Goal: Task Accomplishment & Management: Manage account settings

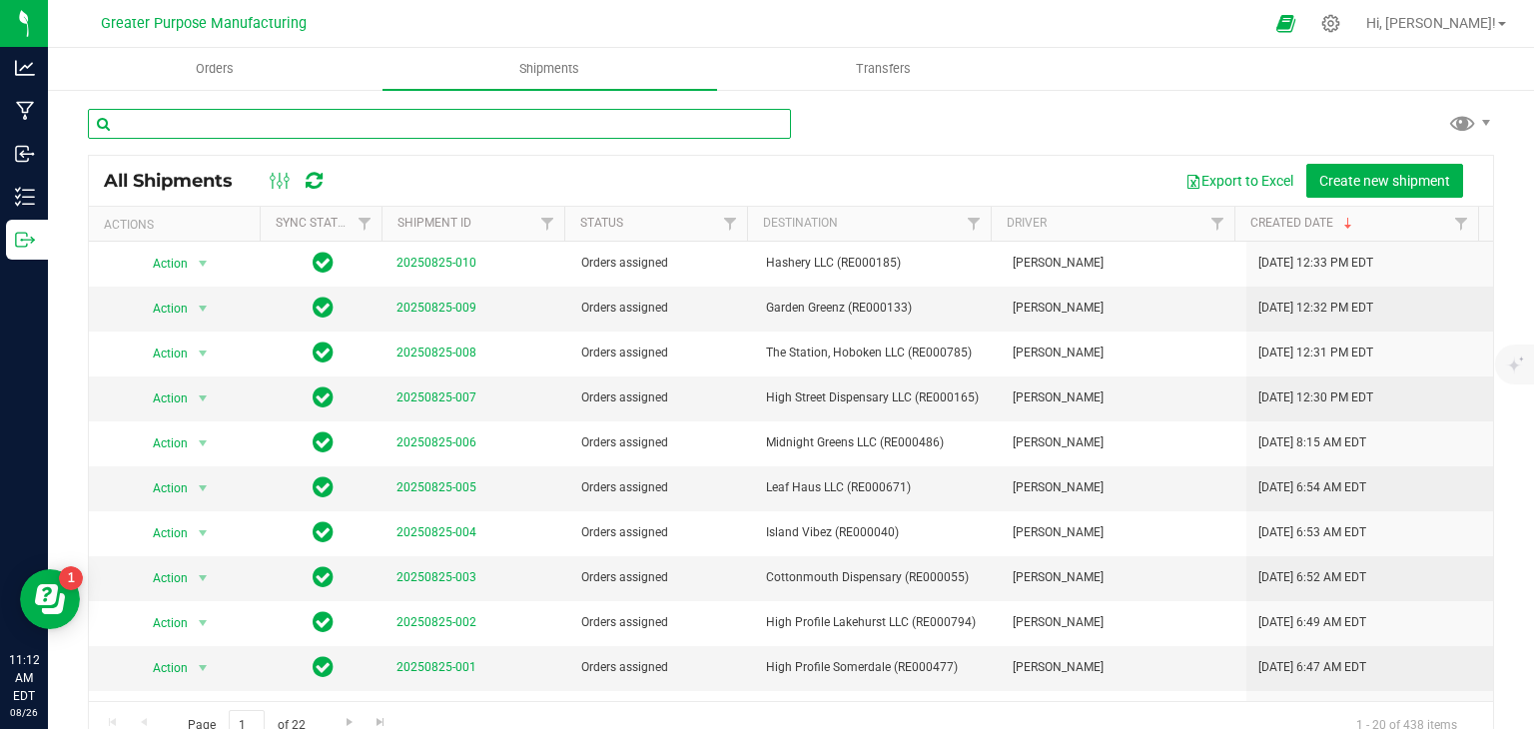
click at [231, 128] on input "text" at bounding box center [439, 124] width 703 height 30
type input "tart"
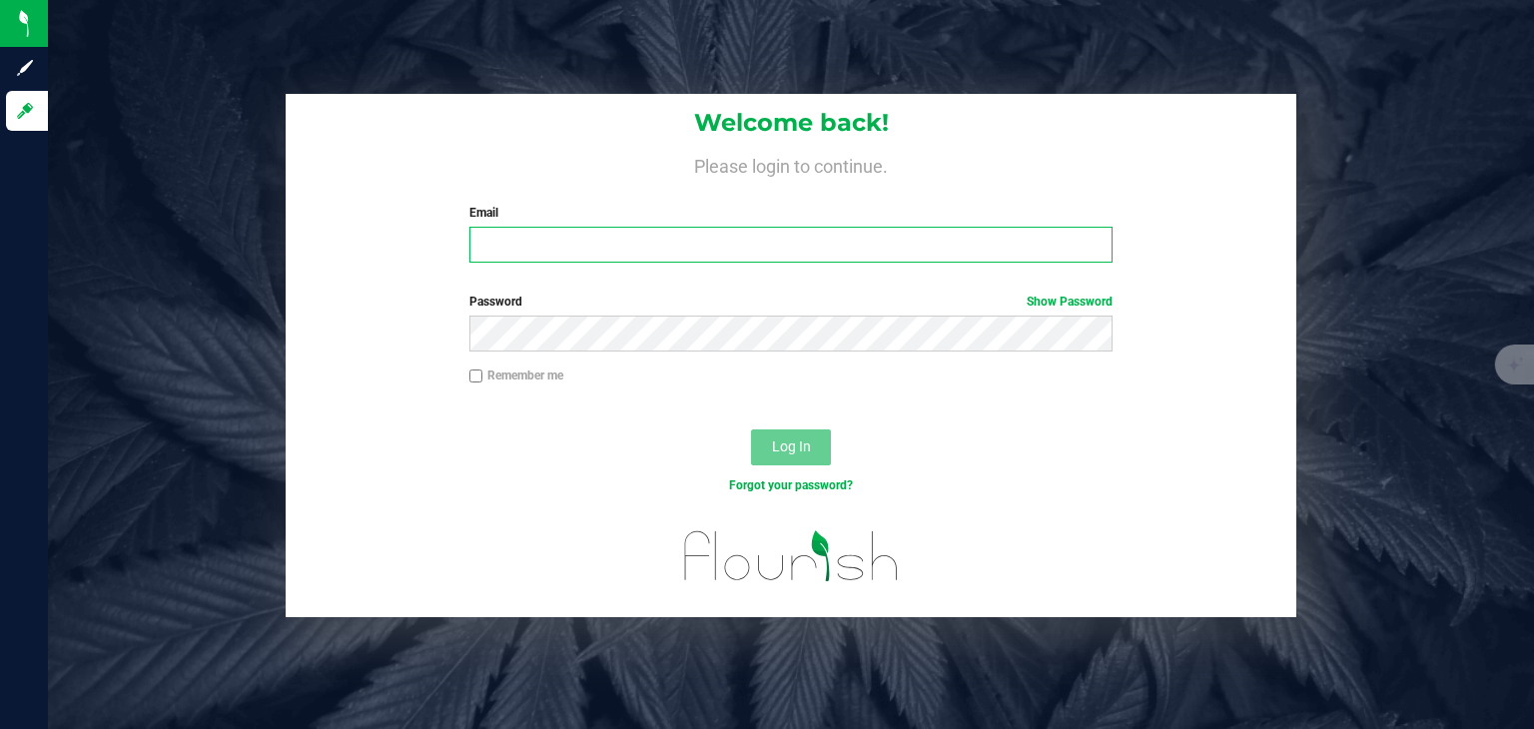
click at [512, 234] on input "Email" at bounding box center [792, 245] width 644 height 36
type input "[EMAIL_ADDRESS][DOMAIN_NAME]"
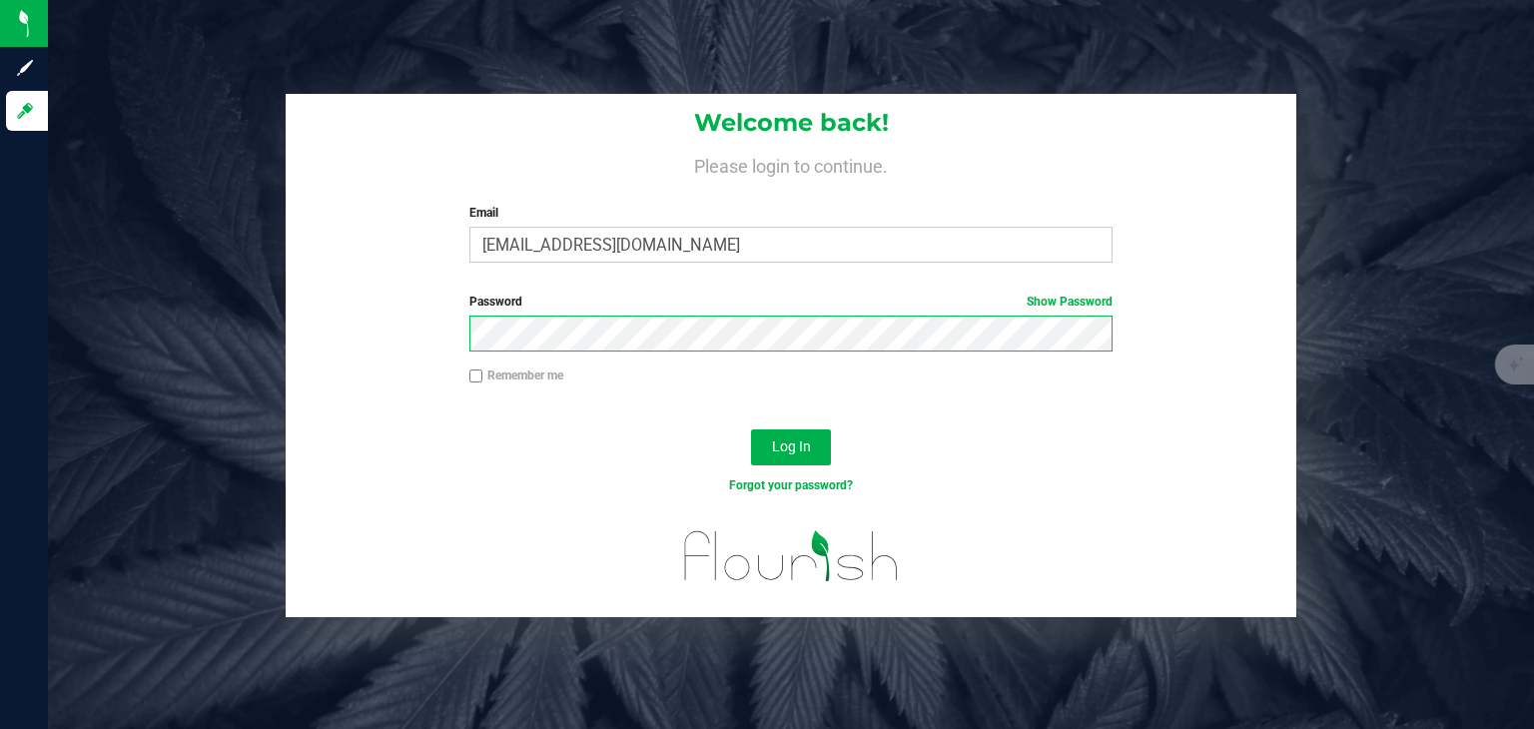
click at [751, 430] on button "Log In" at bounding box center [791, 448] width 80 height 36
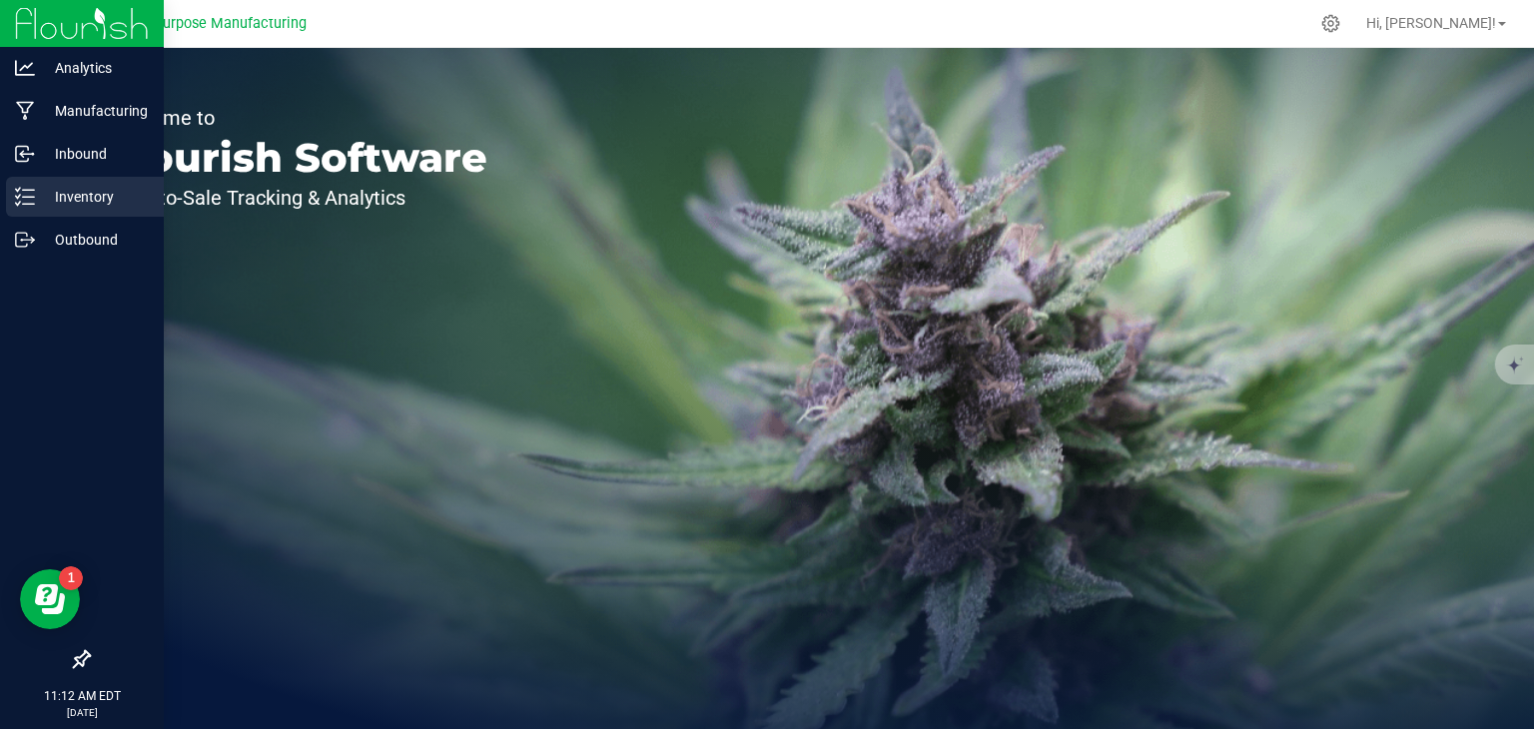
click at [93, 204] on p "Inventory" at bounding box center [95, 197] width 120 height 24
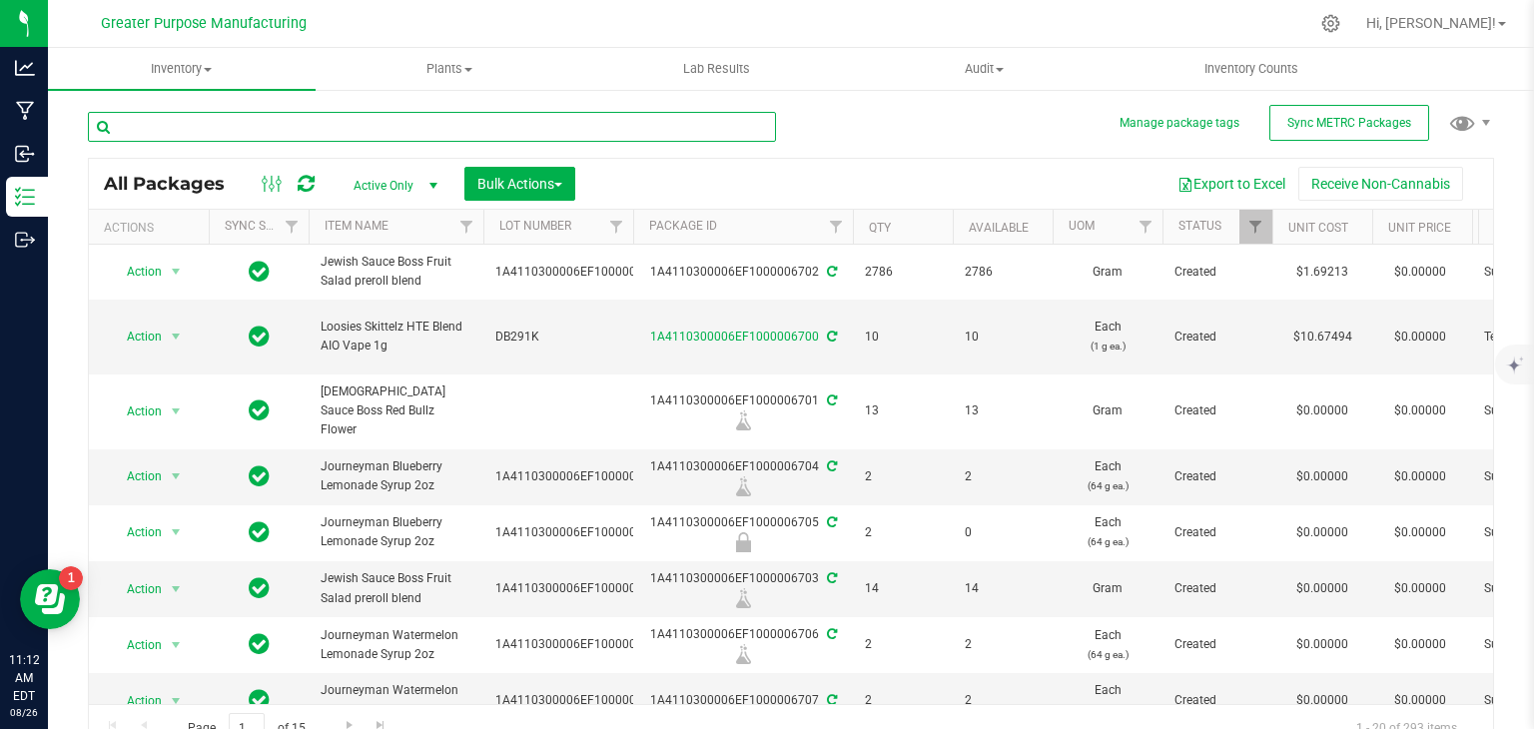
click at [234, 129] on input "text" at bounding box center [432, 127] width 688 height 30
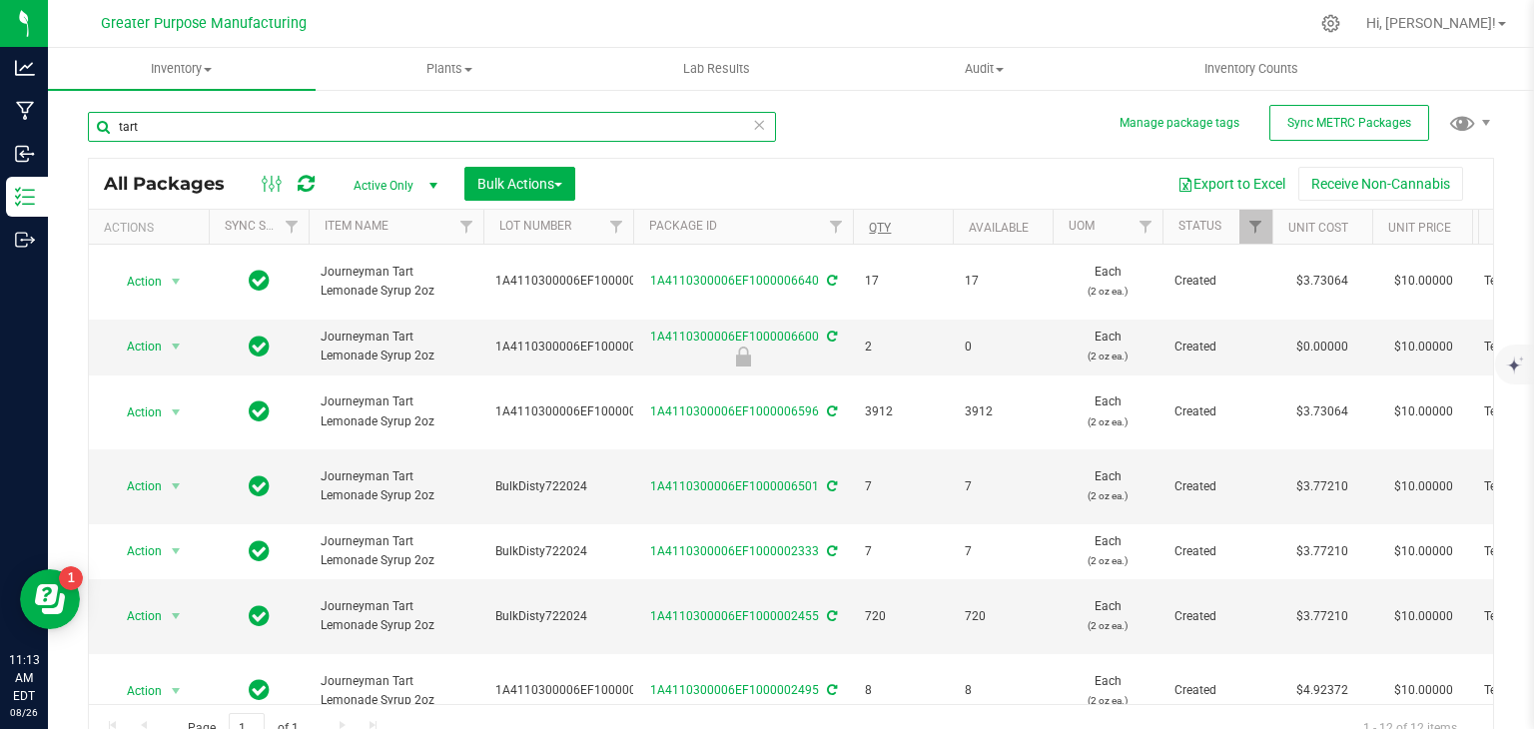
type input "tart"
click at [882, 230] on link "Qty" at bounding box center [880, 228] width 22 height 14
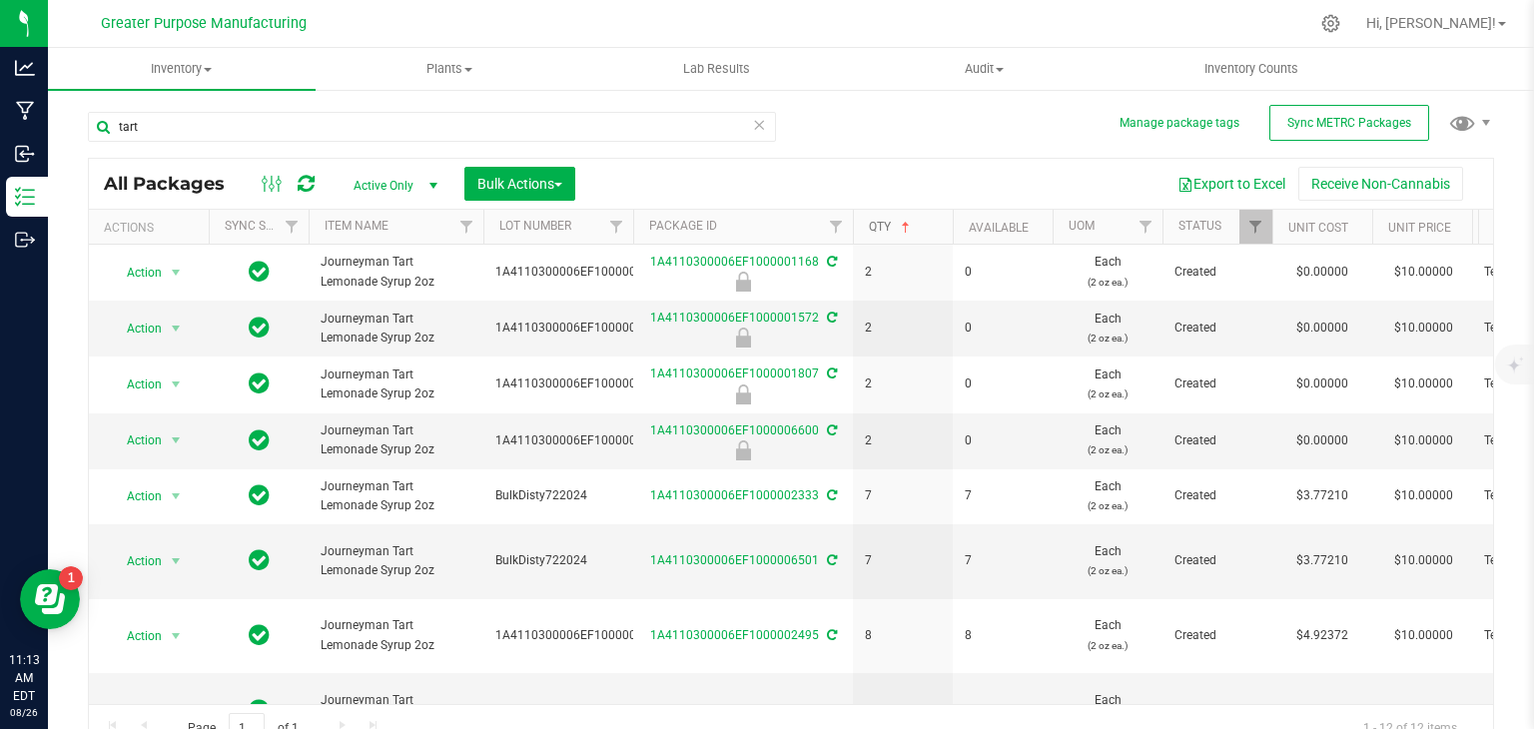
click at [882, 230] on link "Qty" at bounding box center [891, 227] width 45 height 14
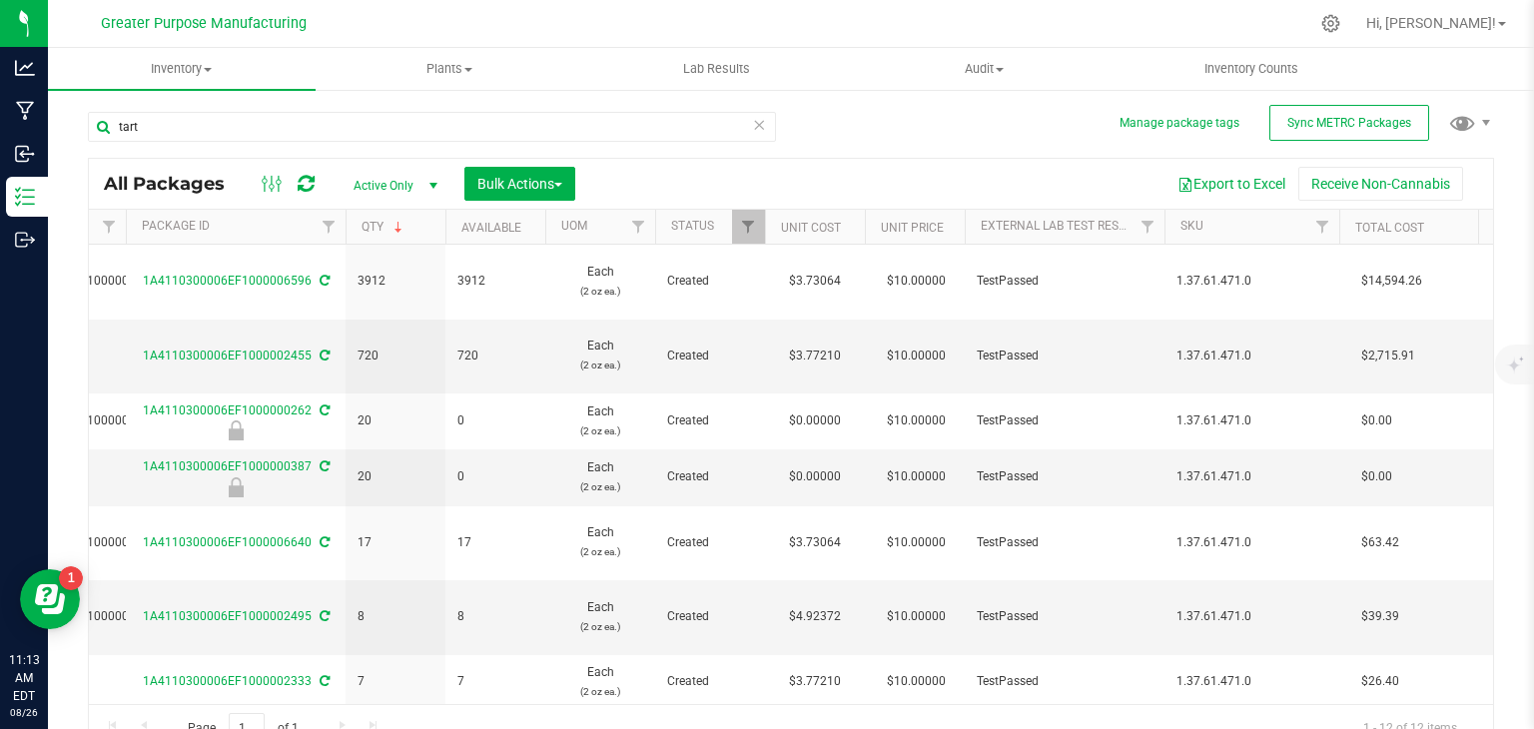
click at [1076, 236] on th "External Lab Test Result" at bounding box center [1065, 227] width 200 height 35
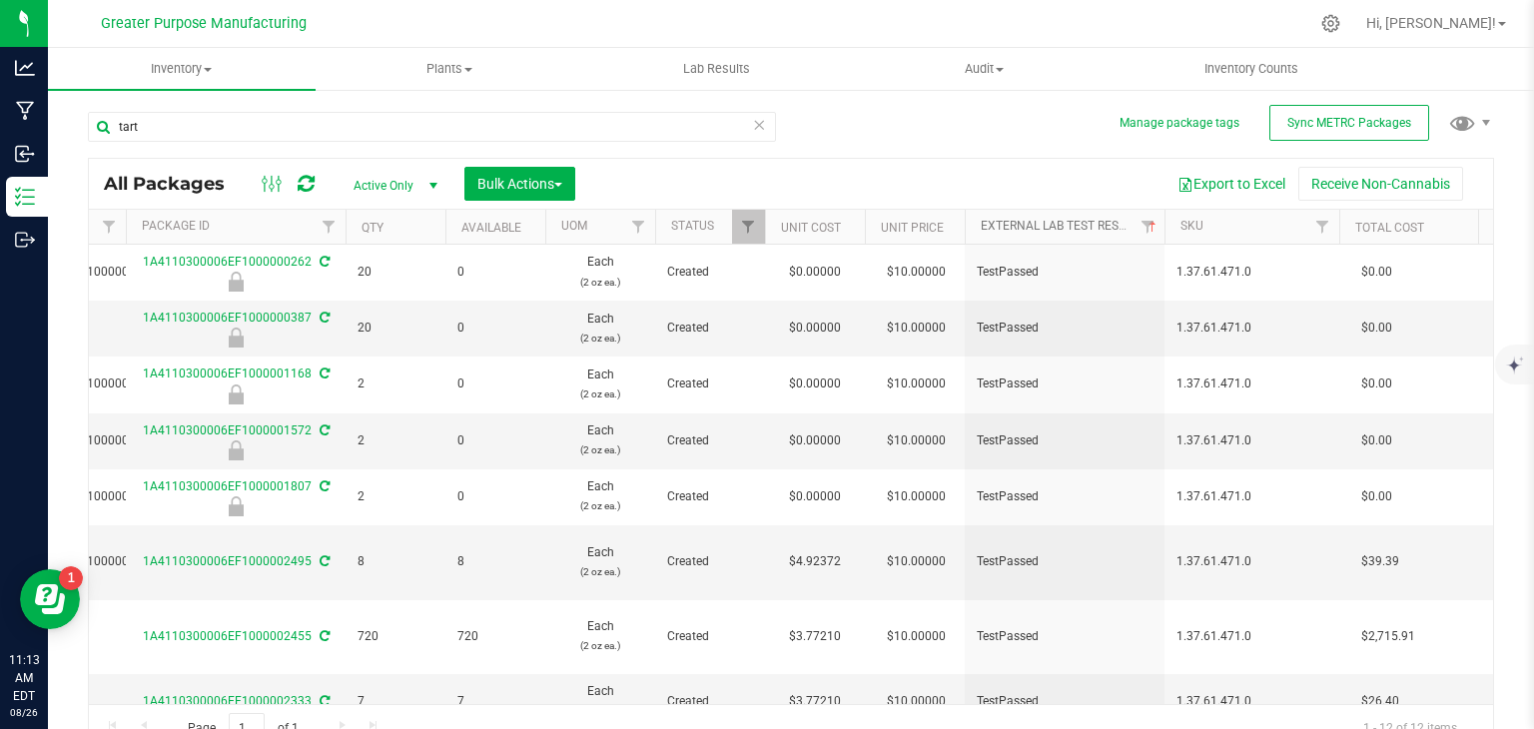
click at [1049, 222] on link "External Lab Test Result" at bounding box center [1071, 226] width 180 height 14
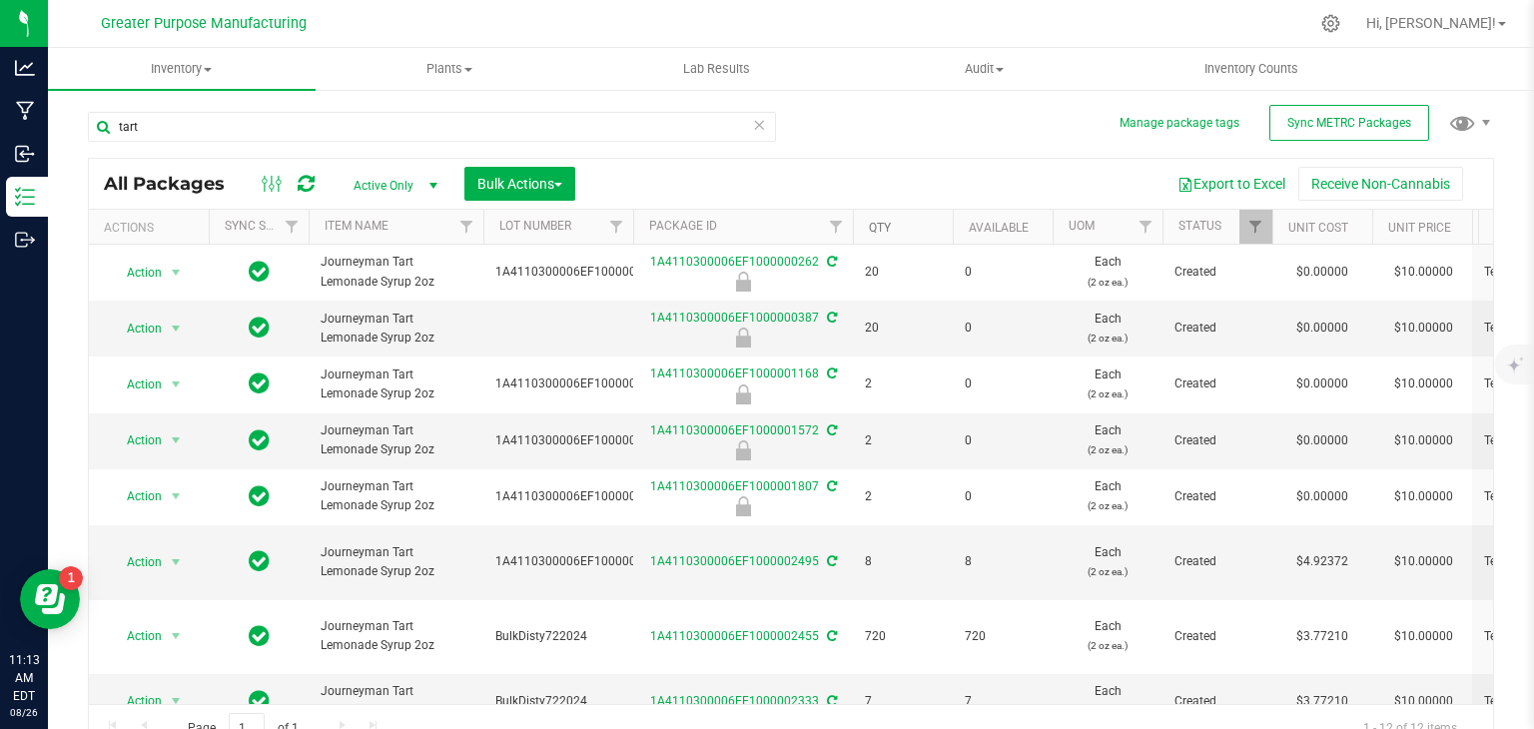
click at [881, 226] on link "Qty" at bounding box center [880, 228] width 22 height 14
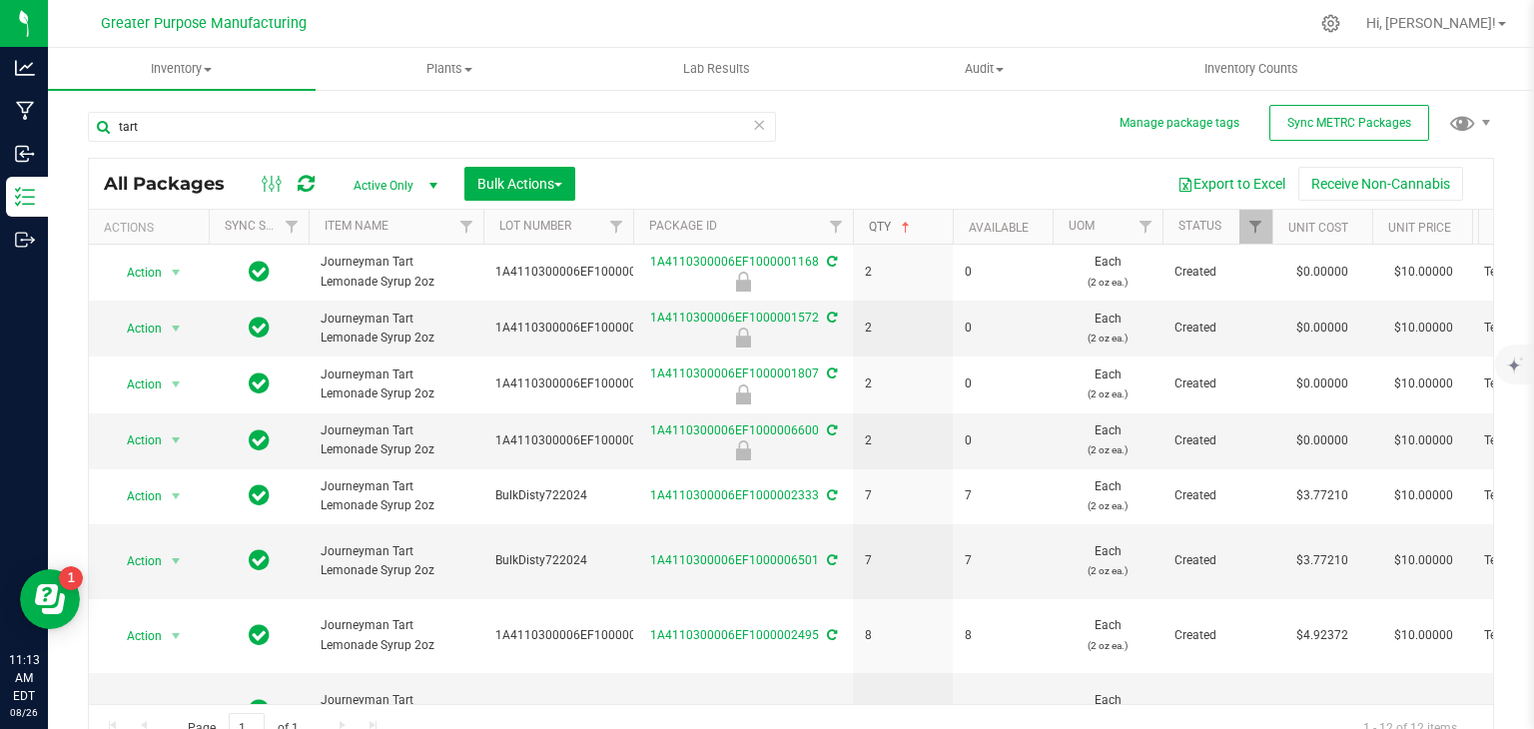
click at [881, 226] on link "Qty" at bounding box center [891, 227] width 45 height 14
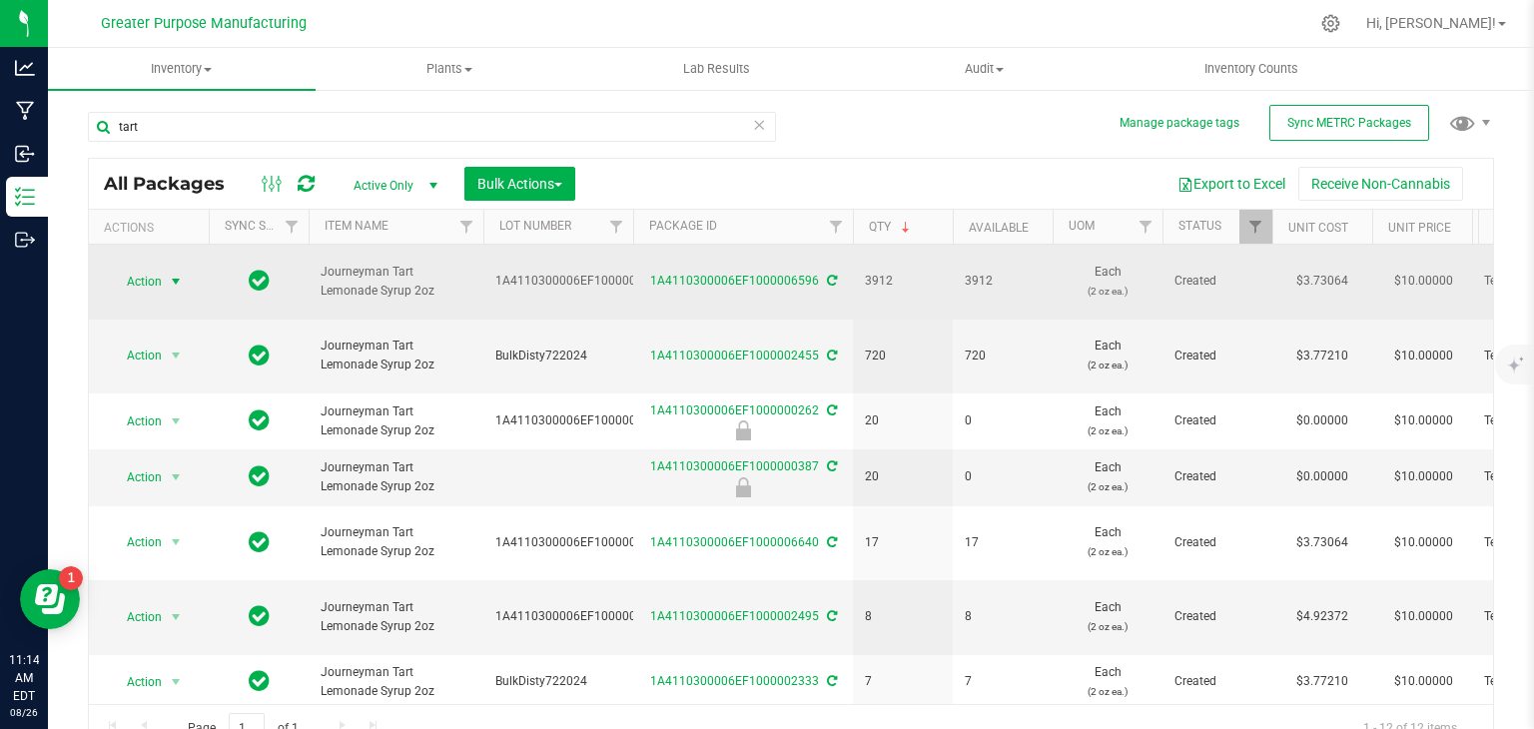
click at [179, 274] on span "select" at bounding box center [176, 282] width 16 height 16
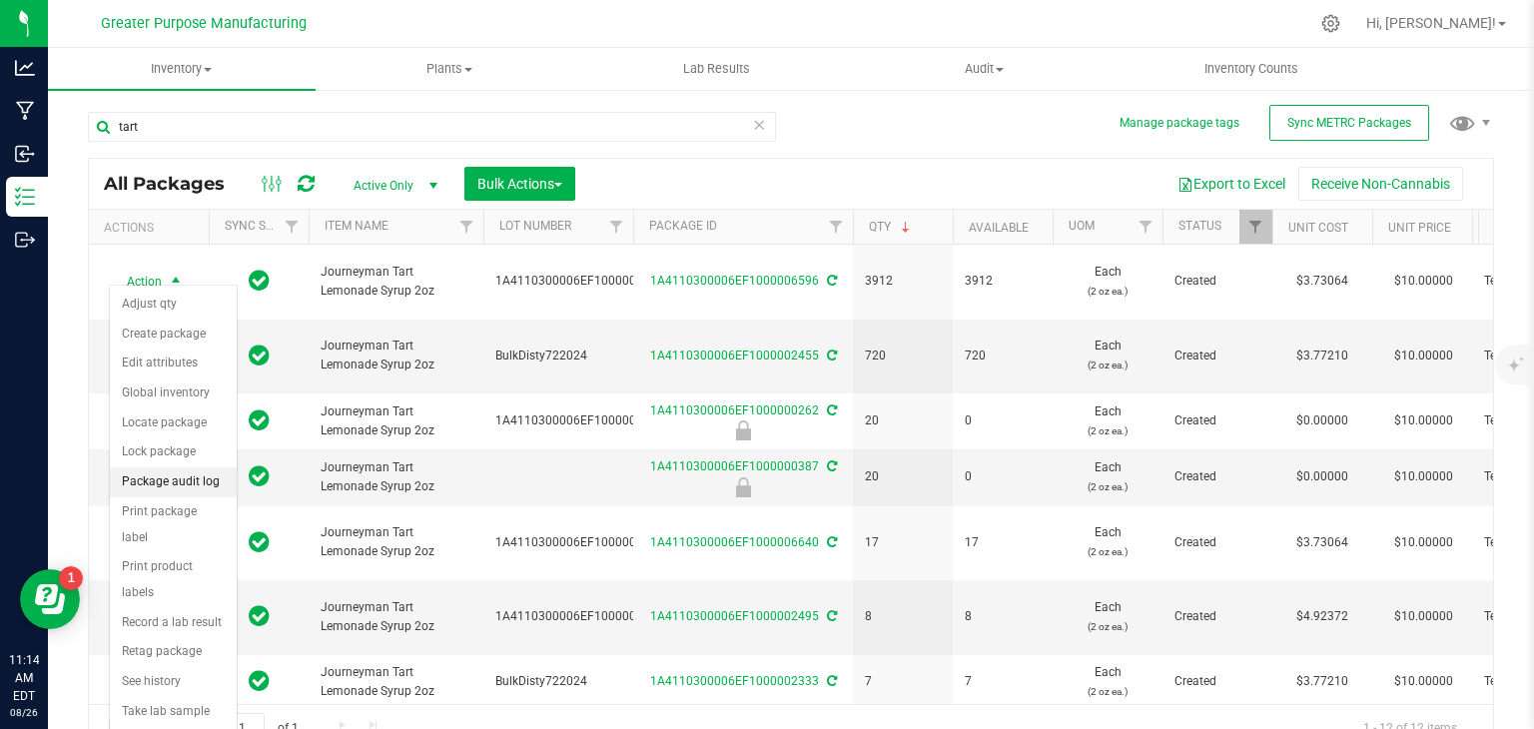
click at [188, 481] on li "Package audit log" at bounding box center [173, 483] width 127 height 30
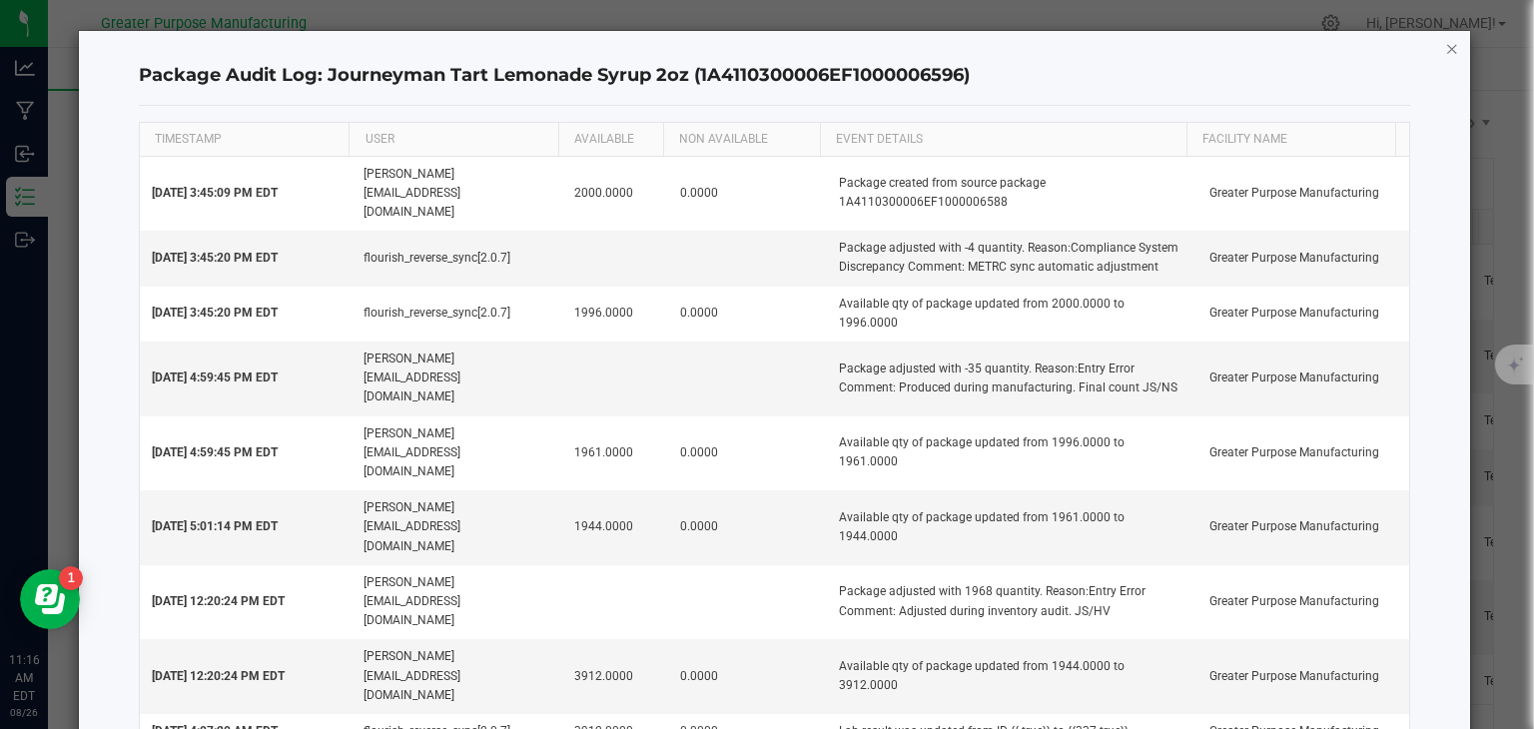
click at [1455, 49] on icon "button" at bounding box center [1453, 48] width 14 height 24
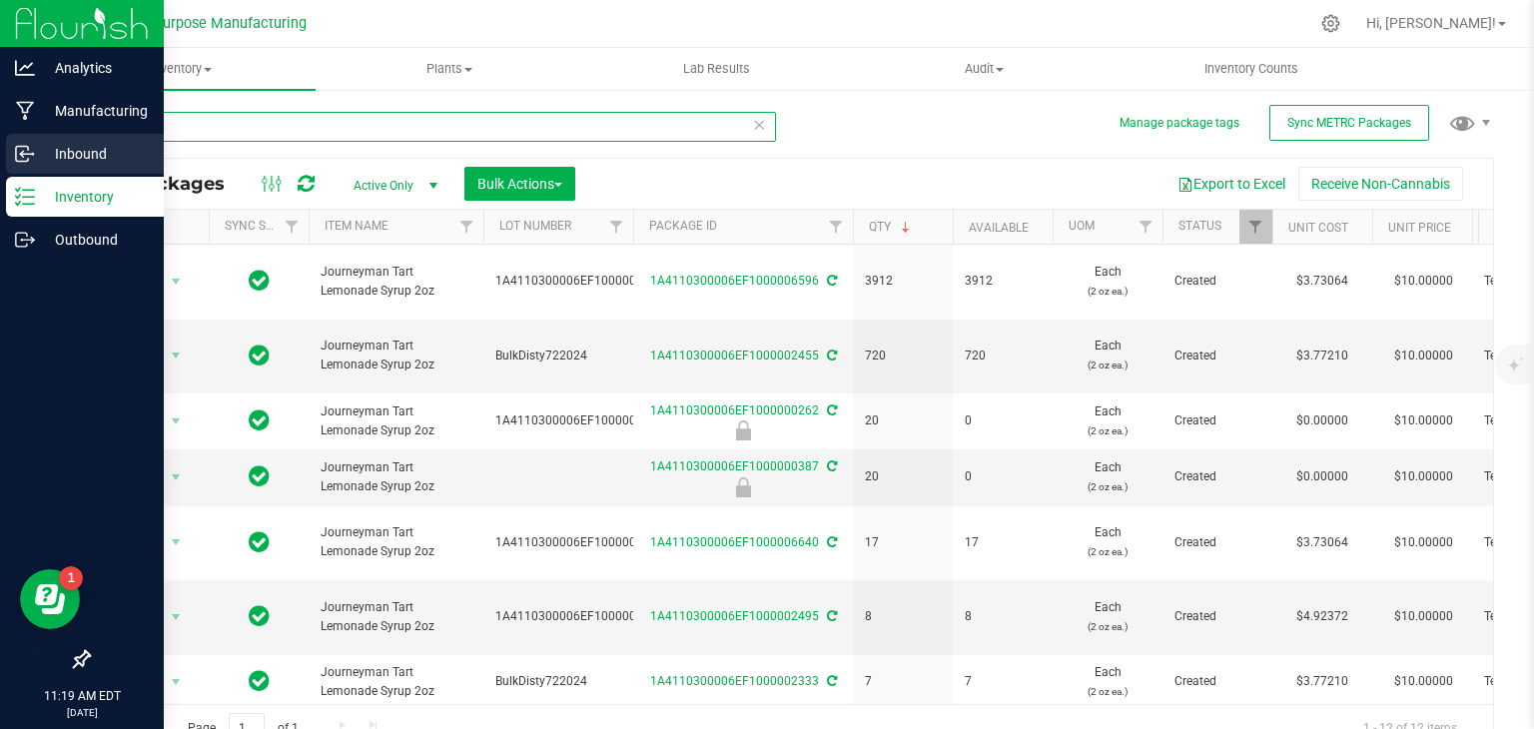
drag, startPoint x: 250, startPoint y: 124, endPoint x: 16, endPoint y: 165, distance: 237.3
click at [16, 165] on div "Analytics Manufacturing Inbound Inventory Outbound 11:19 AM EDT [DATE] 08/26 Gr…" at bounding box center [767, 364] width 1534 height 729
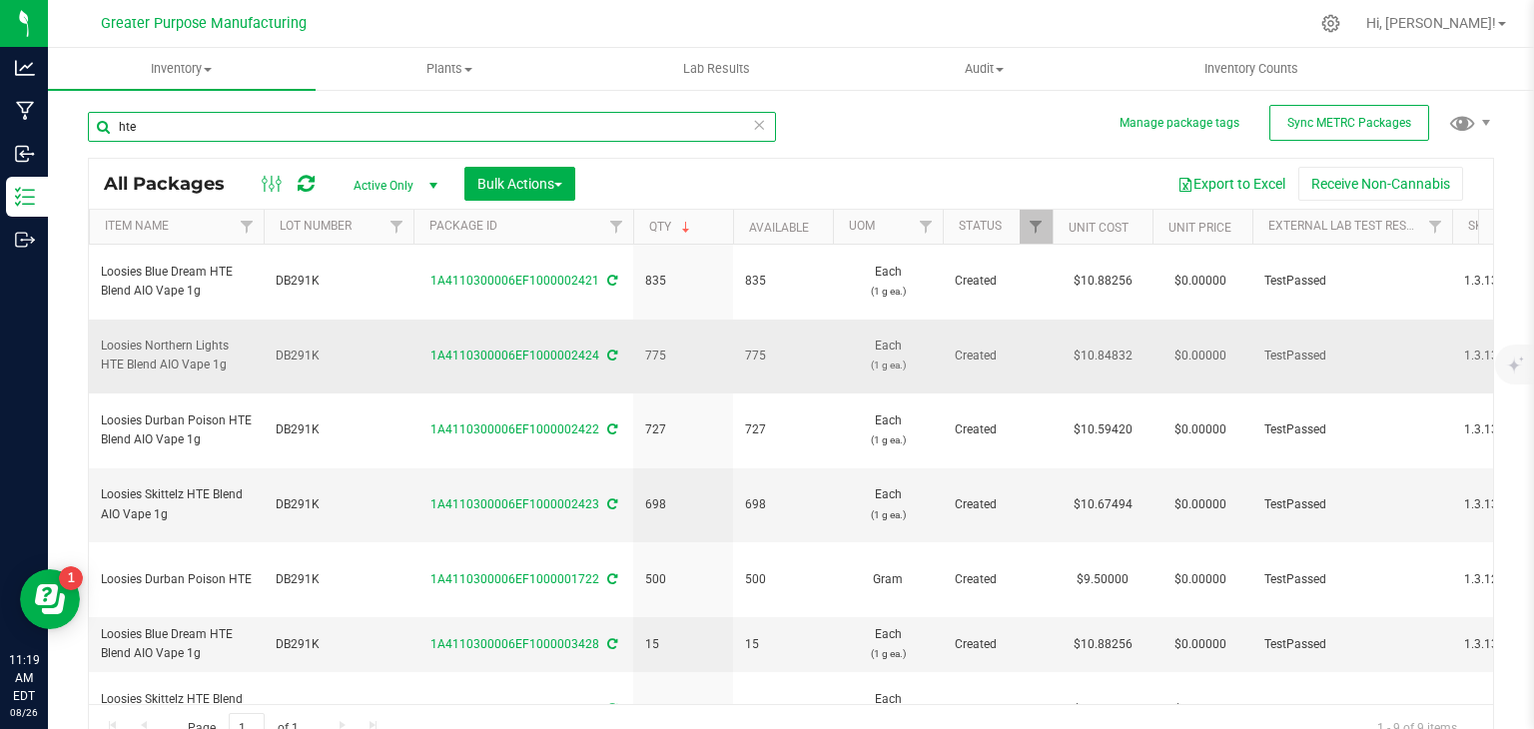
scroll to position [0, 308]
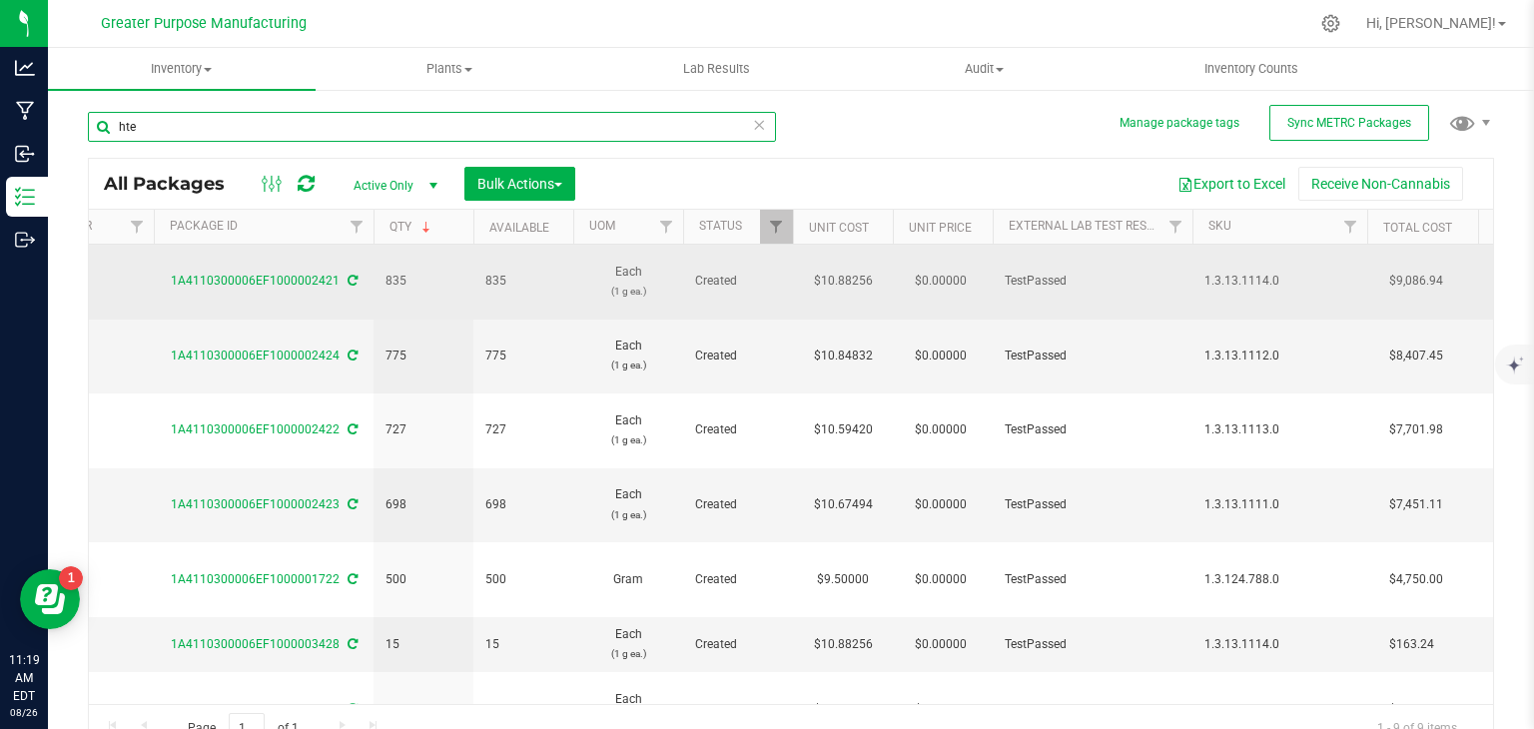
type input "hte"
drag, startPoint x: 1279, startPoint y: 272, endPoint x: 1206, endPoint y: 272, distance: 72.9
click at [1206, 272] on span "1.3.13.1114.0" at bounding box center [1280, 281] width 151 height 19
copy span "1.3.13.1114.0"
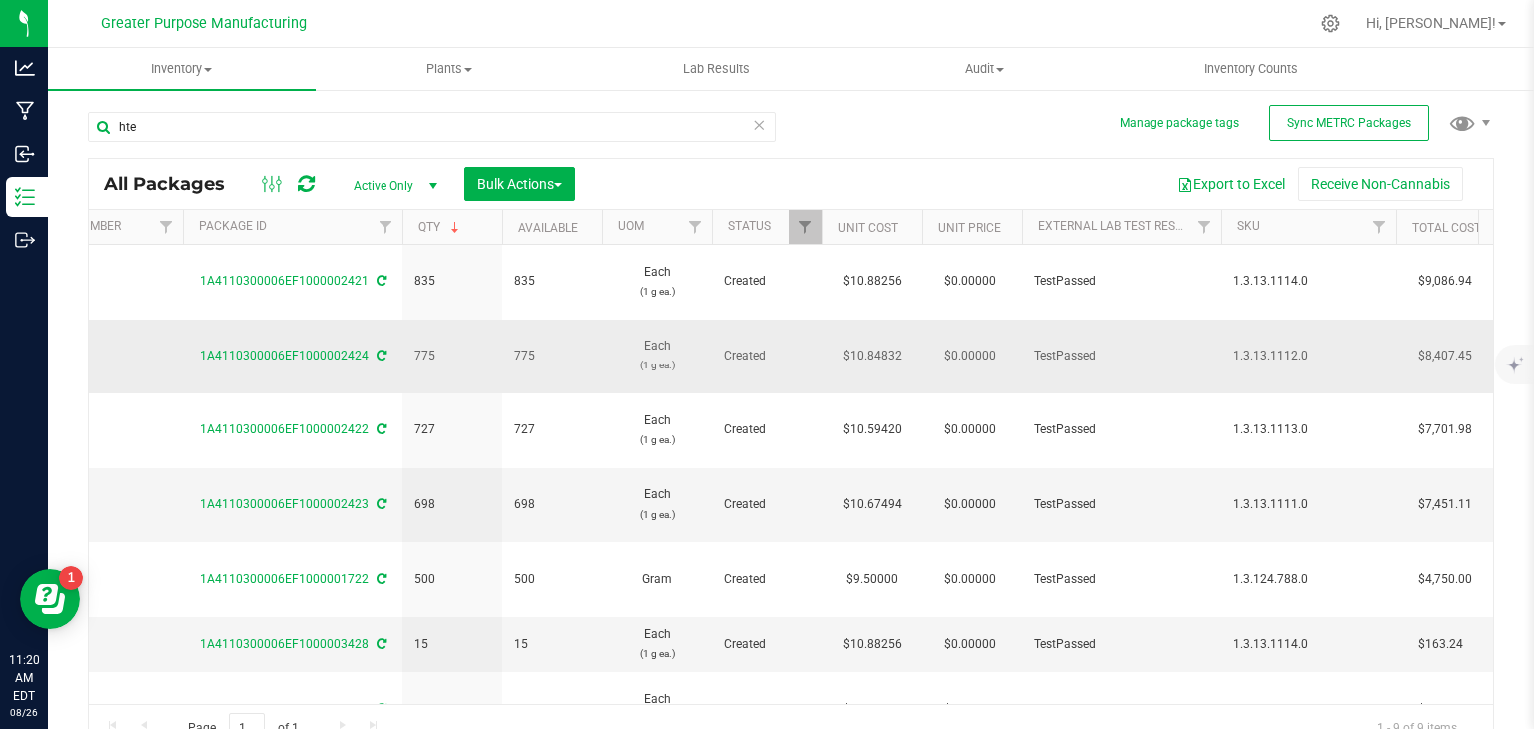
scroll to position [0, 503]
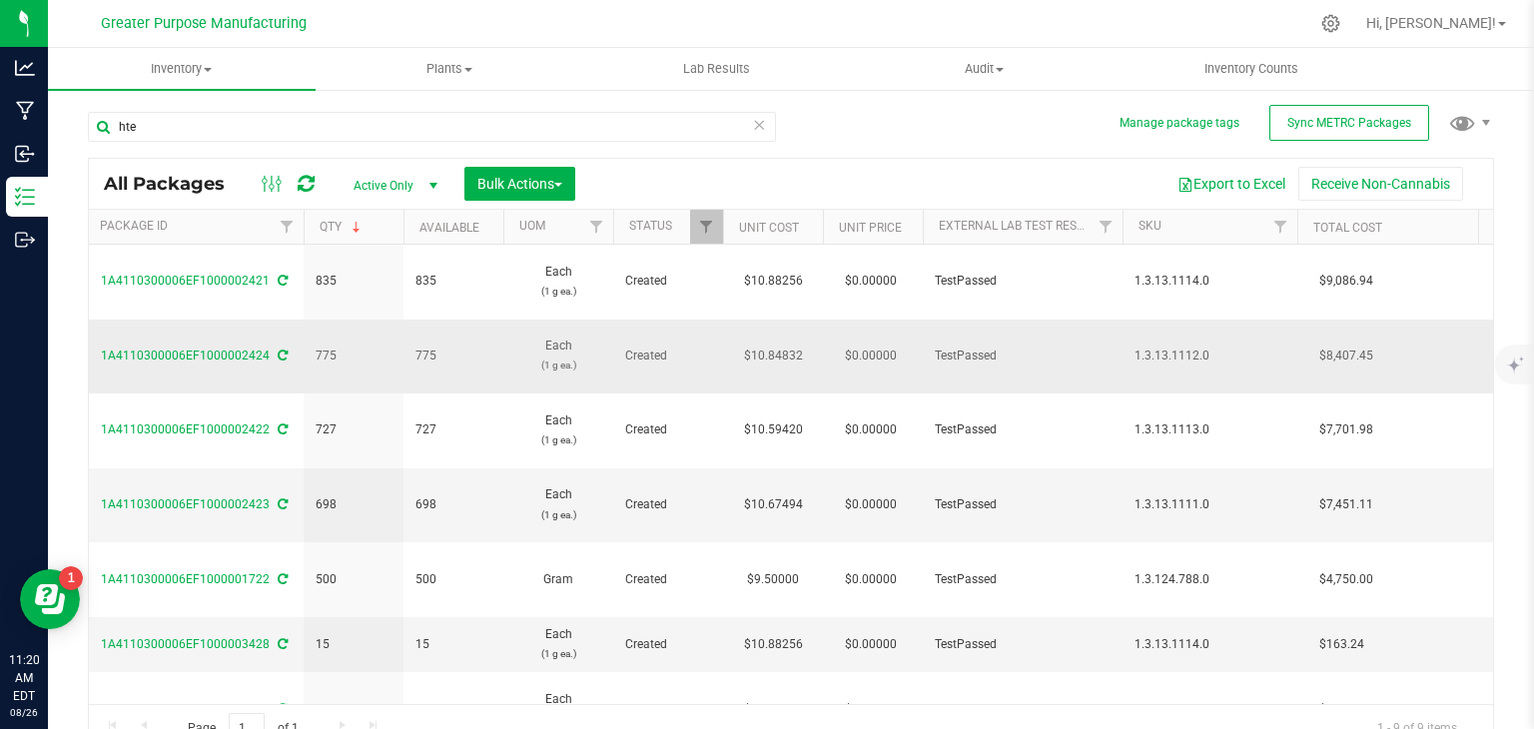
drag, startPoint x: 1211, startPoint y: 326, endPoint x: 1137, endPoint y: 326, distance: 73.9
click at [1137, 347] on span "1.3.13.1112.0" at bounding box center [1210, 356] width 151 height 19
copy span "1.3.13.1112.0"
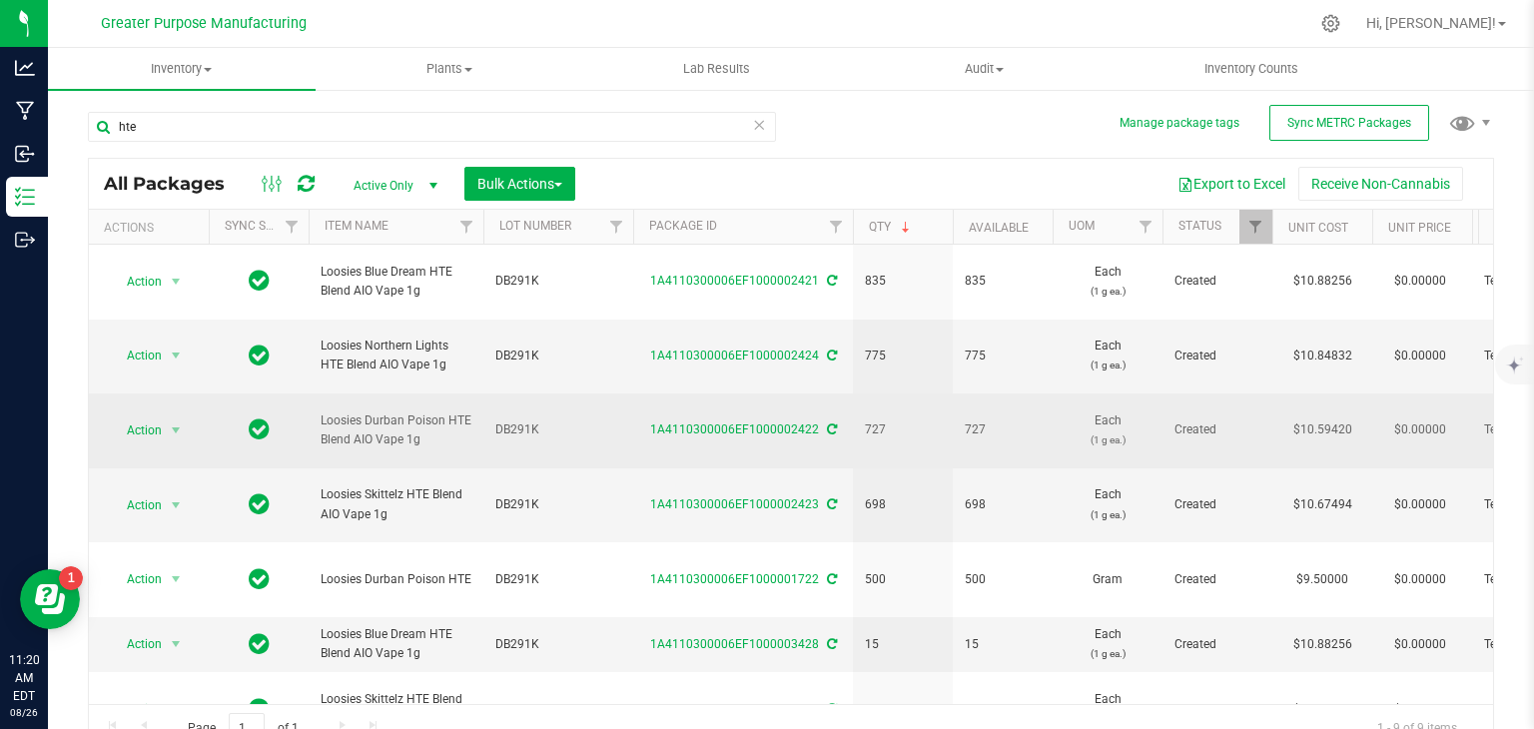
scroll to position [0, 267]
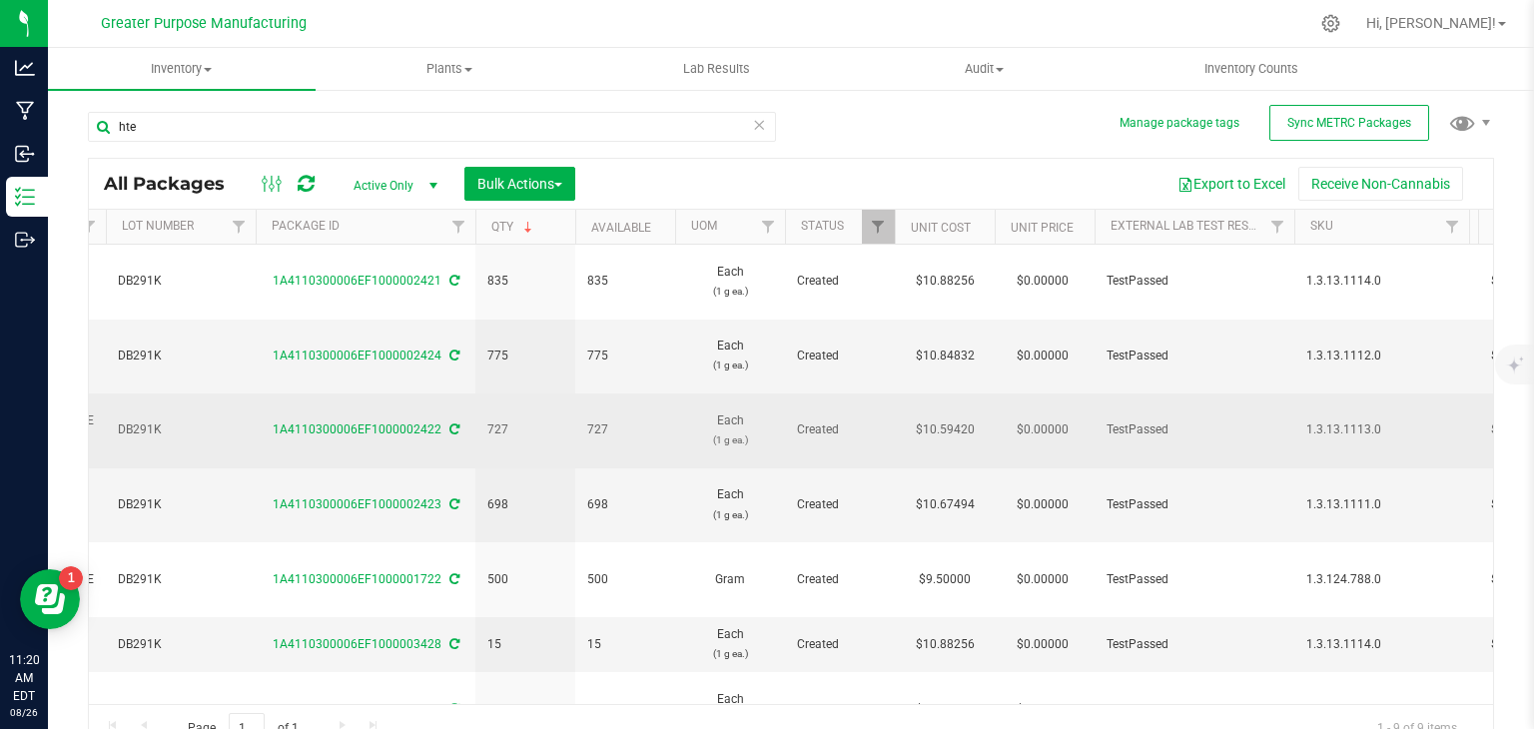
drag, startPoint x: 1393, startPoint y: 381, endPoint x: 1305, endPoint y: 381, distance: 87.9
click at [1305, 394] on td "1.3.13.1113.0" at bounding box center [1382, 431] width 175 height 75
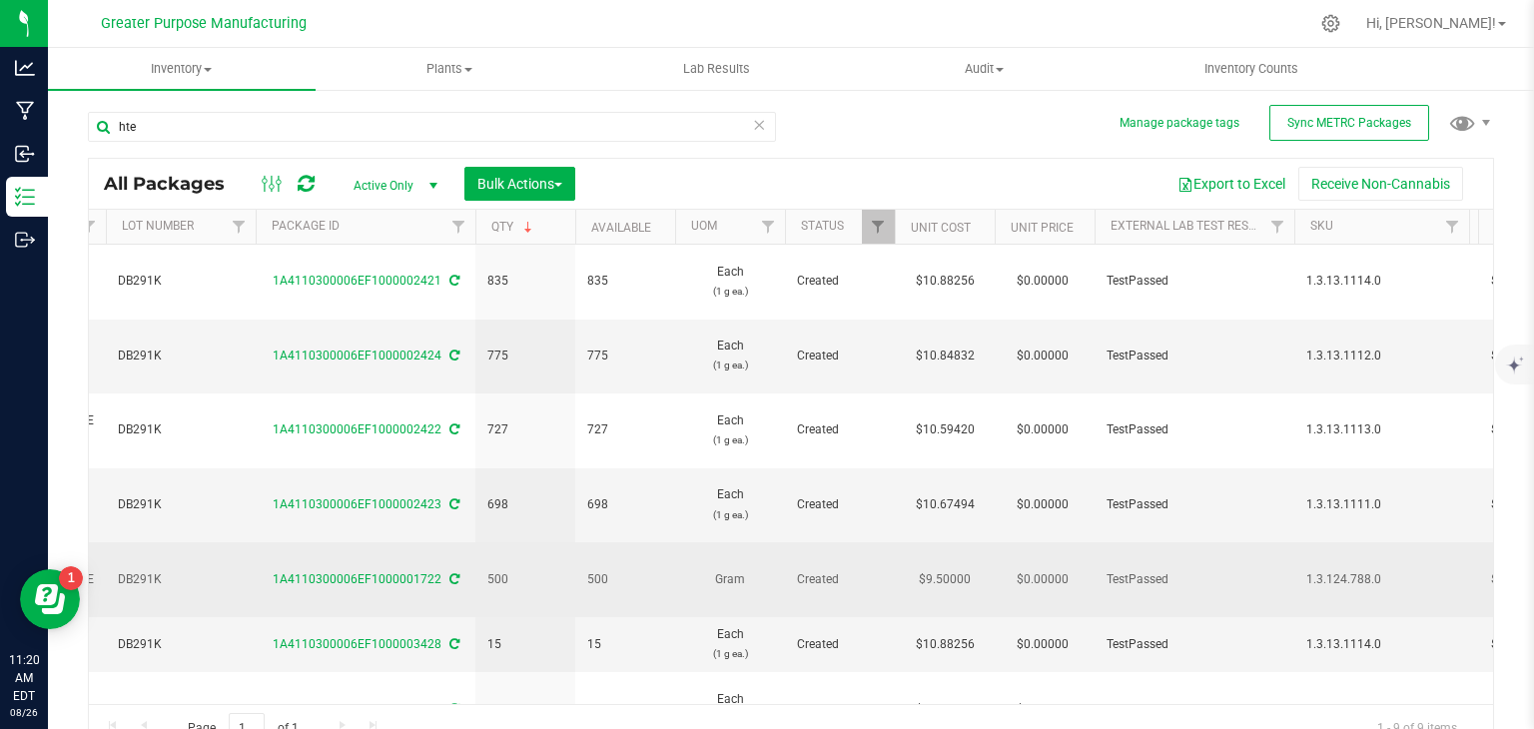
copy span "1.3.13.1113.0"
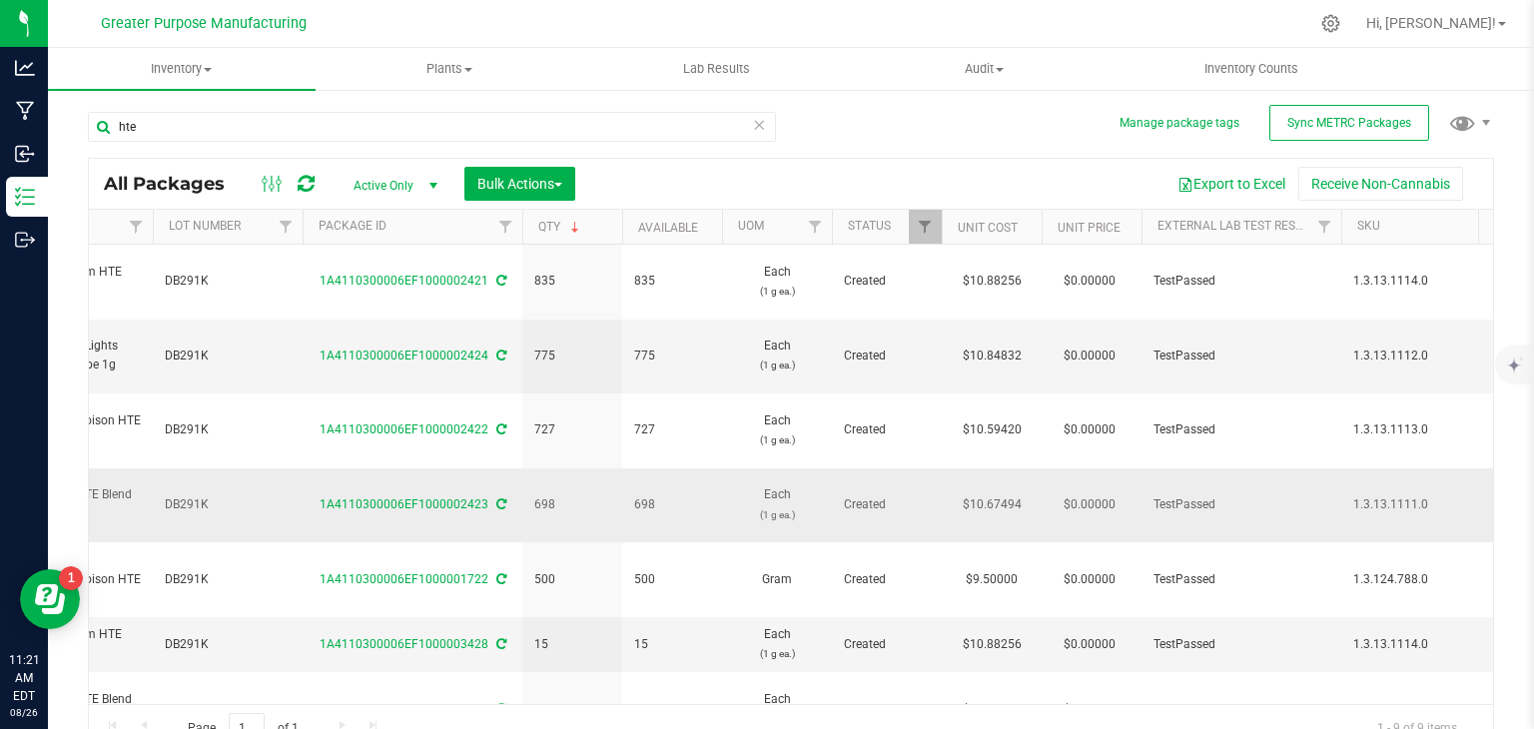
drag, startPoint x: 1435, startPoint y: 433, endPoint x: 1350, endPoint y: 432, distance: 84.9
click at [1350, 469] on td "1.3.13.1111.0" at bounding box center [1429, 506] width 175 height 75
copy span "1.3.13.1111.0"
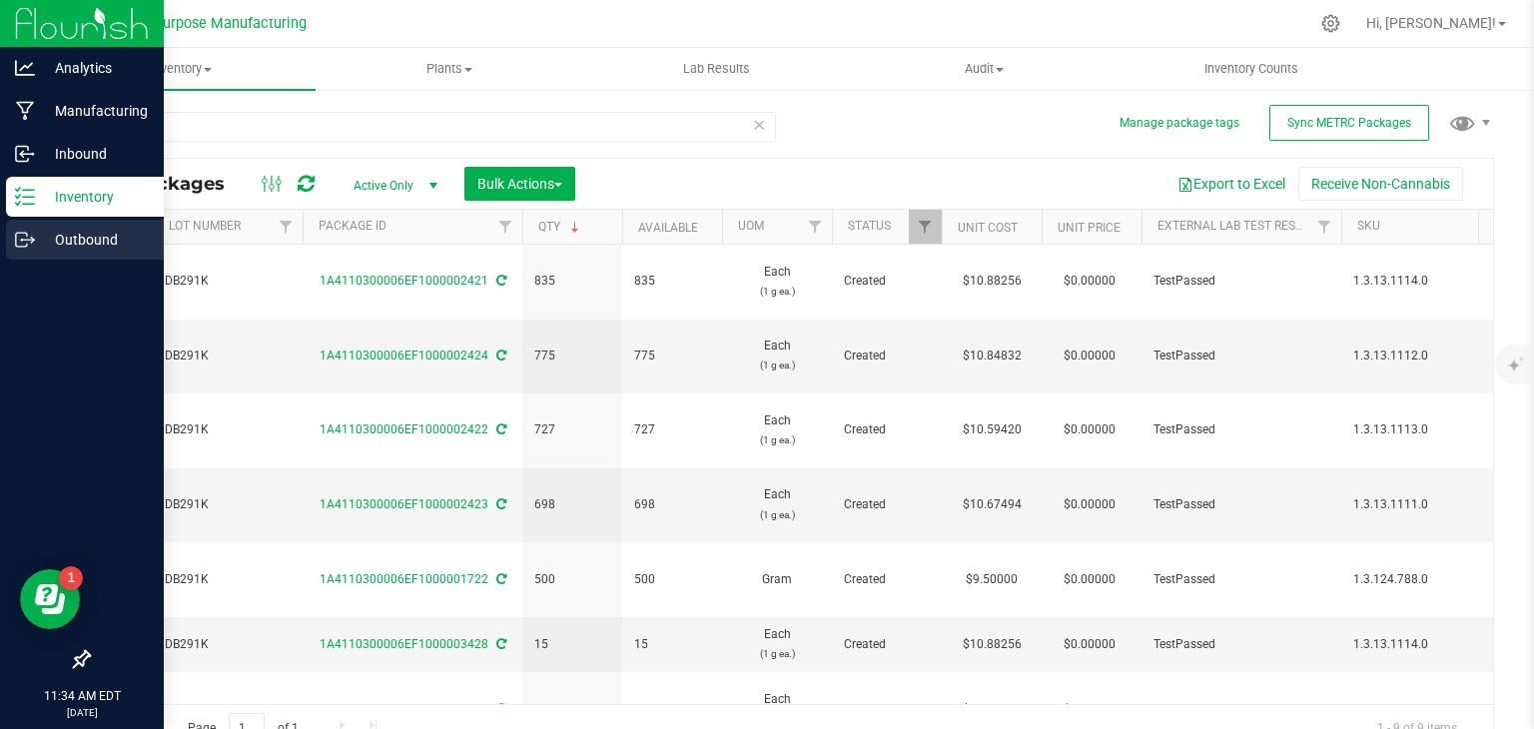
click at [100, 241] on p "Outbound" at bounding box center [95, 240] width 120 height 24
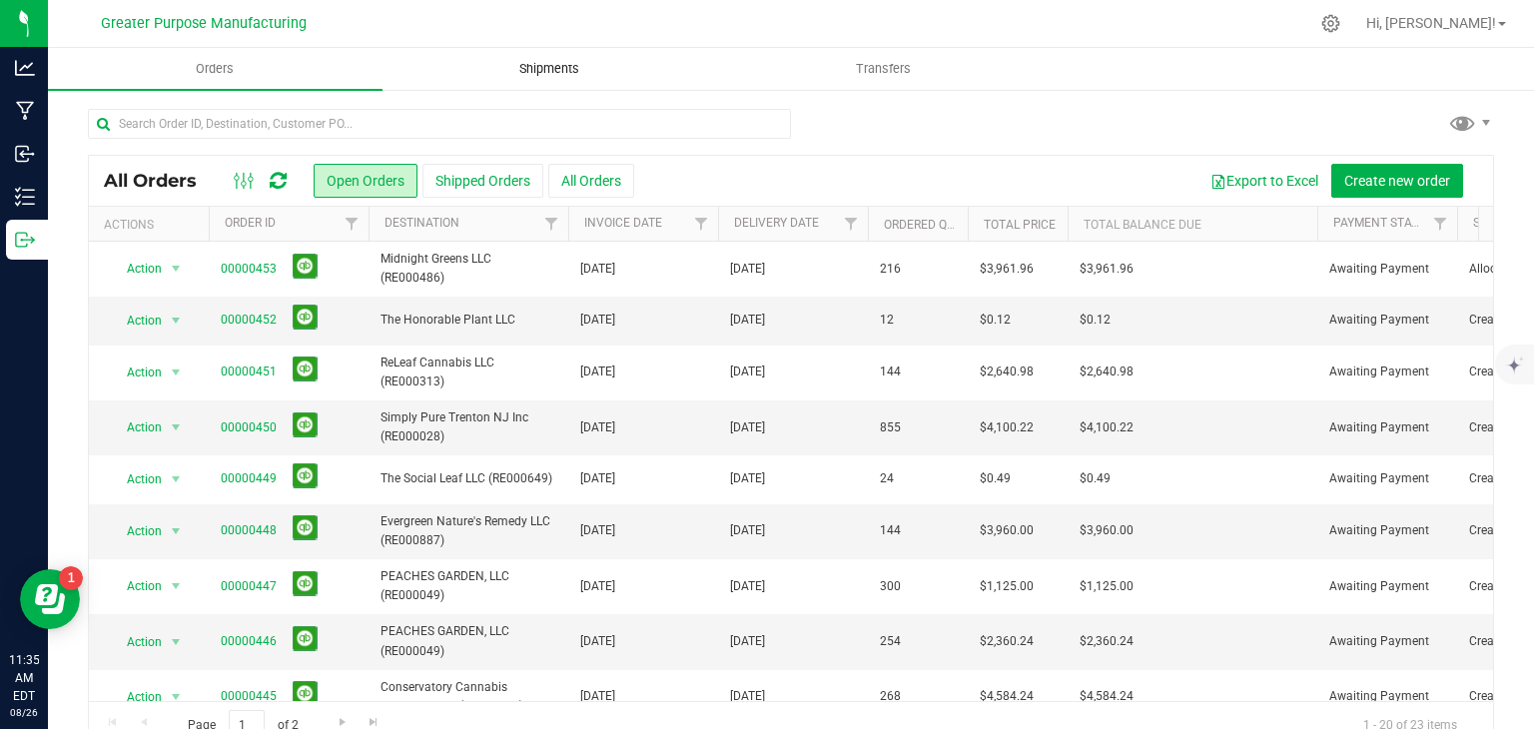
click at [554, 60] on span "Shipments" at bounding box center [549, 69] width 114 height 18
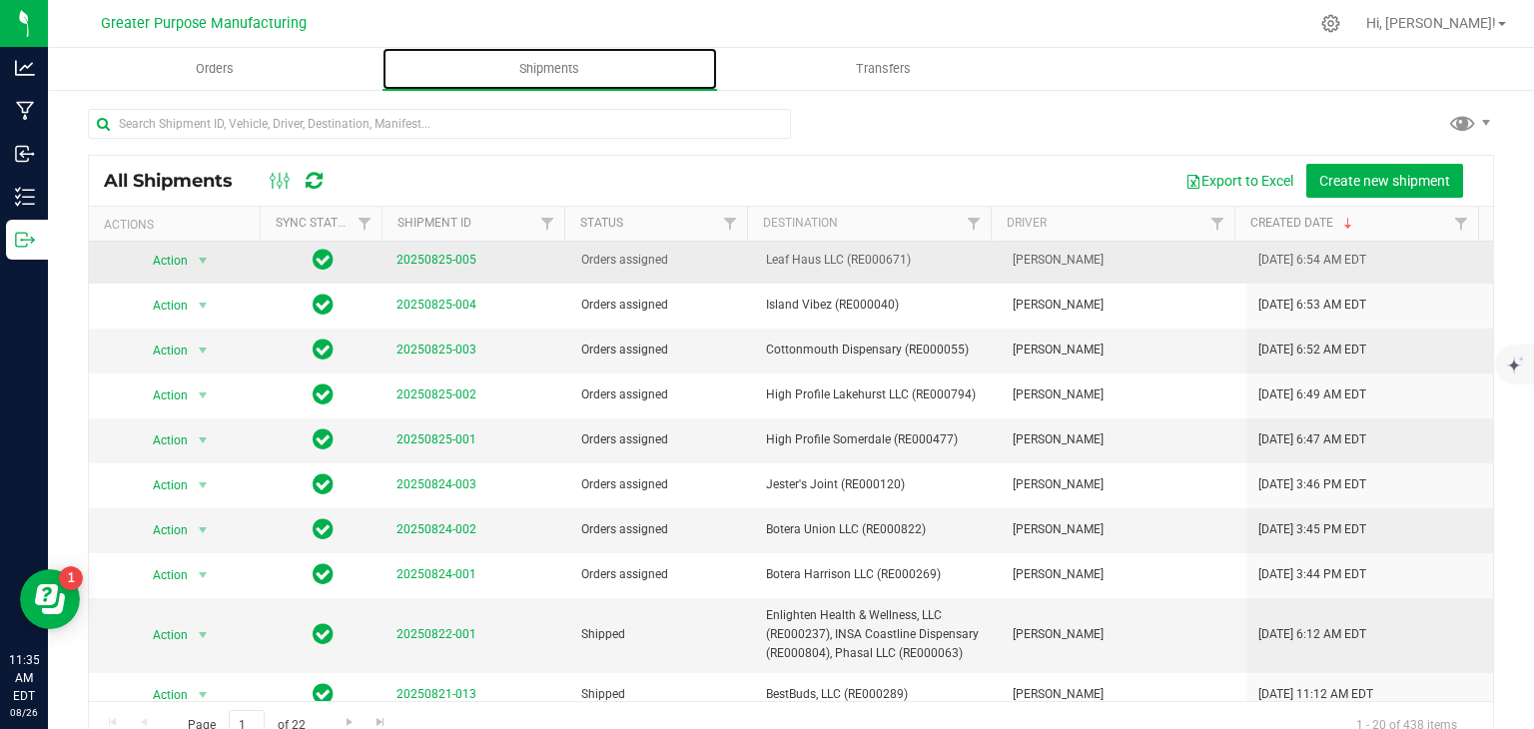
scroll to position [231, 0]
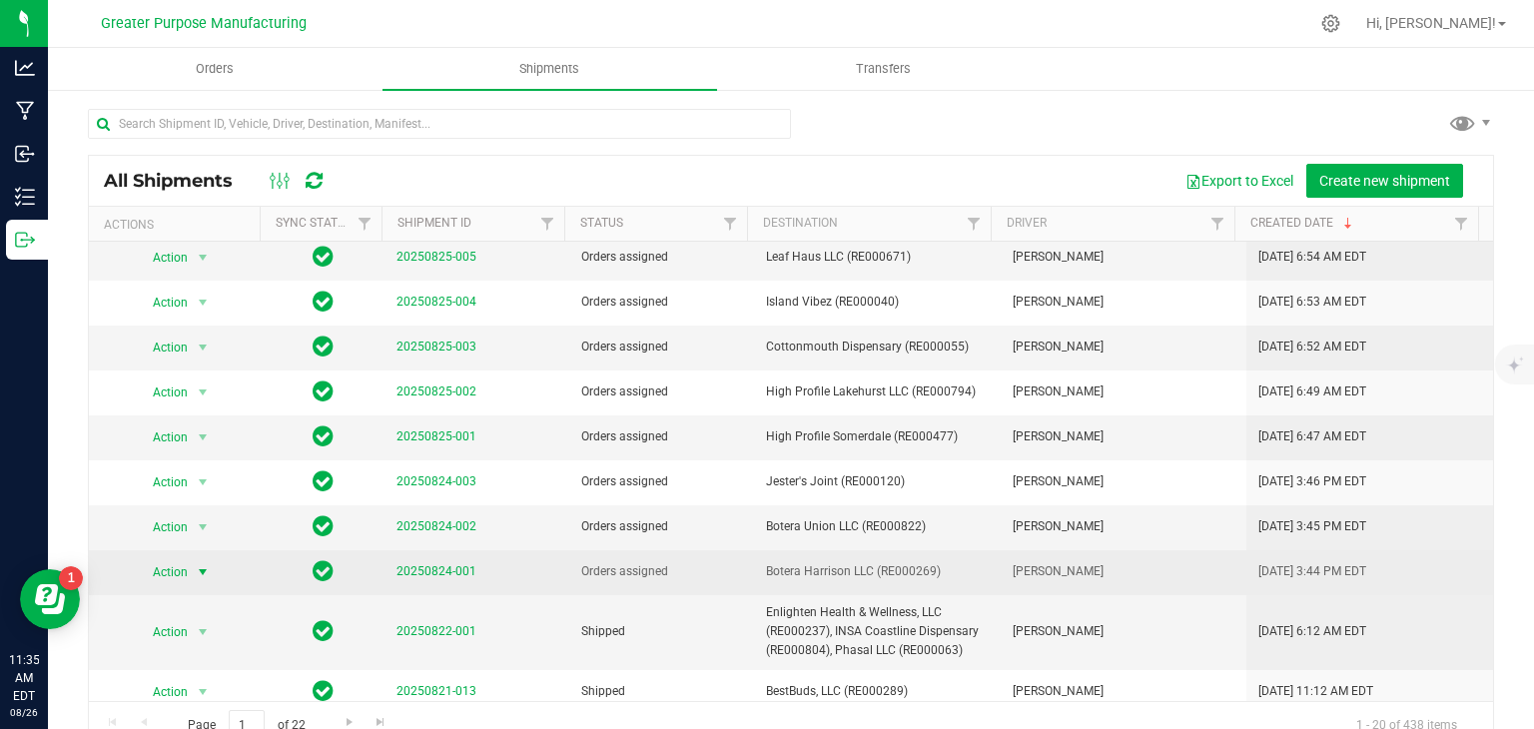
click at [200, 566] on span "select" at bounding box center [203, 572] width 16 height 16
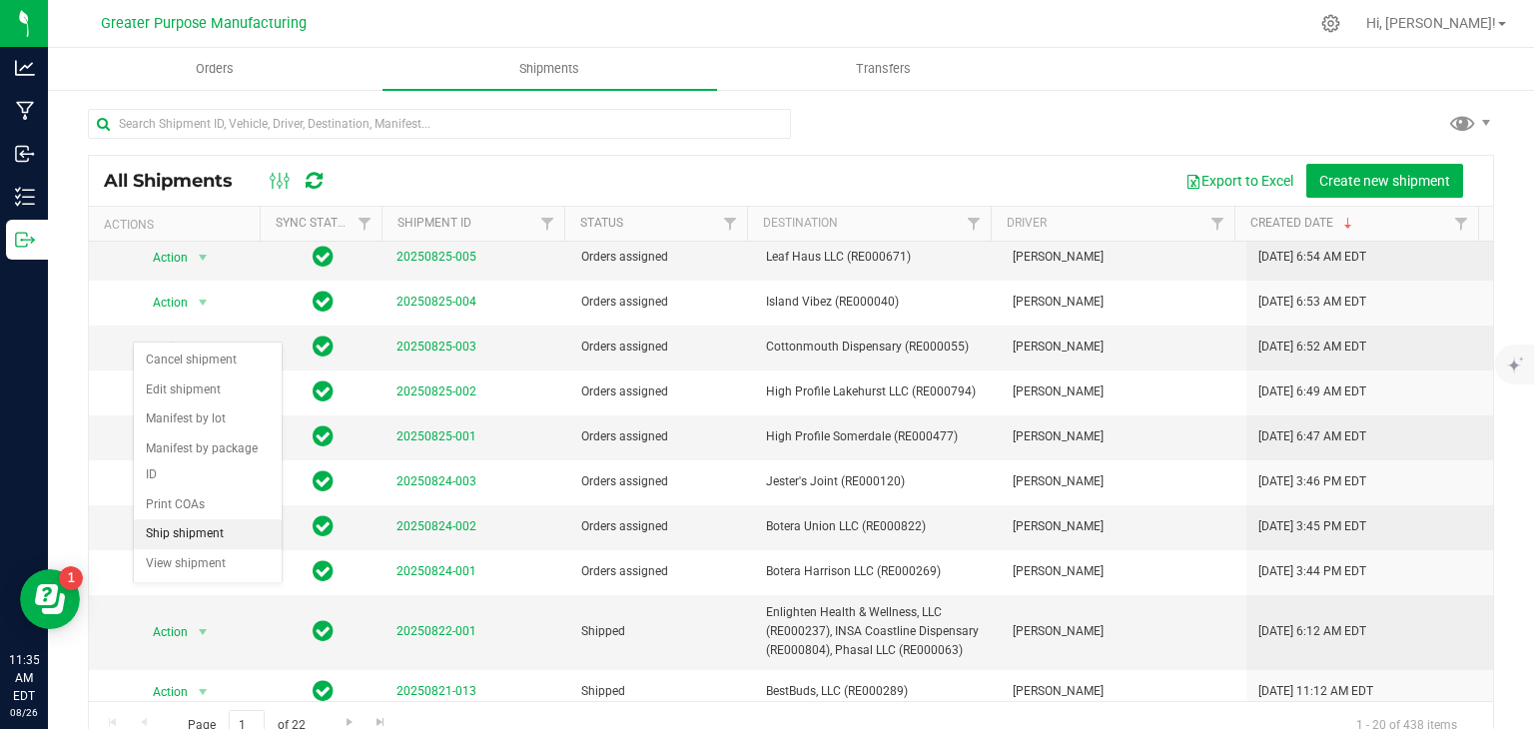
click at [196, 519] on li "Ship shipment" at bounding box center [208, 534] width 148 height 30
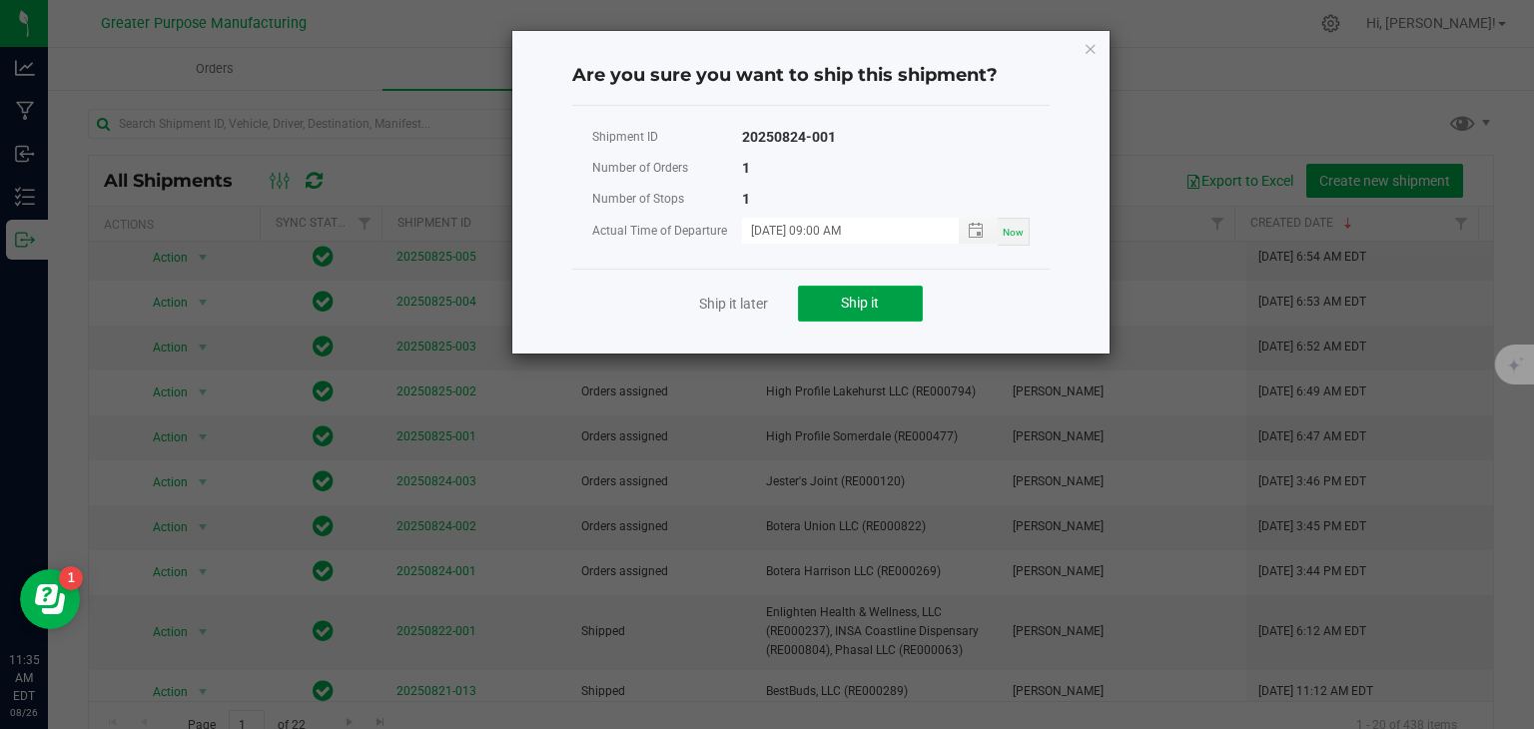
click at [855, 290] on button "Ship it" at bounding box center [860, 304] width 125 height 36
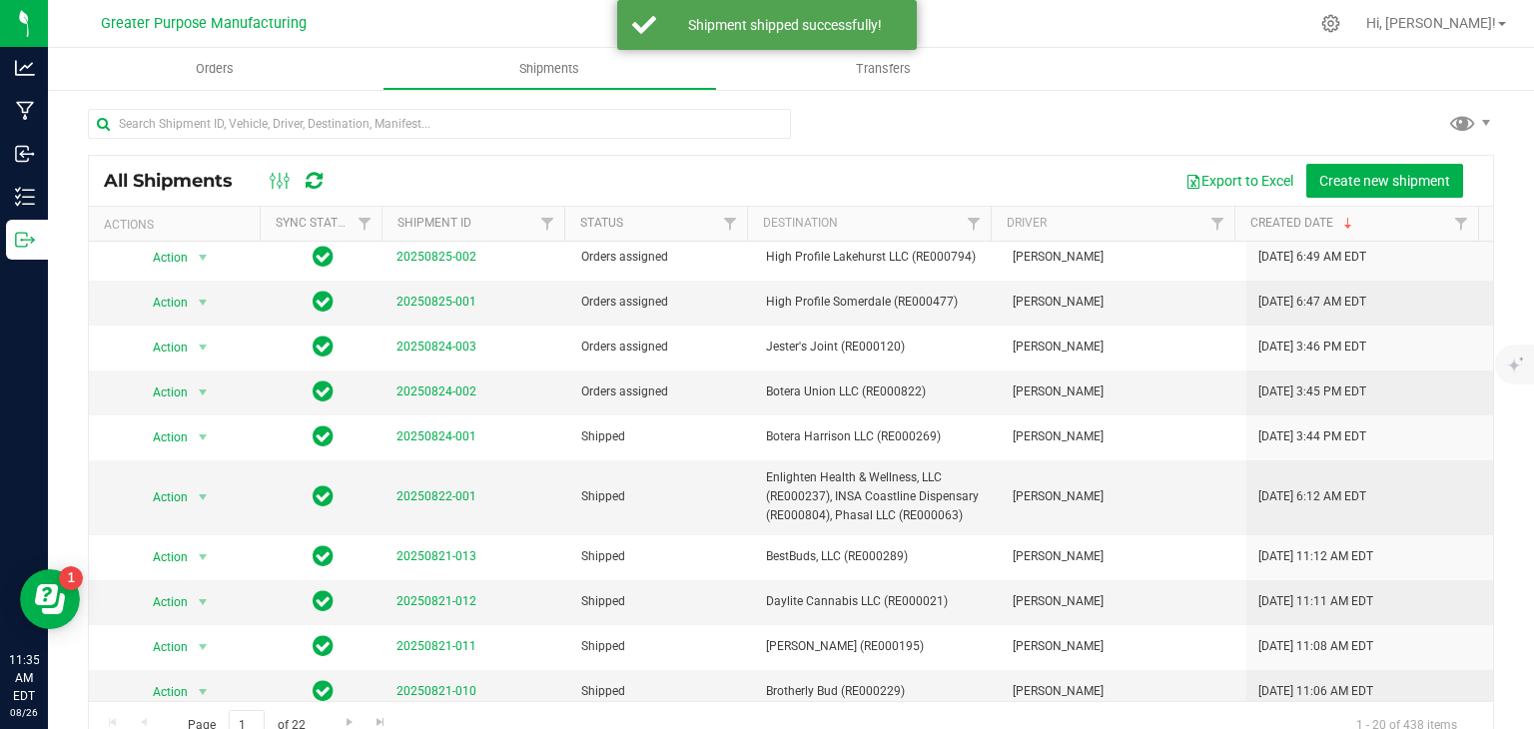
scroll to position [367, 0]
click at [206, 389] on span "select" at bounding box center [203, 392] width 16 height 16
click at [195, 581] on li "Ship shipment" at bounding box center [208, 596] width 148 height 30
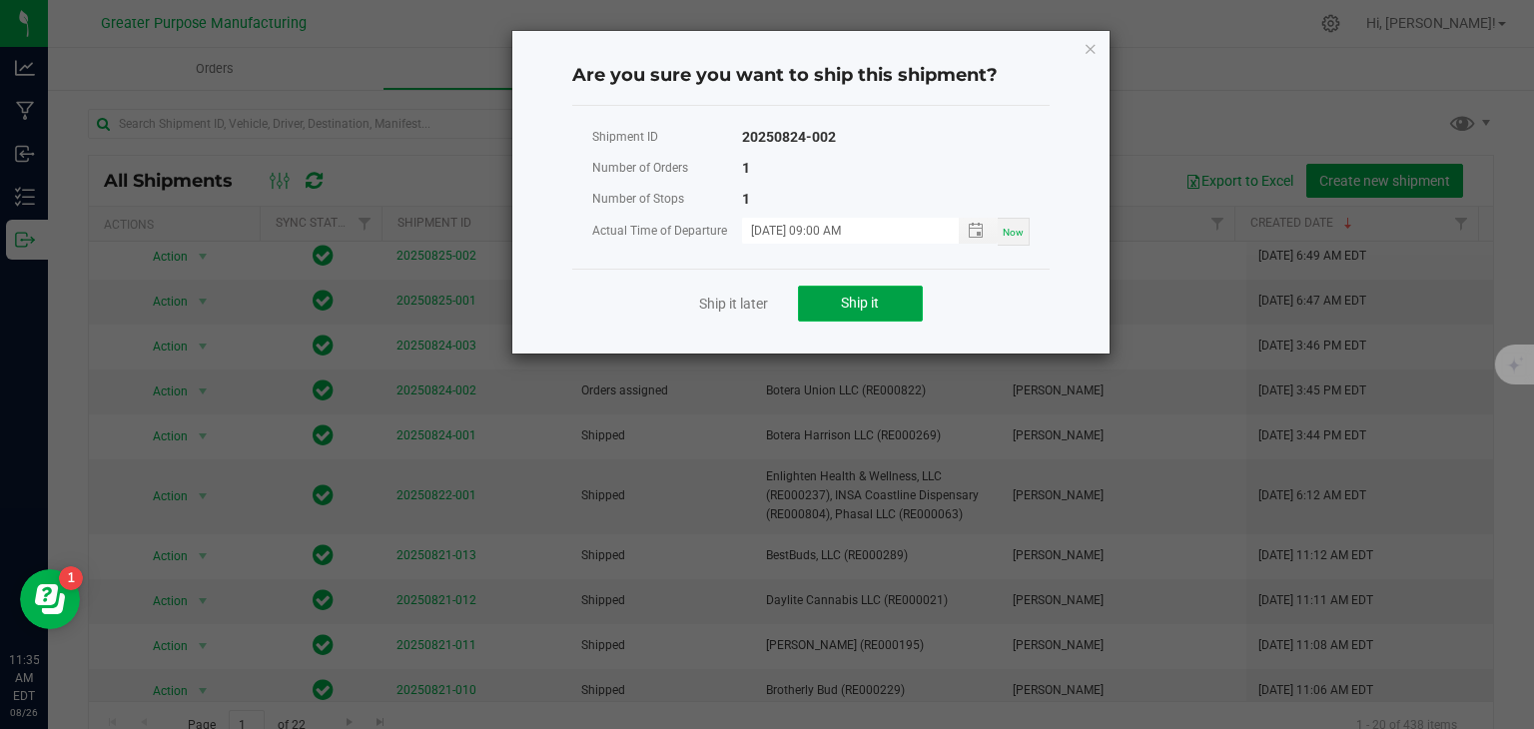
click at [848, 297] on span "Ship it" at bounding box center [860, 303] width 38 height 16
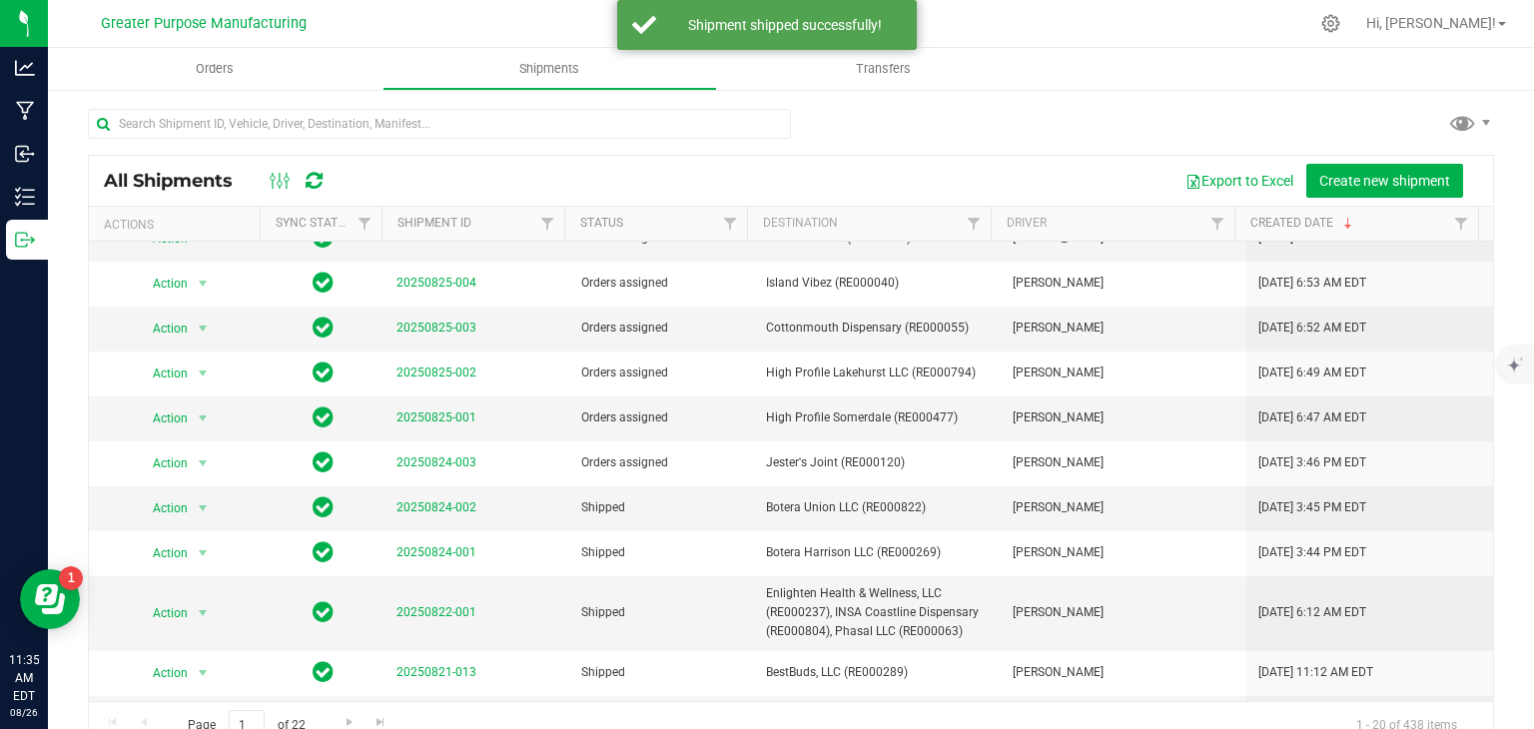
scroll to position [256, 0]
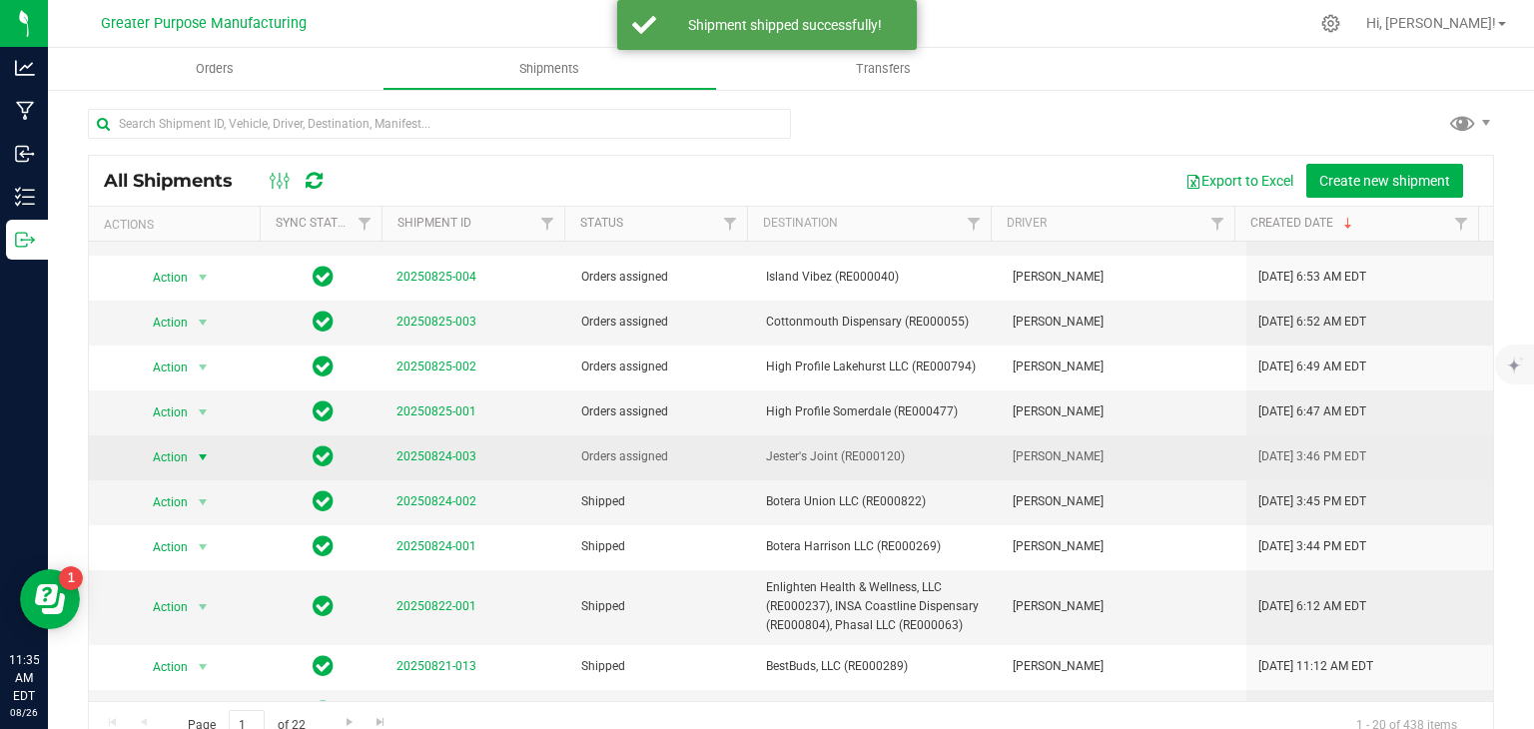
click at [197, 450] on span "select" at bounding box center [203, 458] width 16 height 16
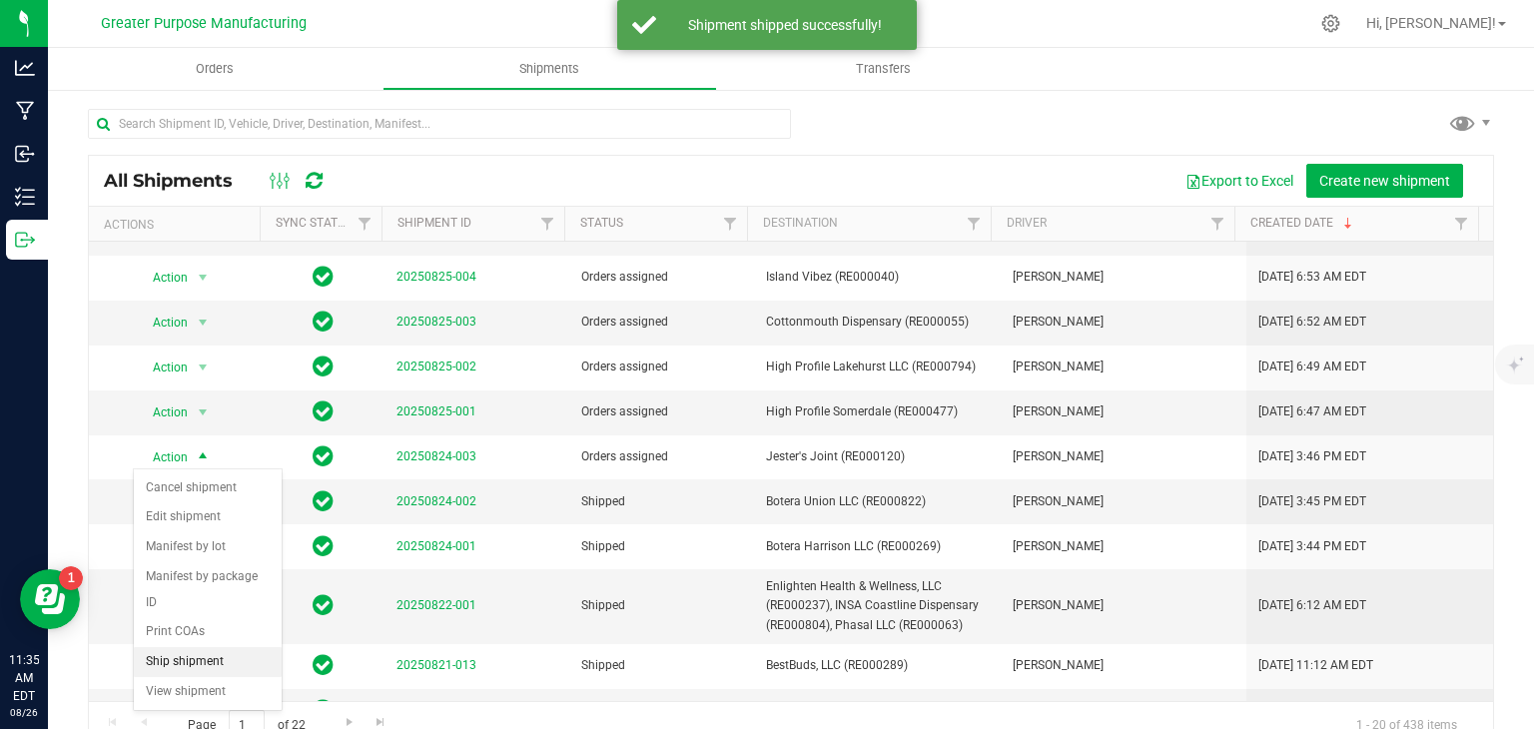
click at [188, 647] on li "Ship shipment" at bounding box center [208, 662] width 148 height 30
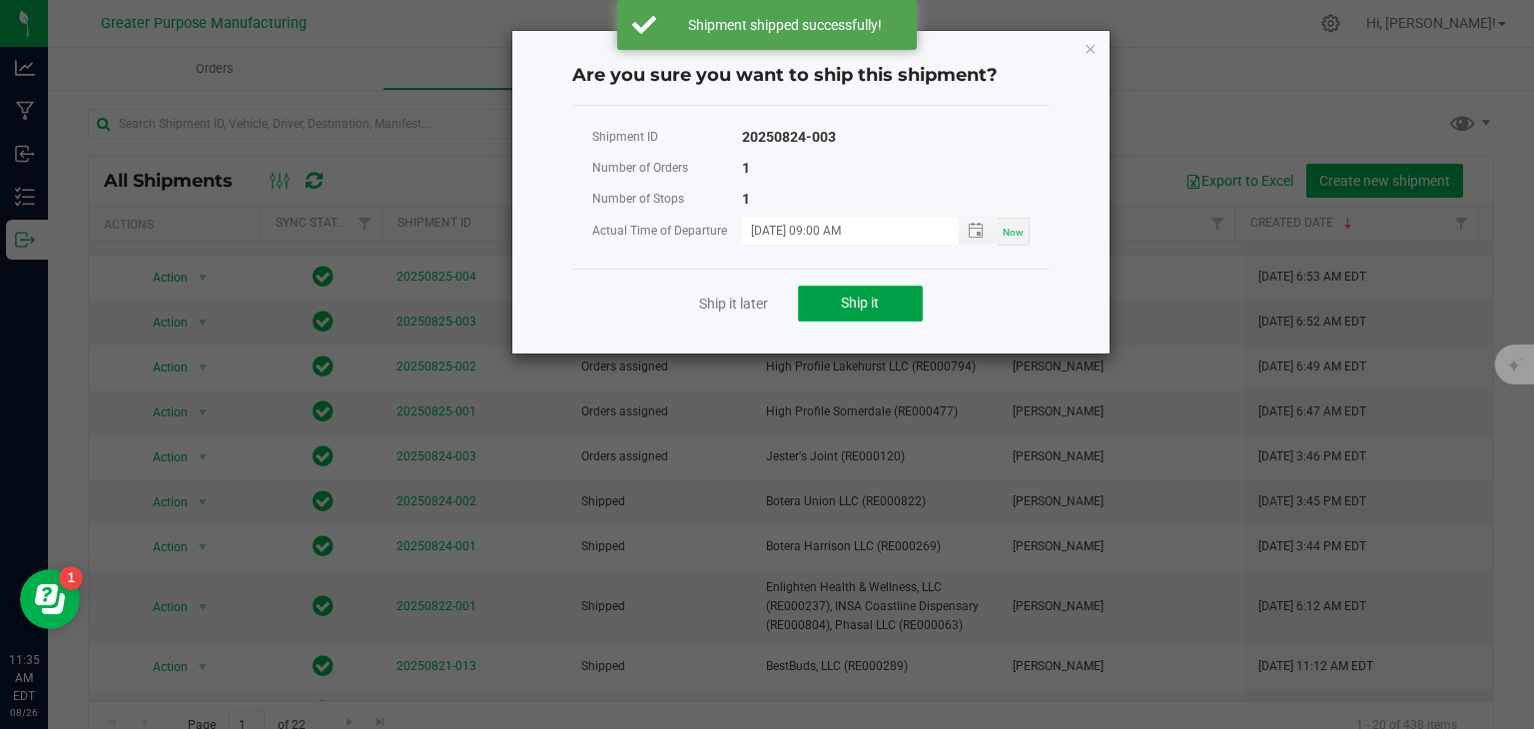
click at [829, 301] on button "Ship it" at bounding box center [860, 304] width 125 height 36
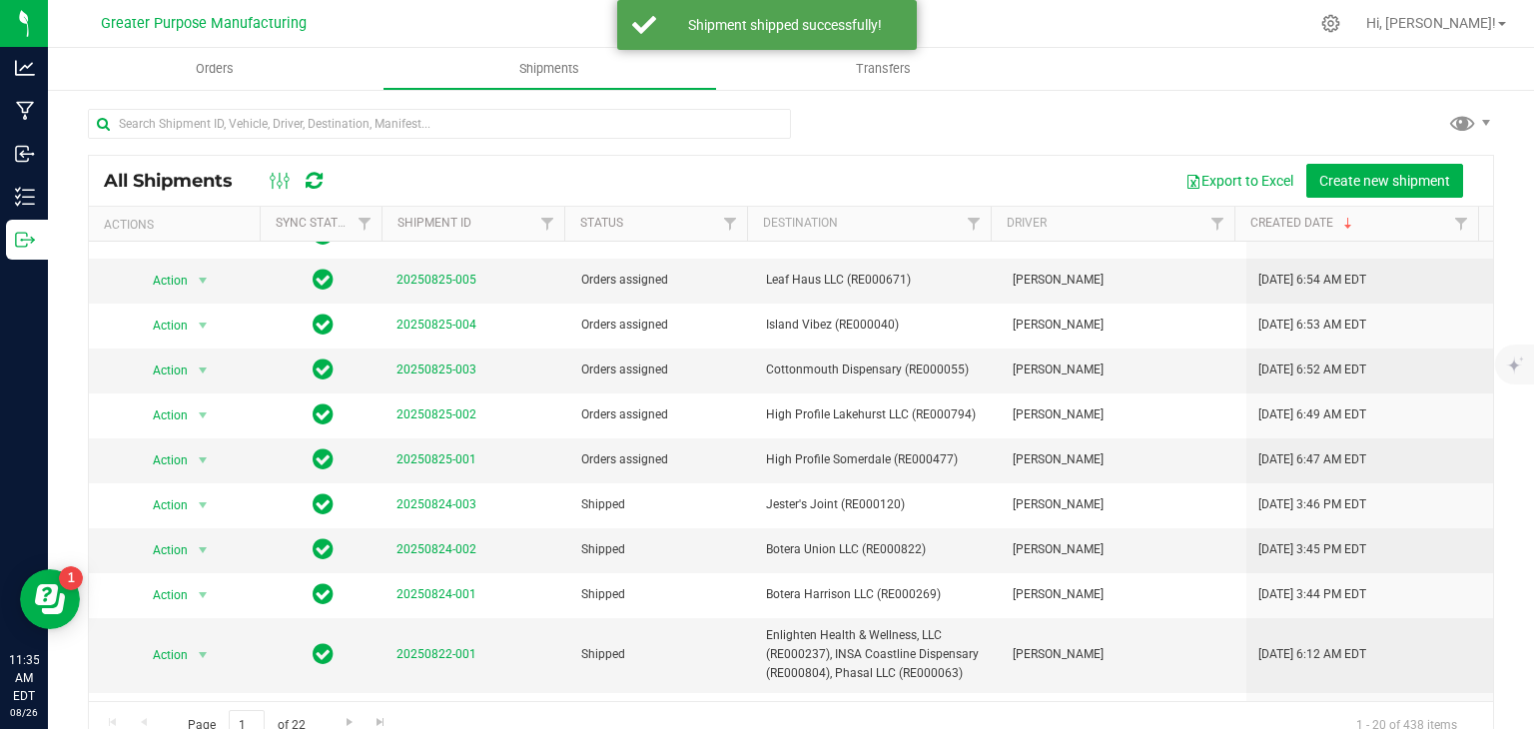
scroll to position [250, 0]
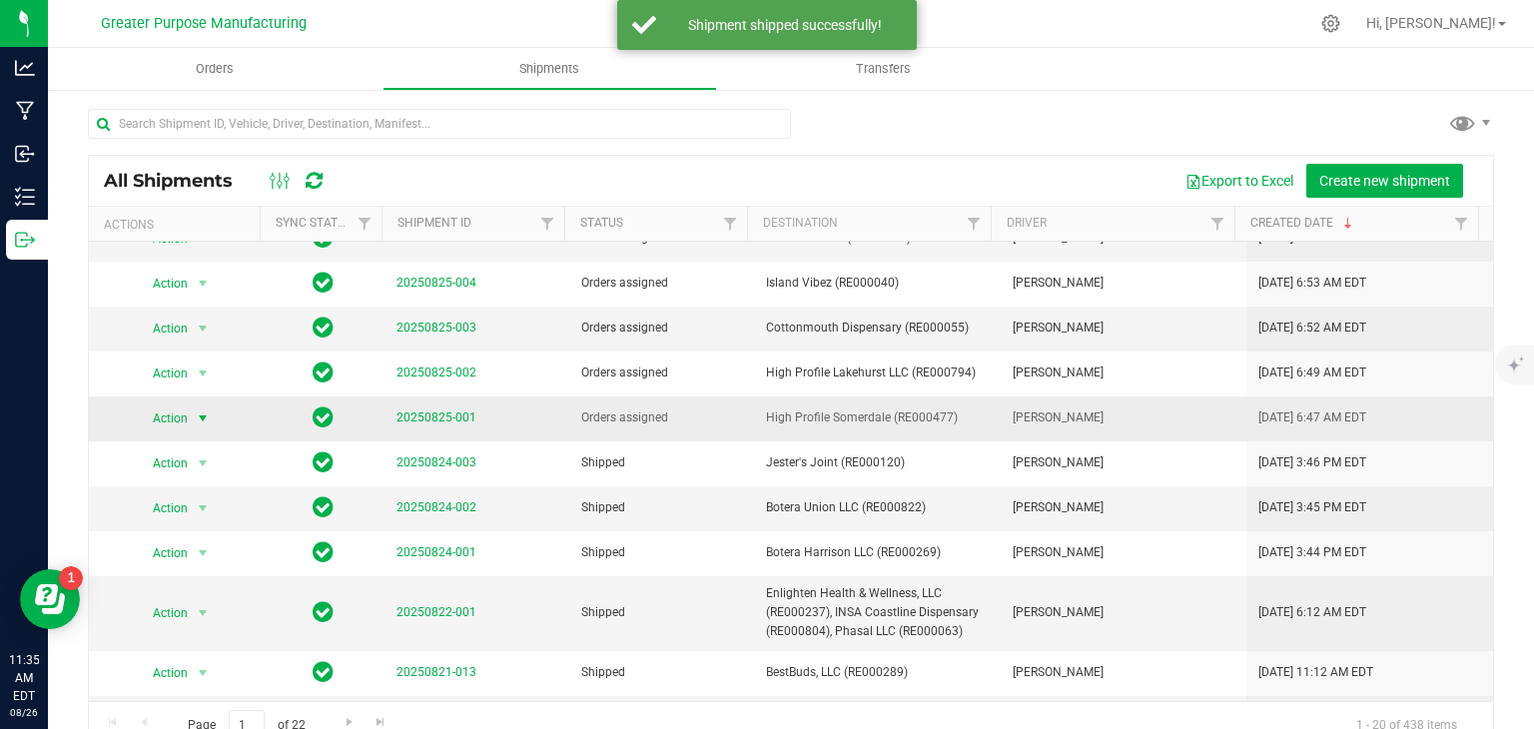
click at [199, 415] on span "select" at bounding box center [203, 419] width 16 height 16
click at [192, 608] on li "Ship shipment" at bounding box center [208, 623] width 148 height 30
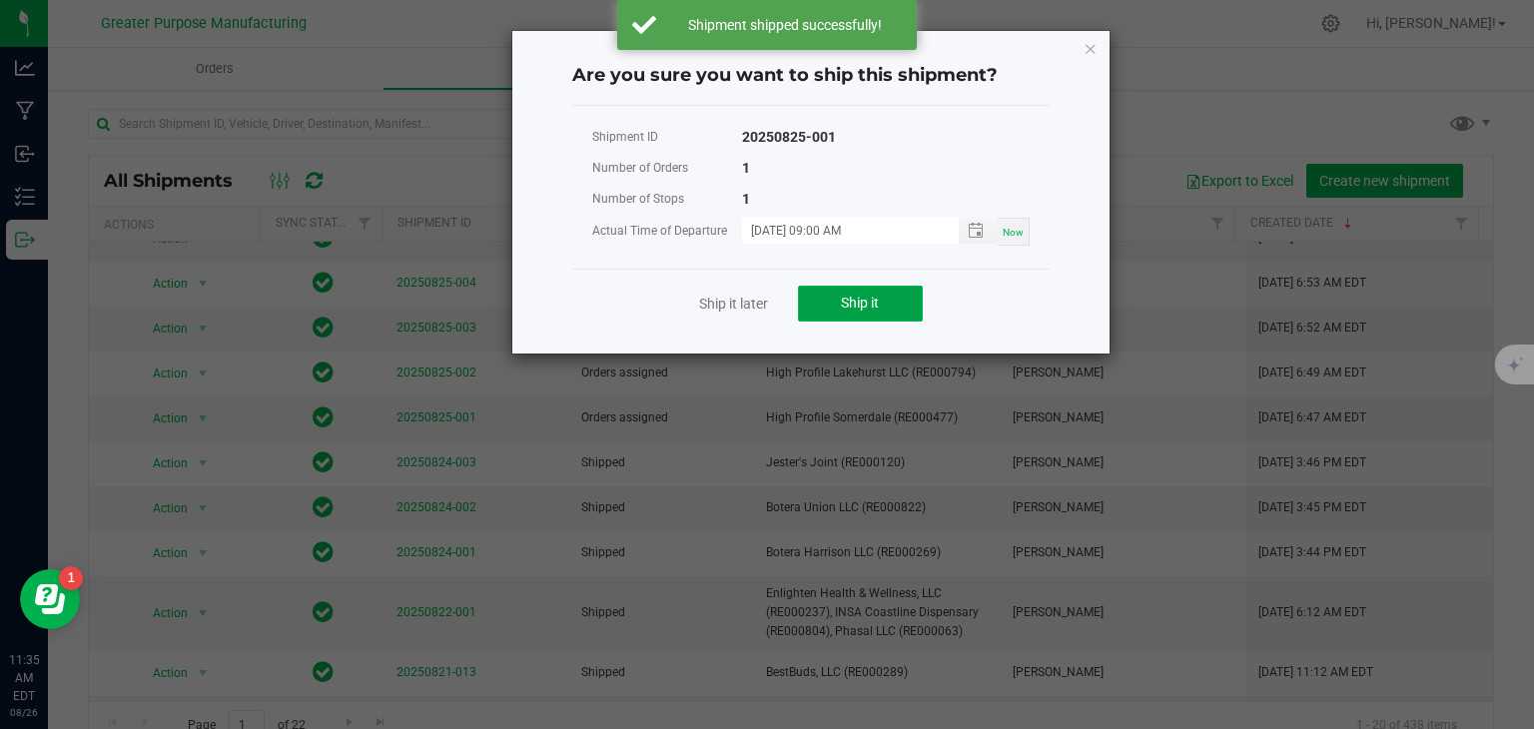
click at [840, 293] on button "Ship it" at bounding box center [860, 304] width 125 height 36
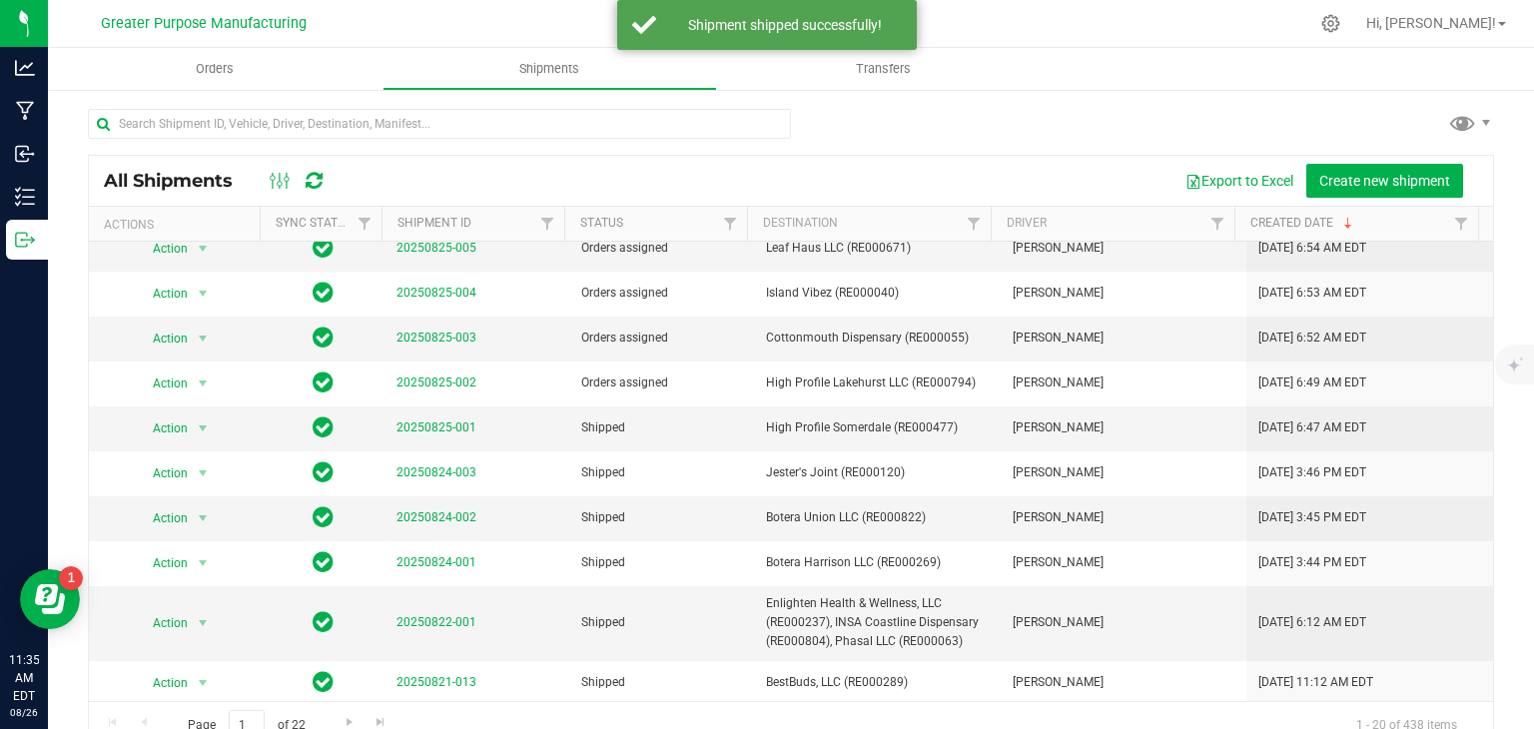
scroll to position [268, 0]
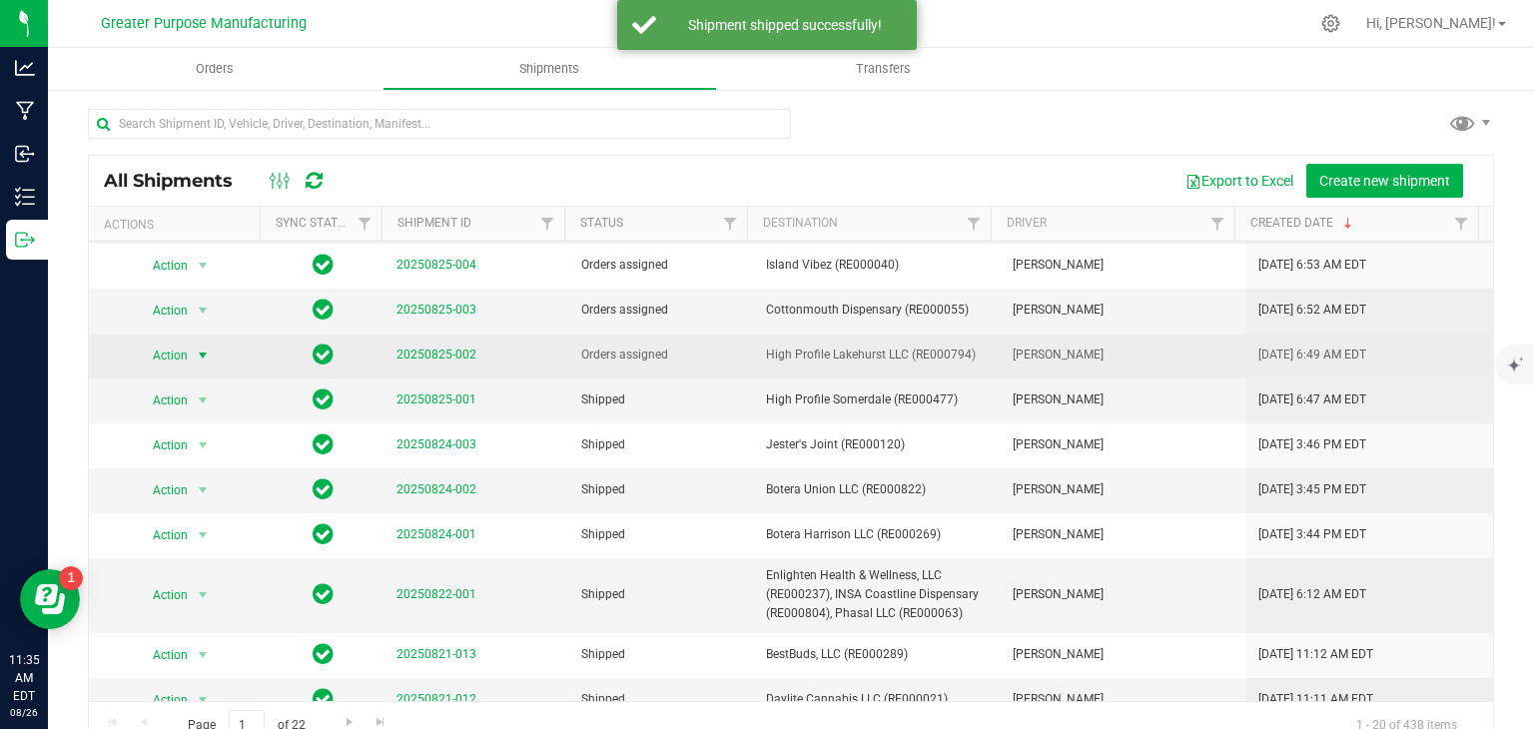
click at [203, 348] on span "select" at bounding box center [203, 356] width 16 height 16
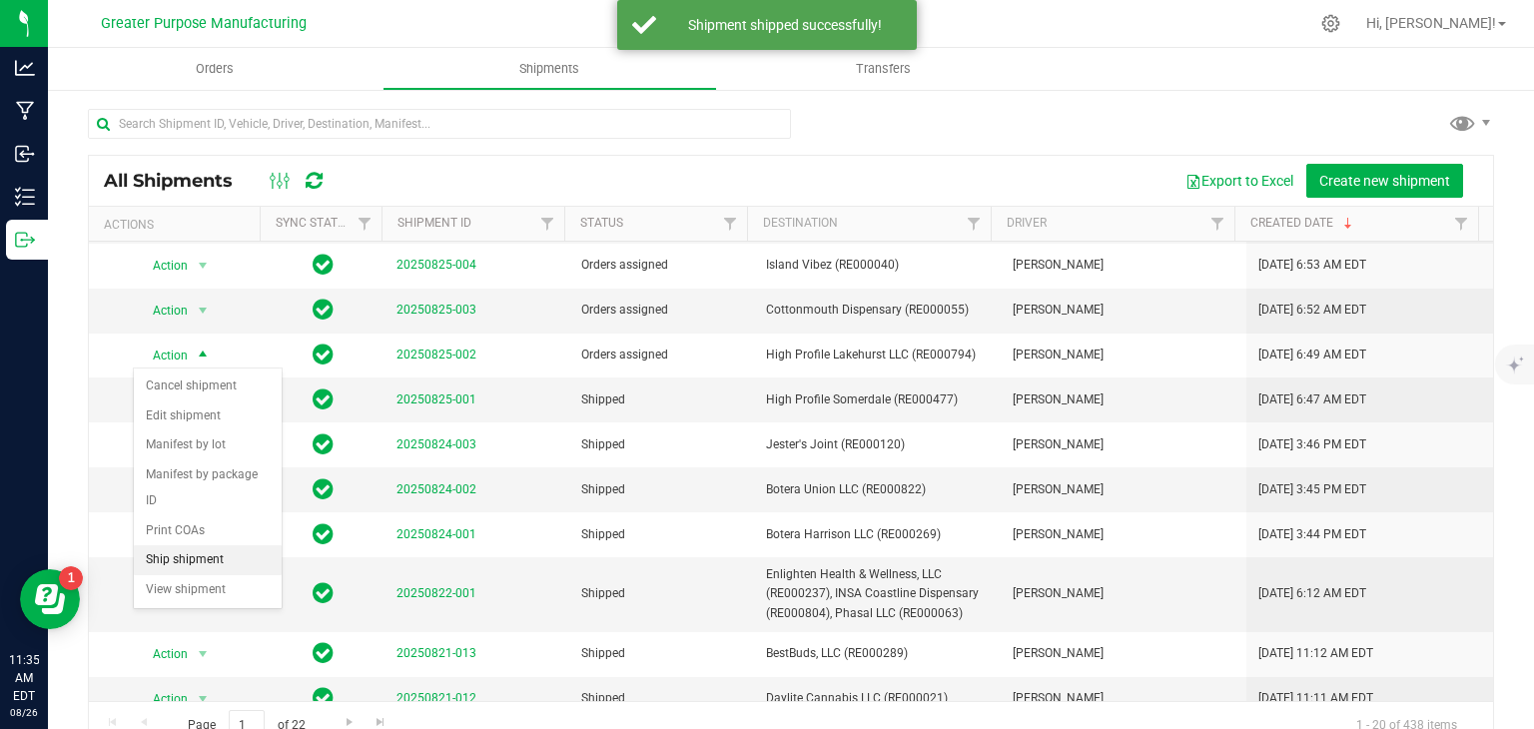
click at [180, 545] on li "Ship shipment" at bounding box center [208, 560] width 148 height 30
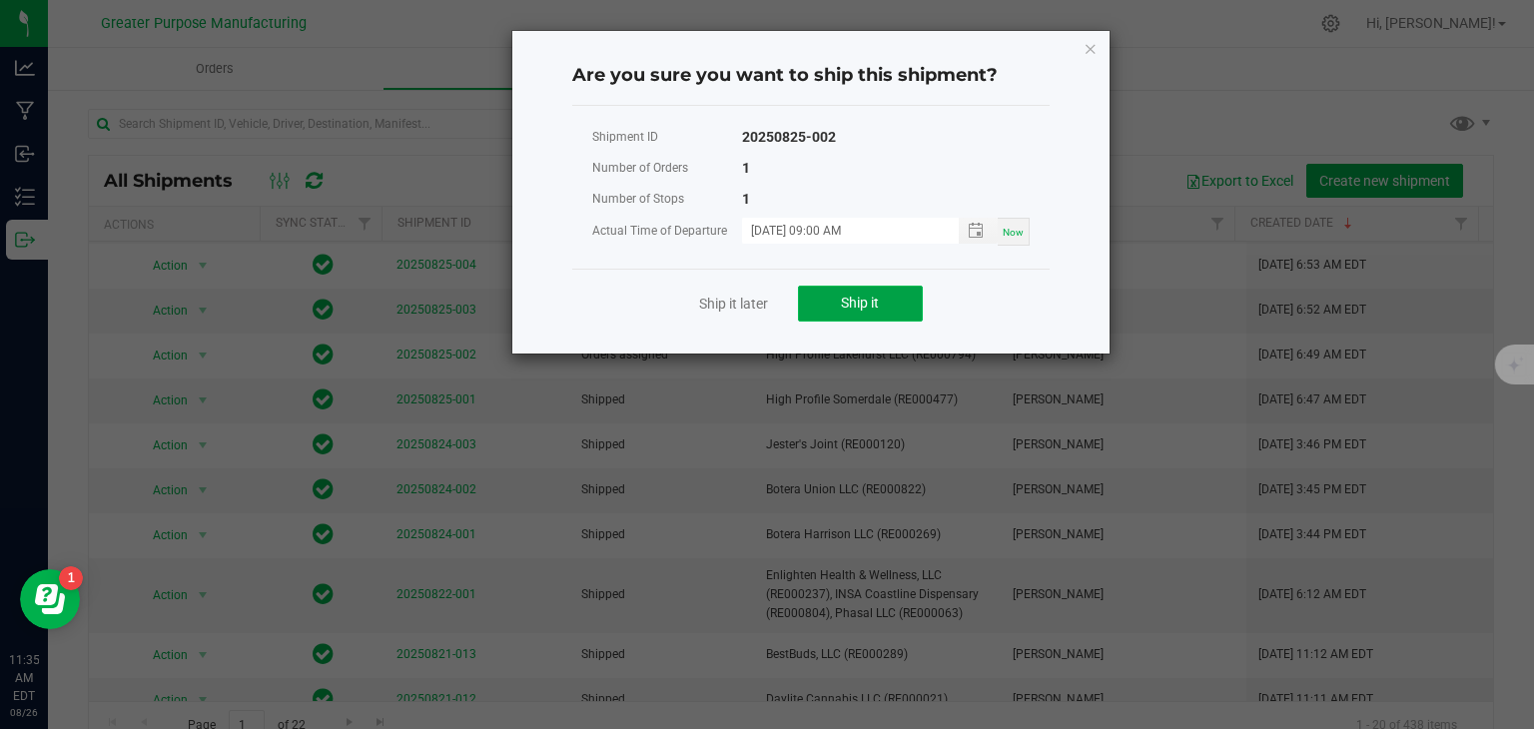
click at [892, 298] on button "Ship it" at bounding box center [860, 304] width 125 height 36
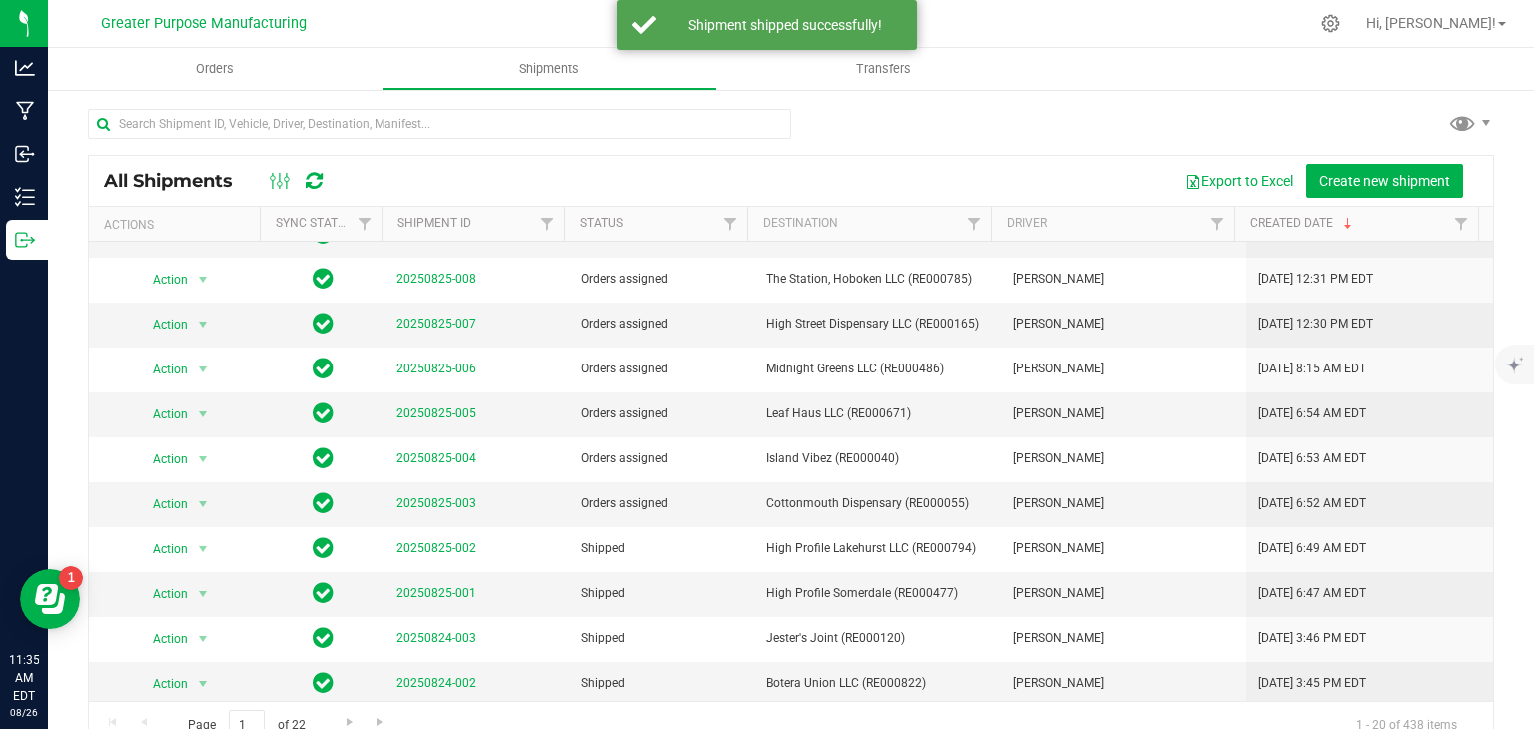
scroll to position [75, 0]
click at [200, 502] on span "select" at bounding box center [203, 503] width 16 height 16
click at [195, 693] on li "Ship shipment" at bounding box center [208, 708] width 148 height 30
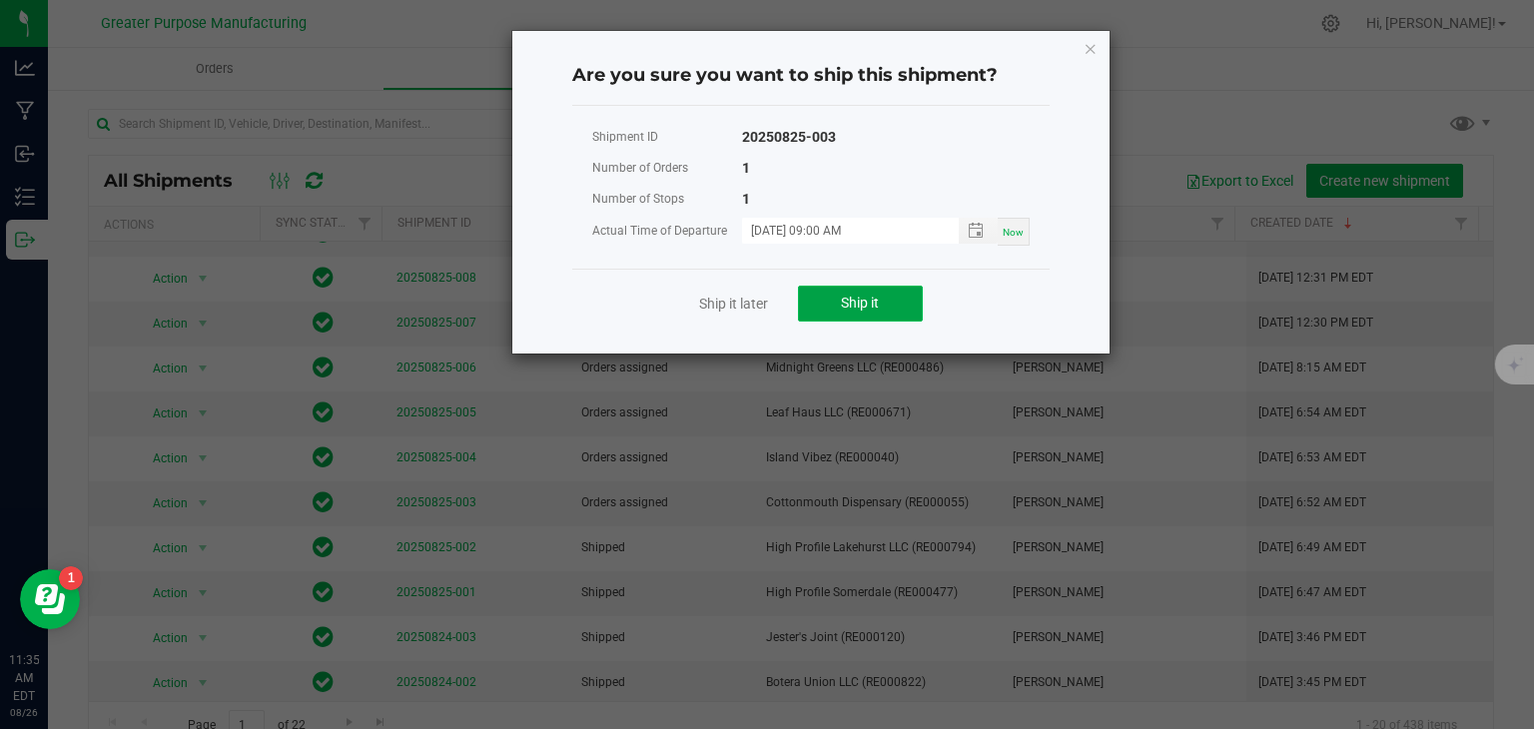
click at [849, 310] on span "Ship it" at bounding box center [860, 303] width 38 height 16
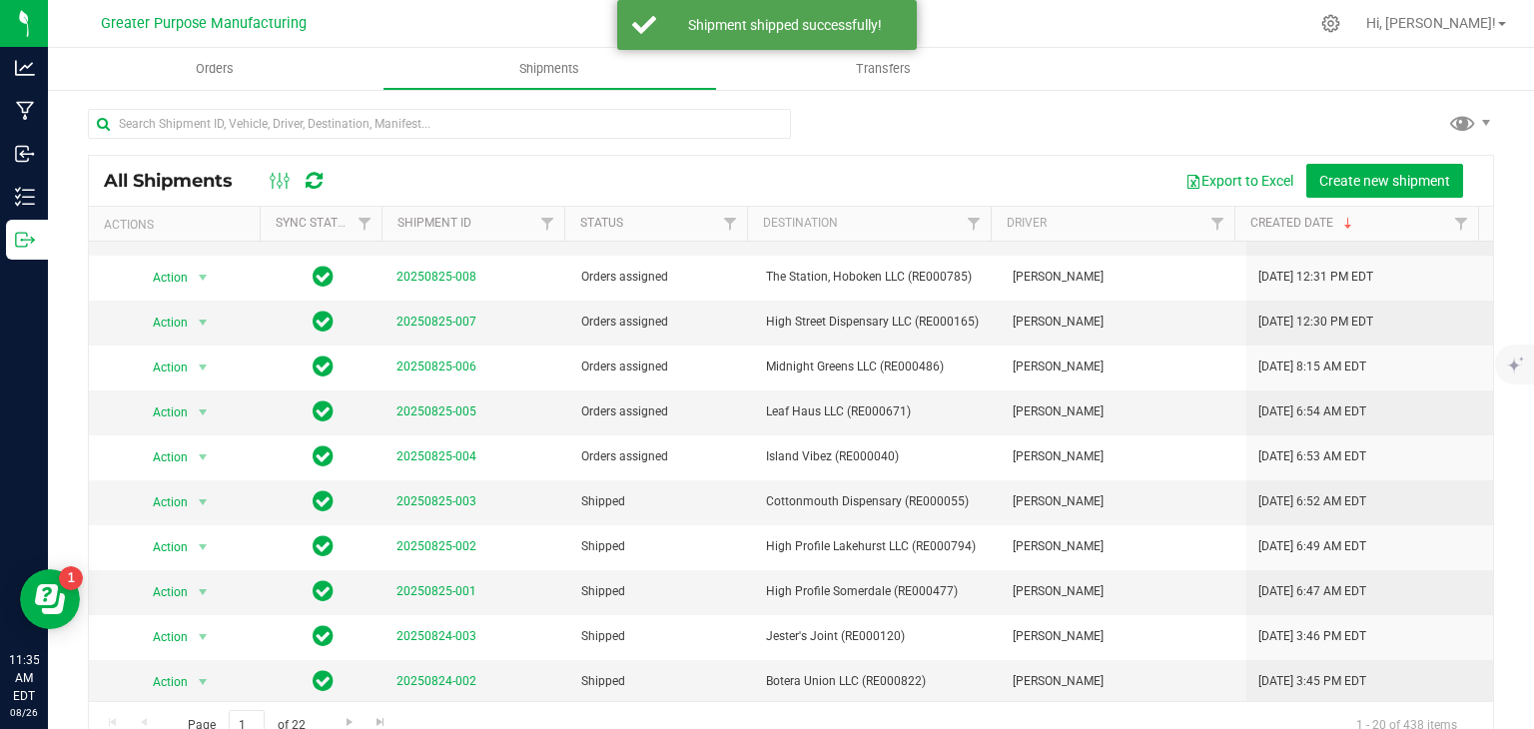
scroll to position [76, 0]
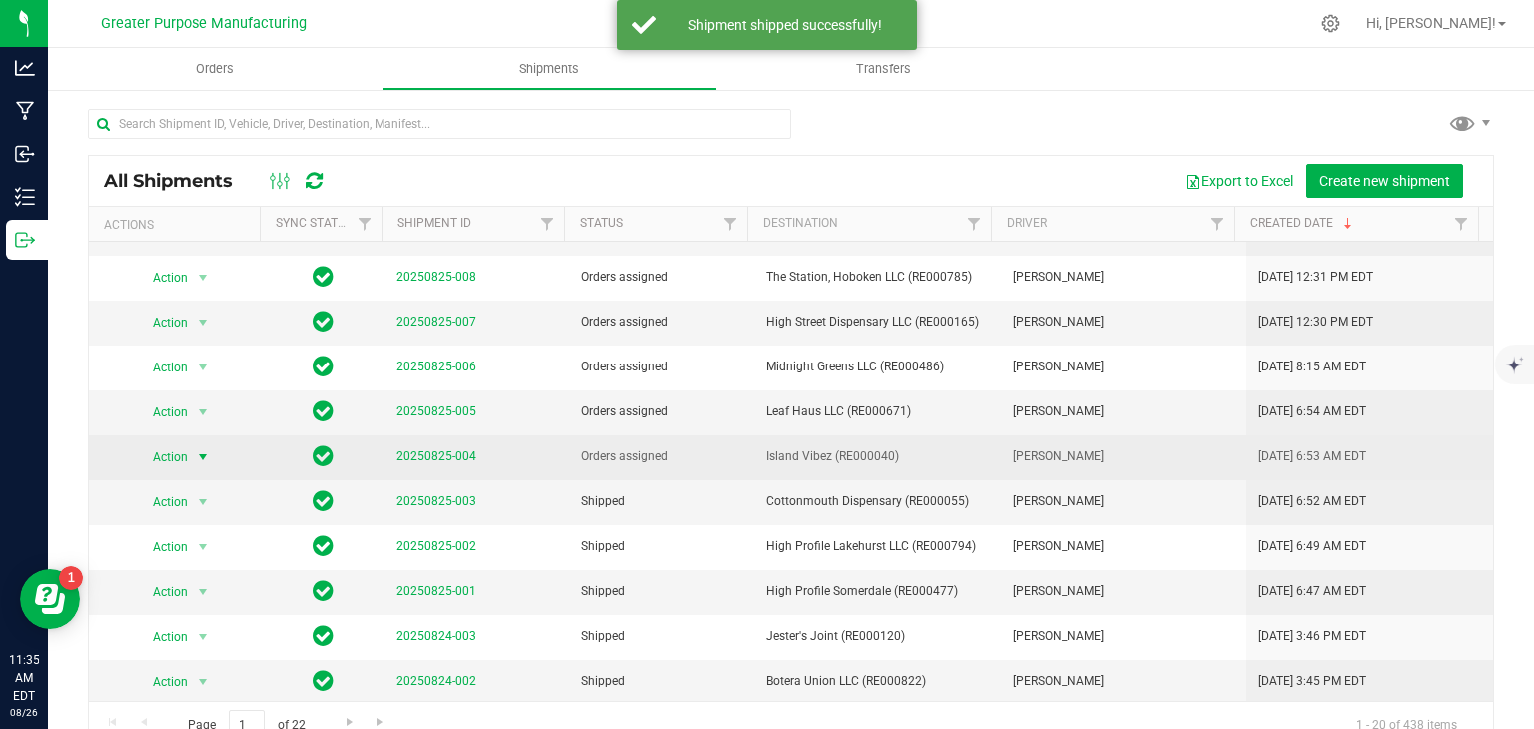
click at [200, 455] on span "select" at bounding box center [203, 458] width 16 height 16
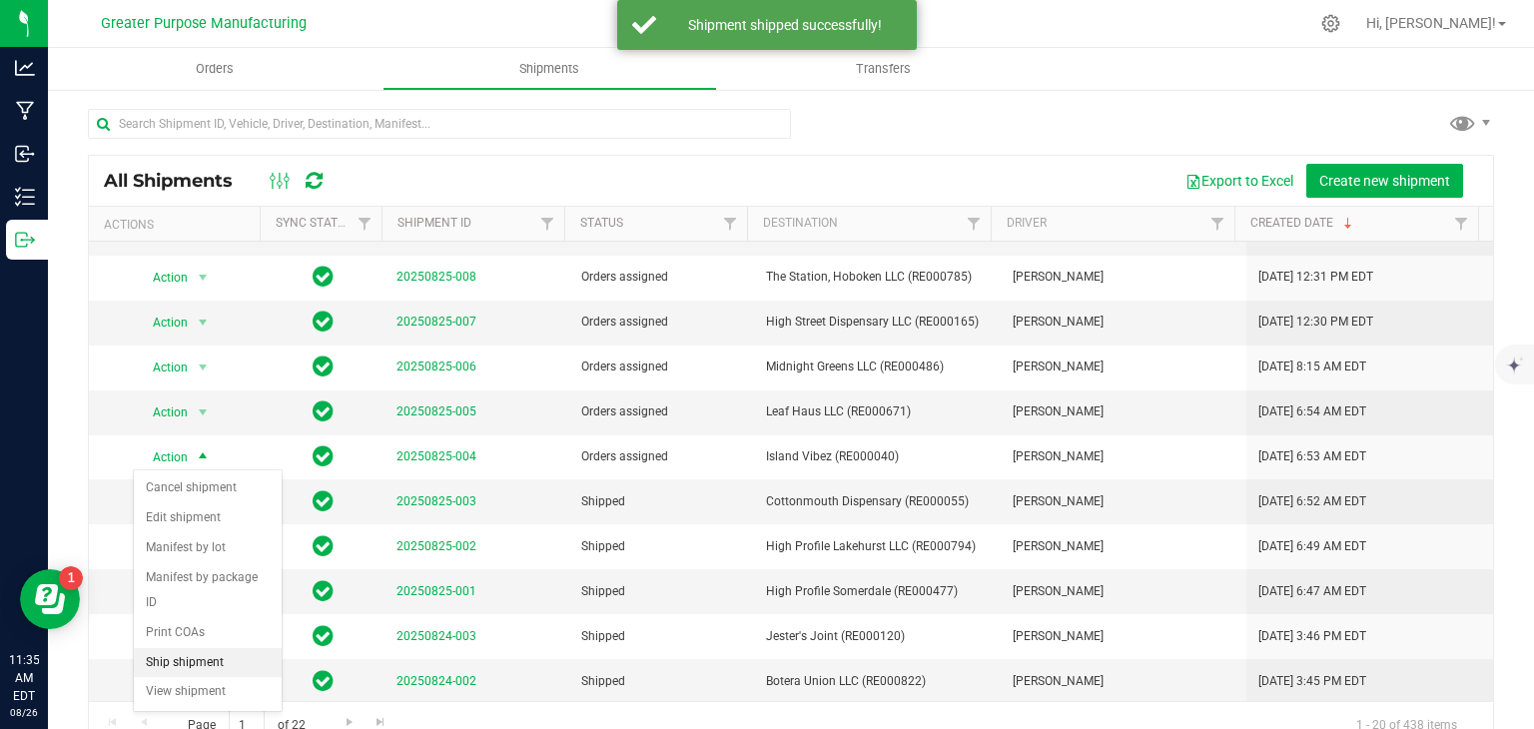
click at [194, 648] on li "Ship shipment" at bounding box center [208, 663] width 148 height 30
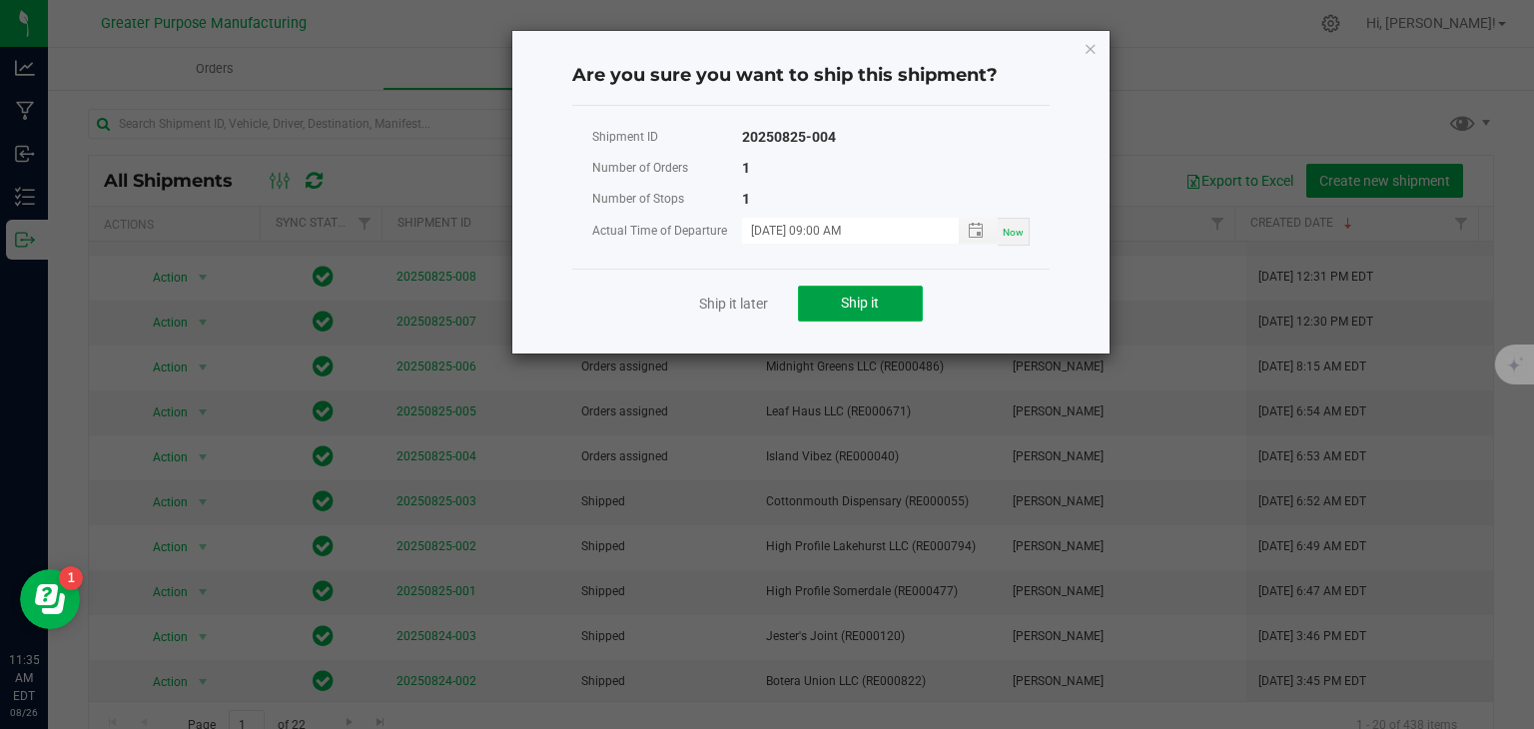
click at [863, 288] on button "Ship it" at bounding box center [860, 304] width 125 height 36
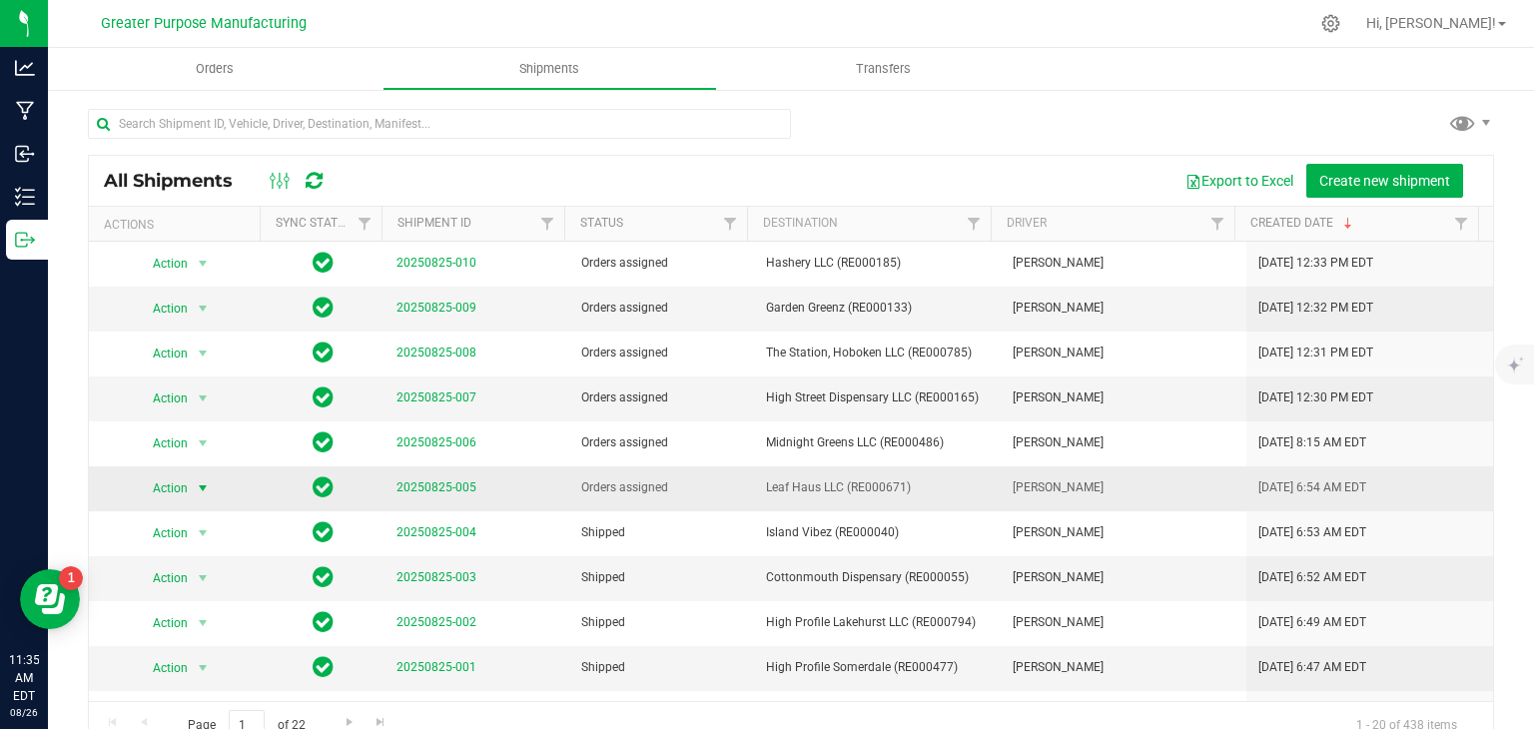
click at [203, 485] on span "select" at bounding box center [203, 489] width 16 height 16
click at [200, 679] on li "Ship shipment" at bounding box center [208, 694] width 148 height 30
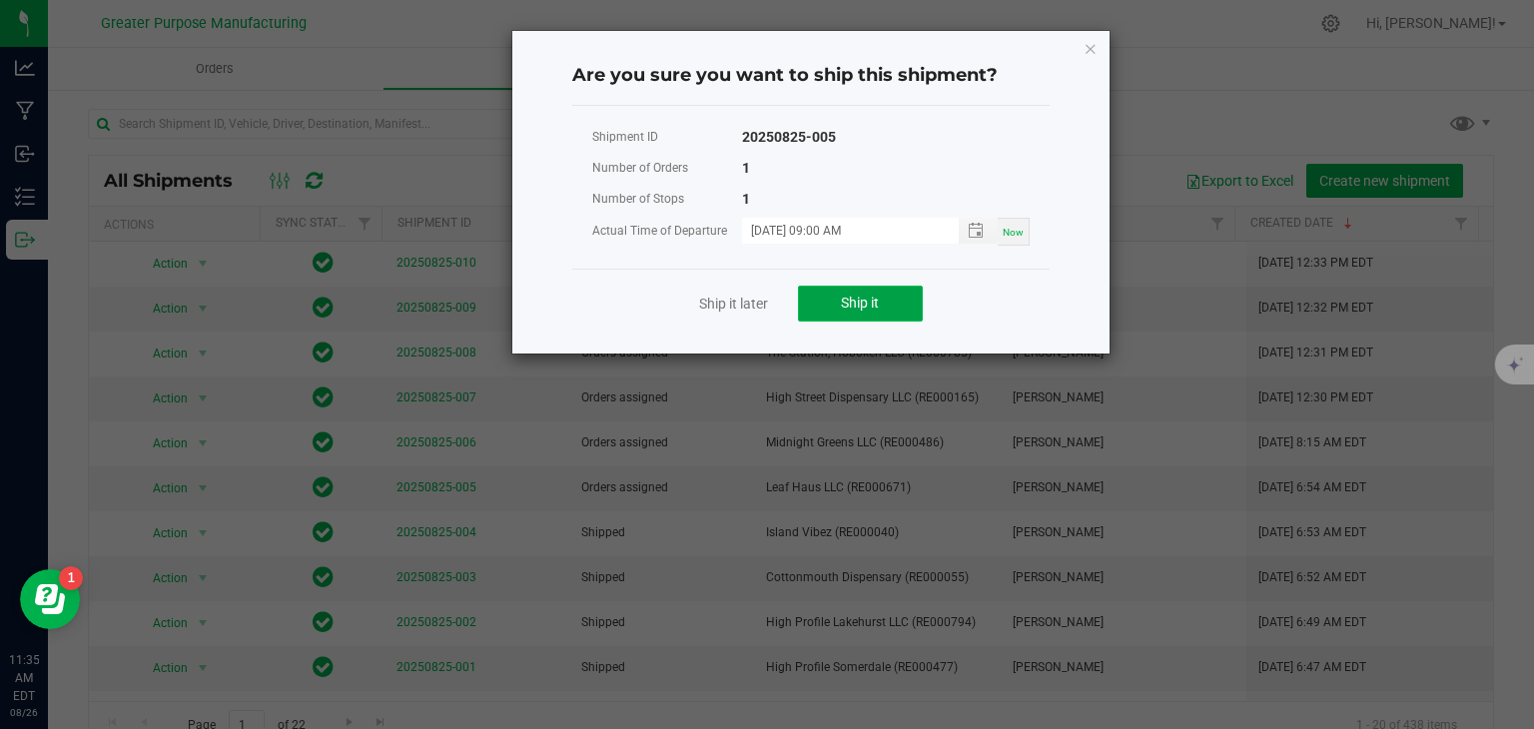
click at [866, 312] on button "Ship it" at bounding box center [860, 304] width 125 height 36
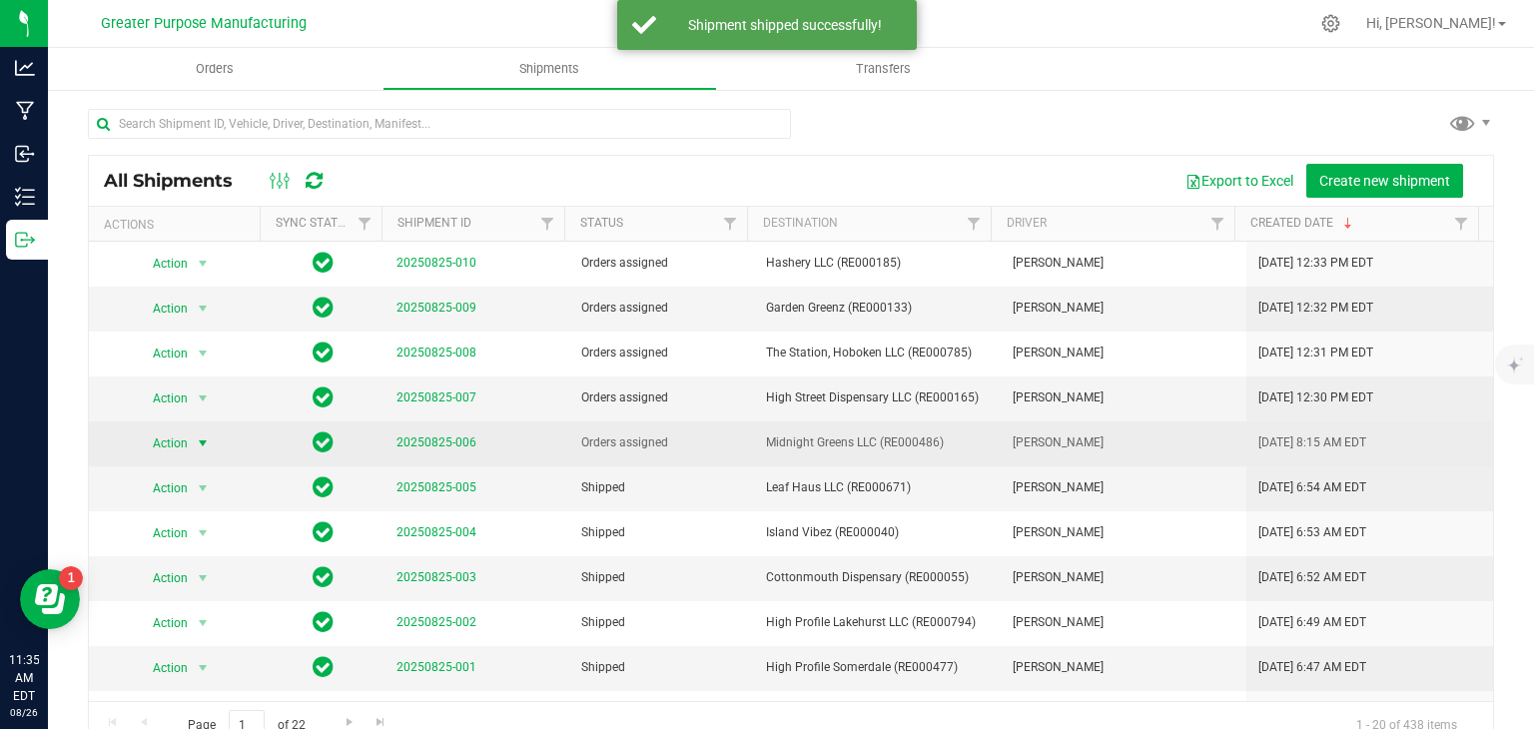
click at [202, 439] on span "select" at bounding box center [203, 444] width 16 height 16
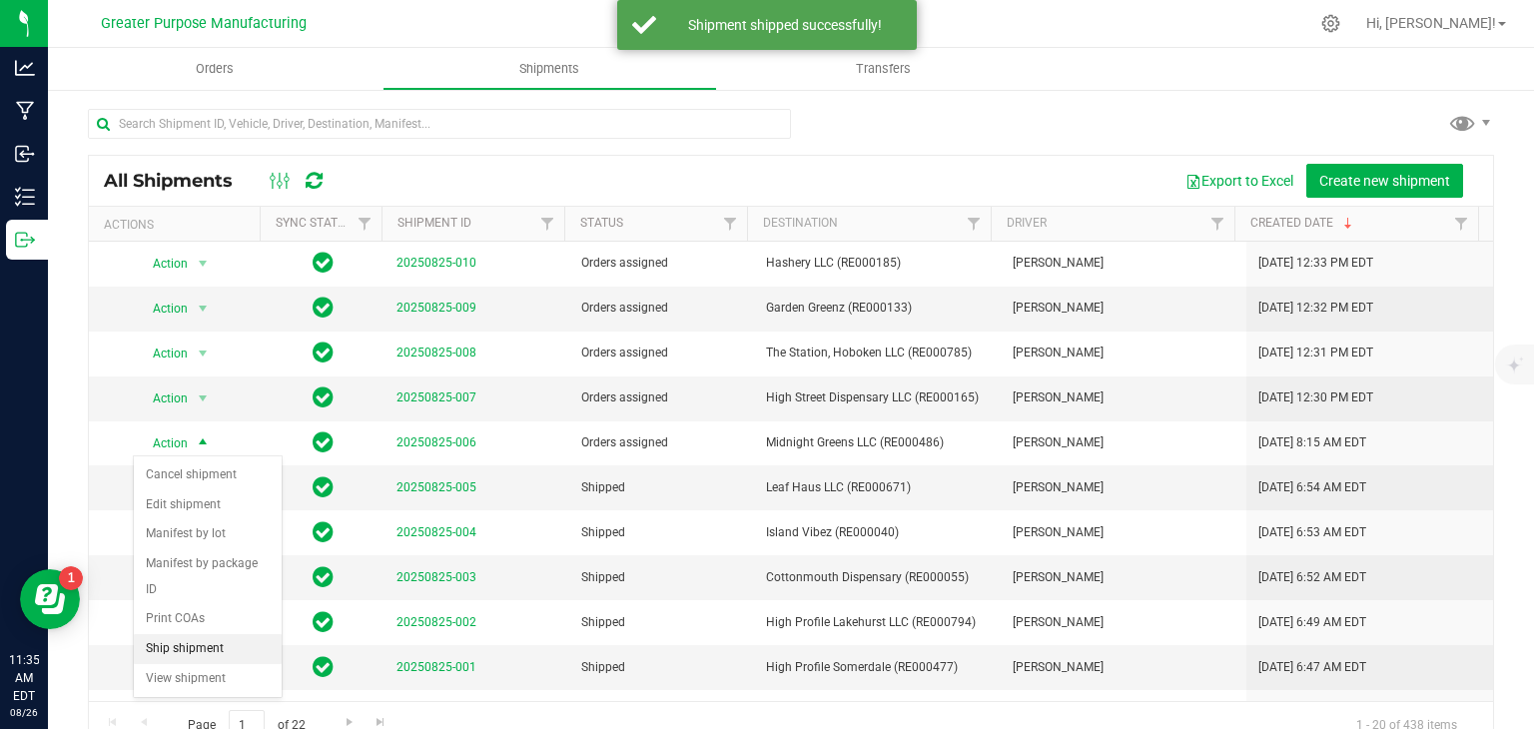
click at [216, 634] on li "Ship shipment" at bounding box center [208, 649] width 148 height 30
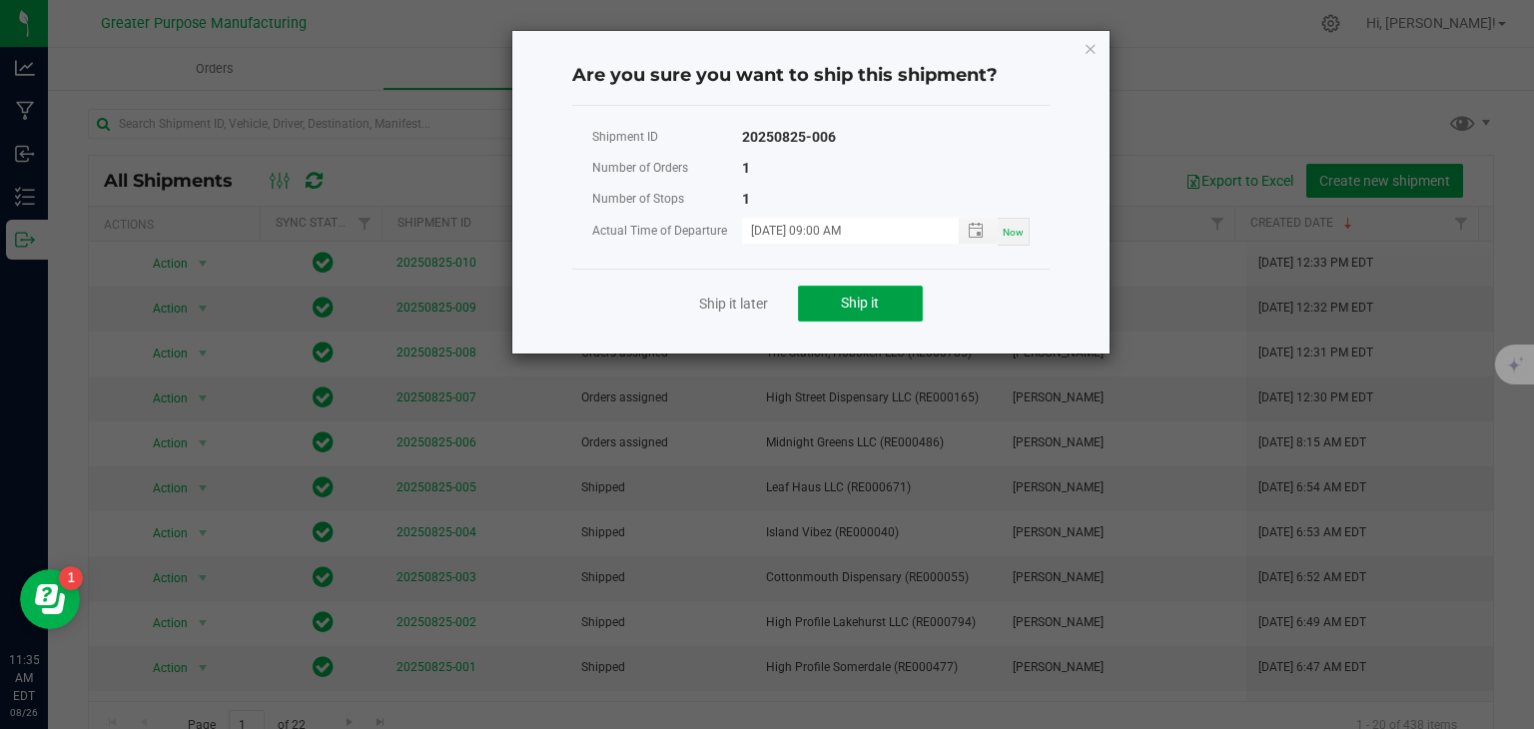
click at [836, 304] on button "Ship it" at bounding box center [860, 304] width 125 height 36
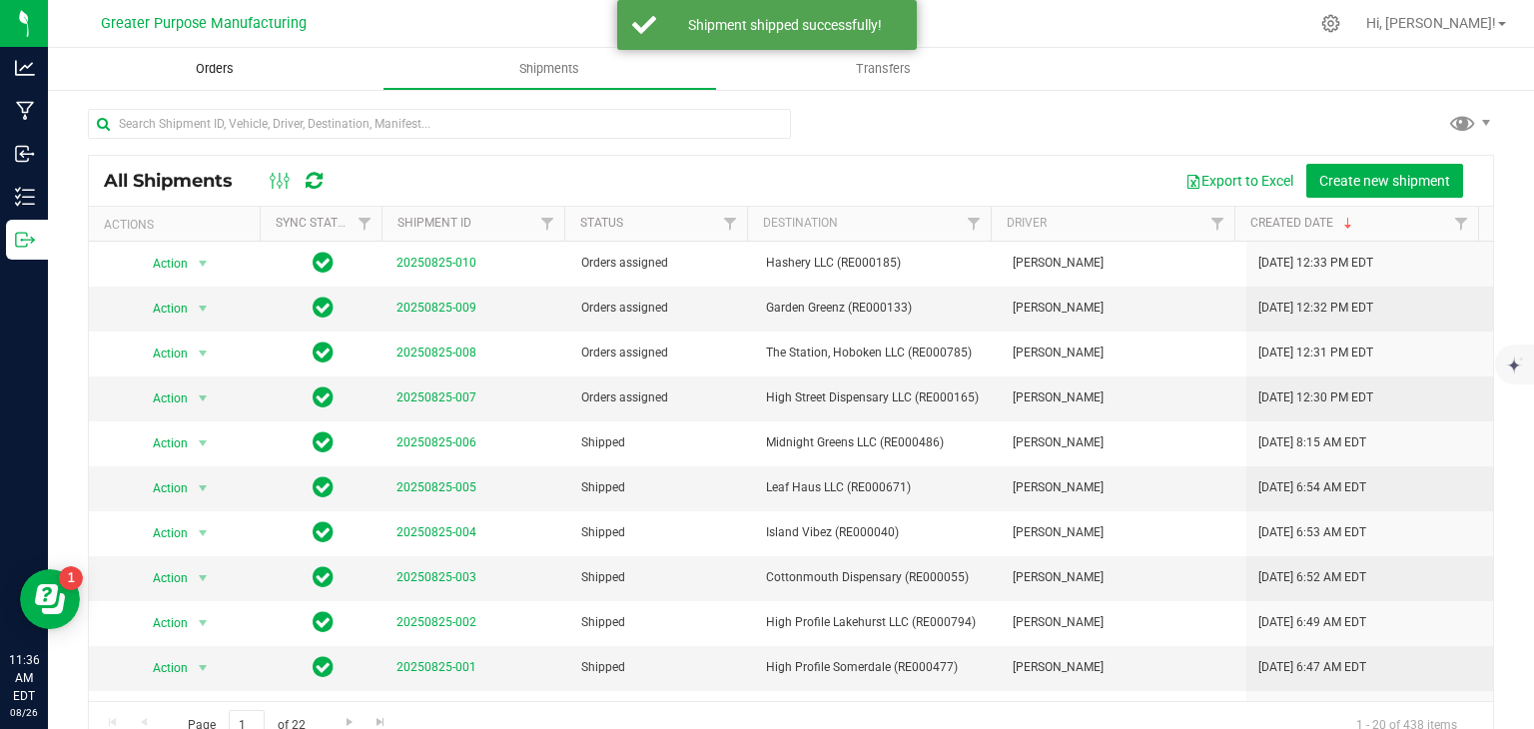
click at [221, 73] on span "Orders" at bounding box center [215, 69] width 92 height 18
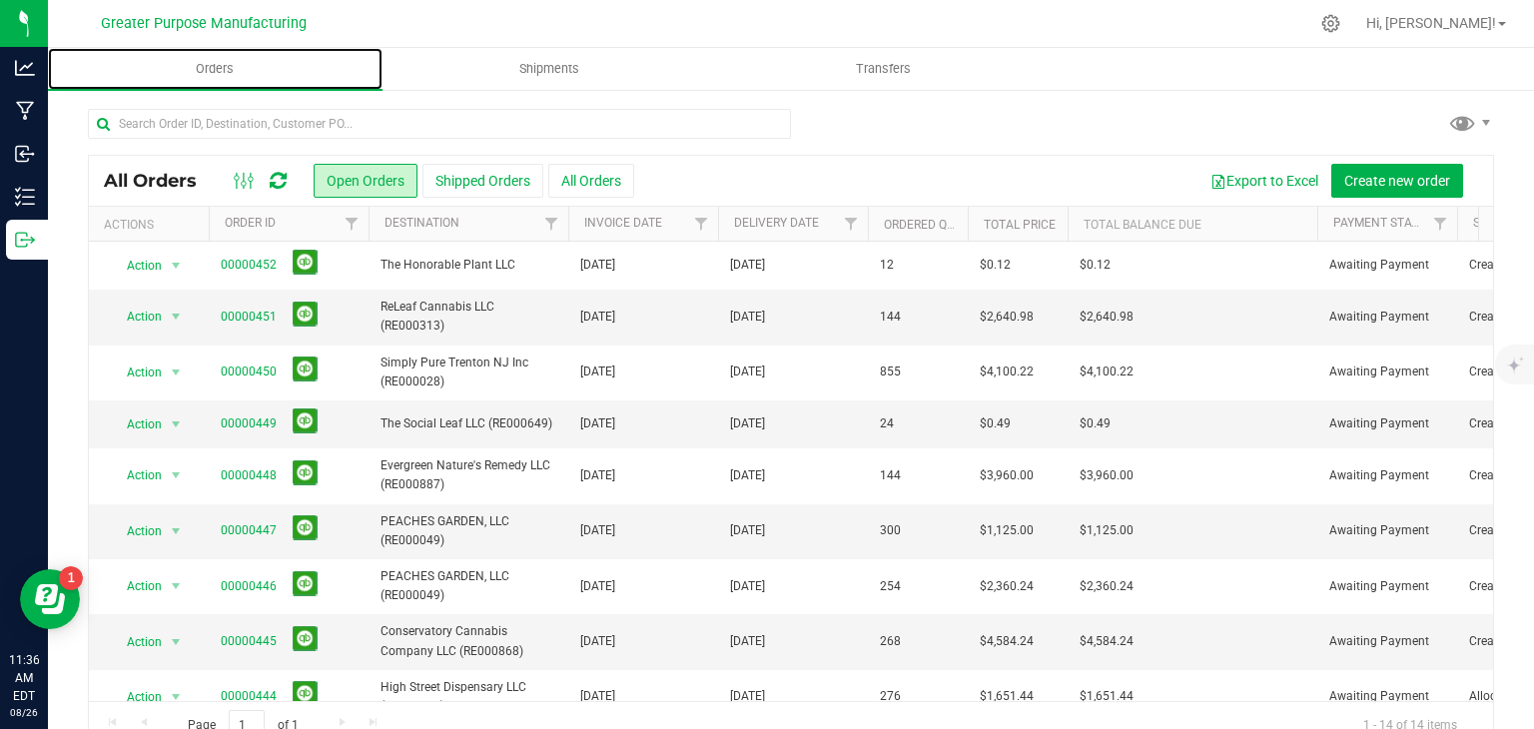
scroll to position [296, 0]
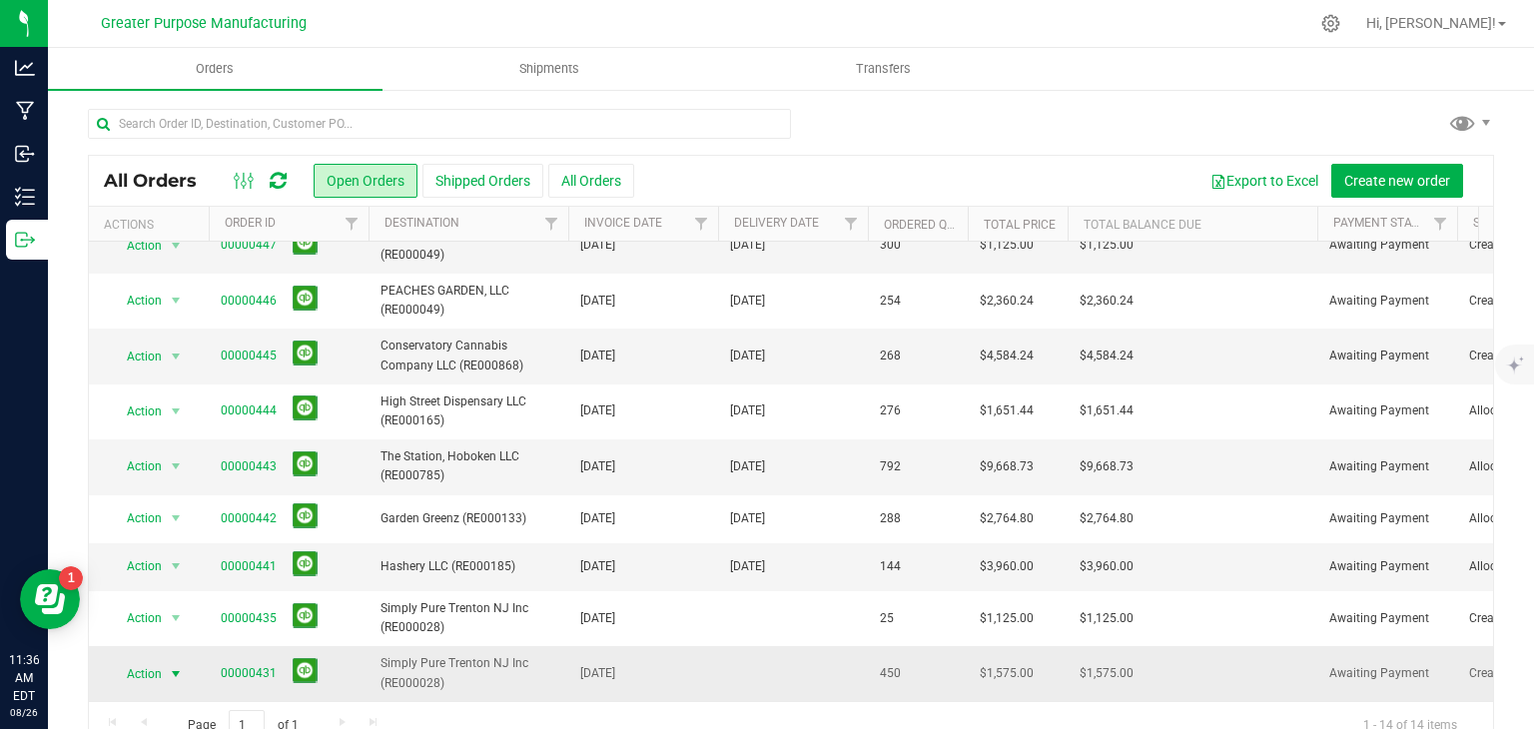
click at [167, 660] on span "select" at bounding box center [176, 674] width 25 height 28
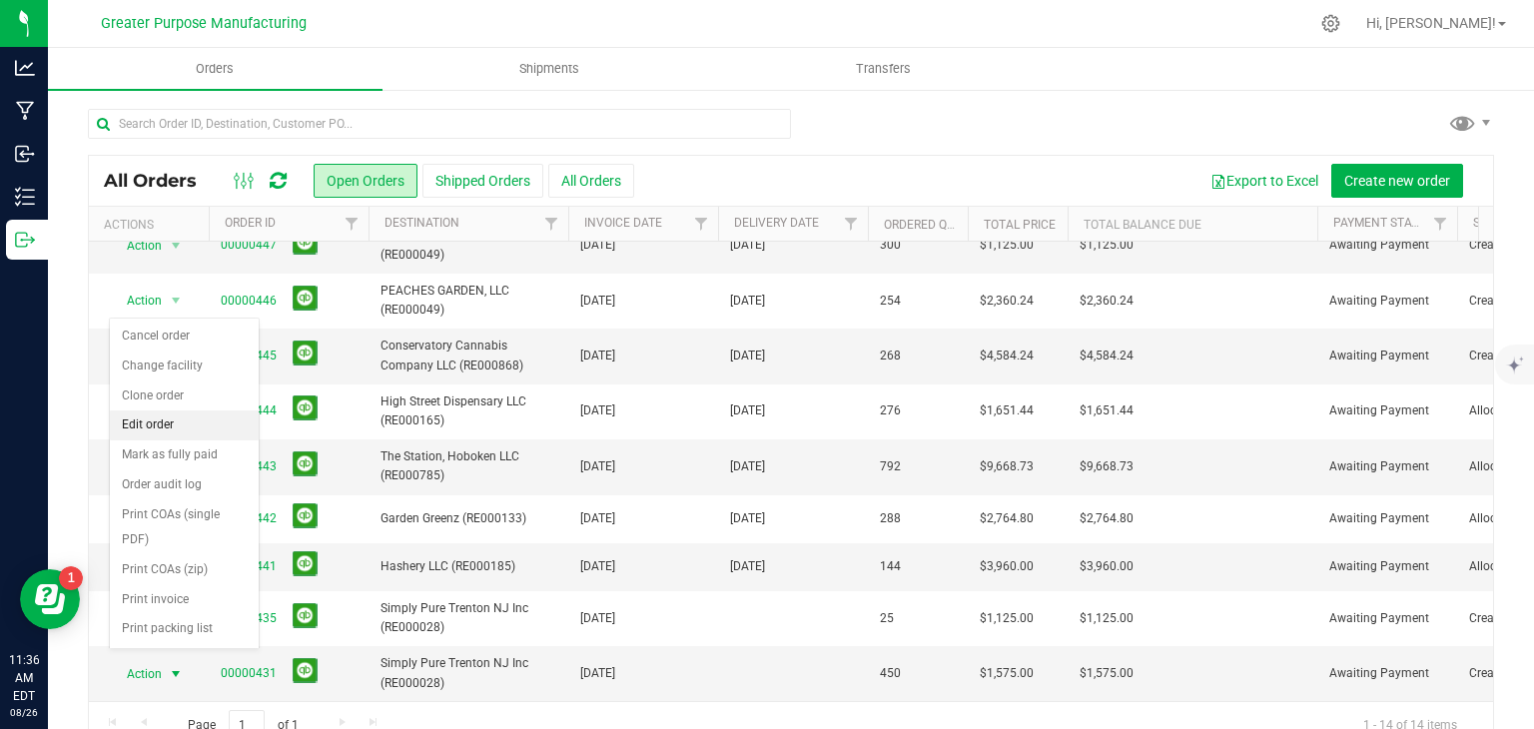
click at [141, 421] on li "Edit order" at bounding box center [184, 426] width 149 height 30
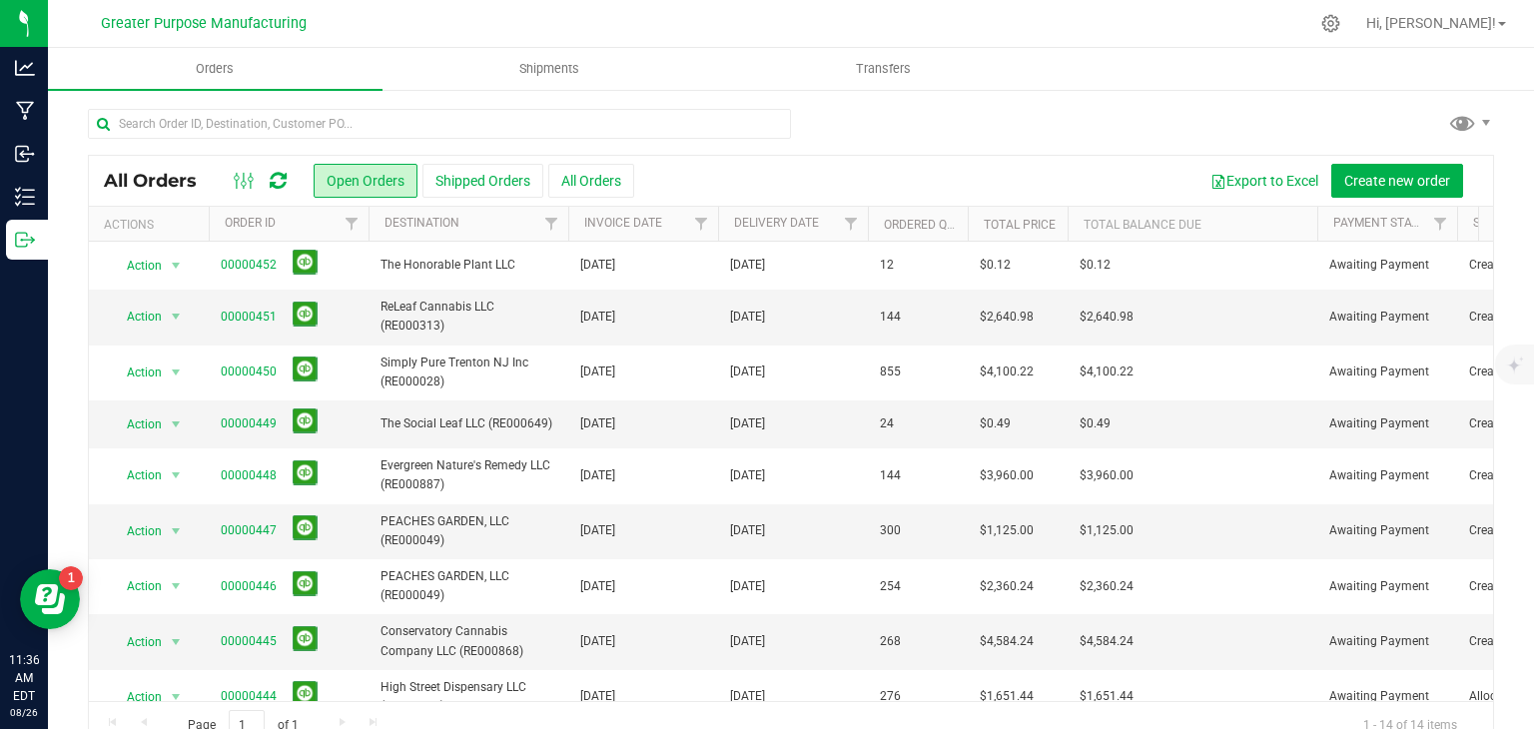
scroll to position [296, 0]
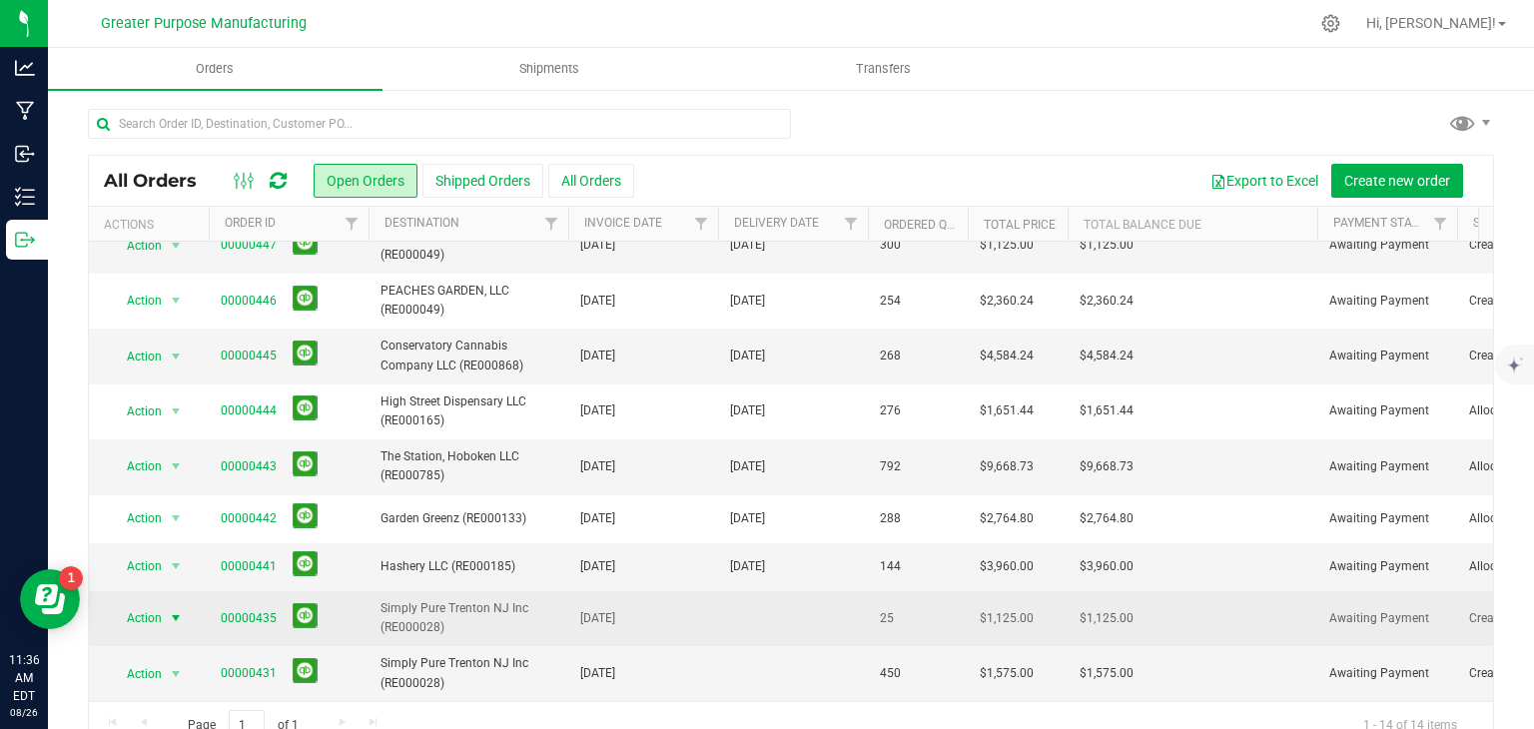
click at [158, 604] on span "Action" at bounding box center [136, 618] width 54 height 28
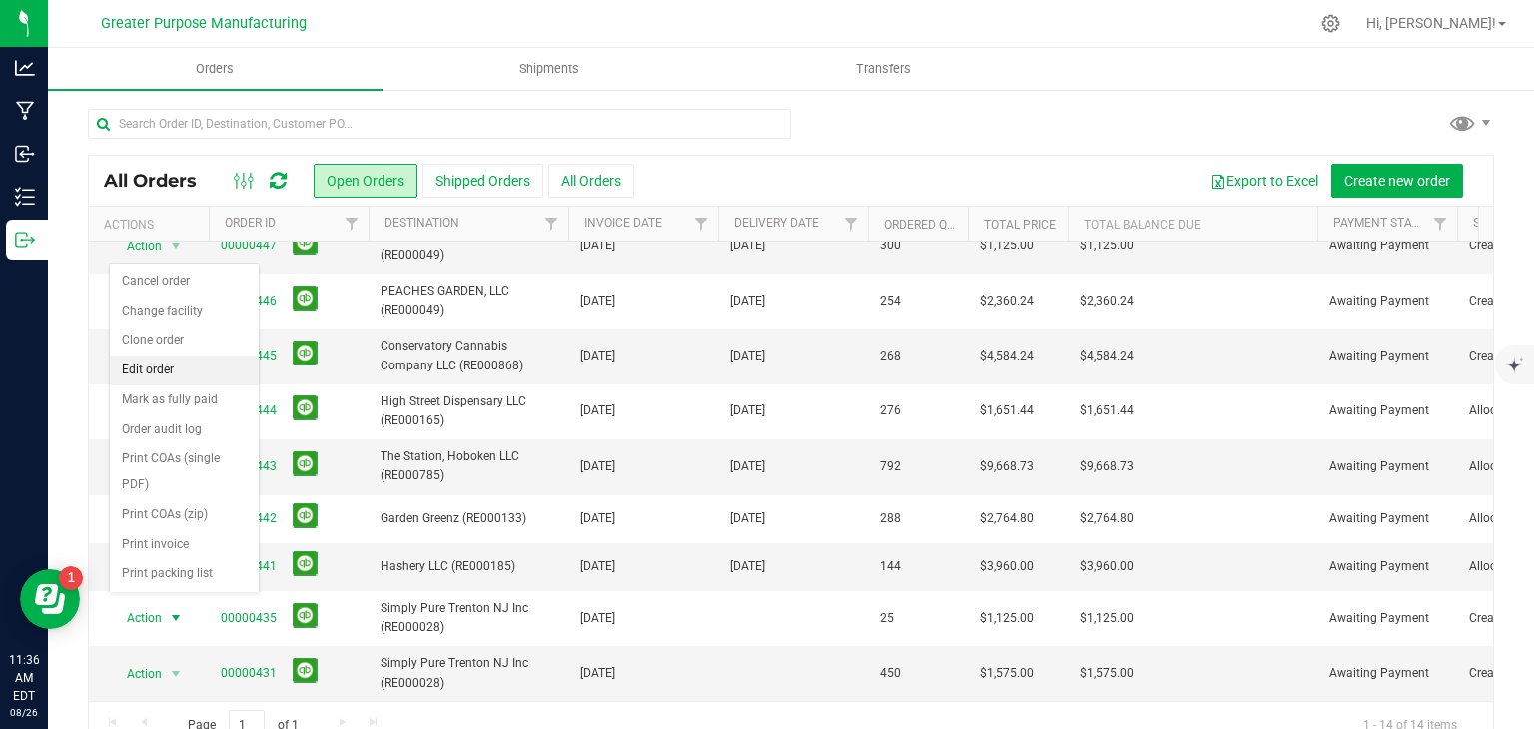
click at [136, 373] on li "Edit order" at bounding box center [184, 371] width 149 height 30
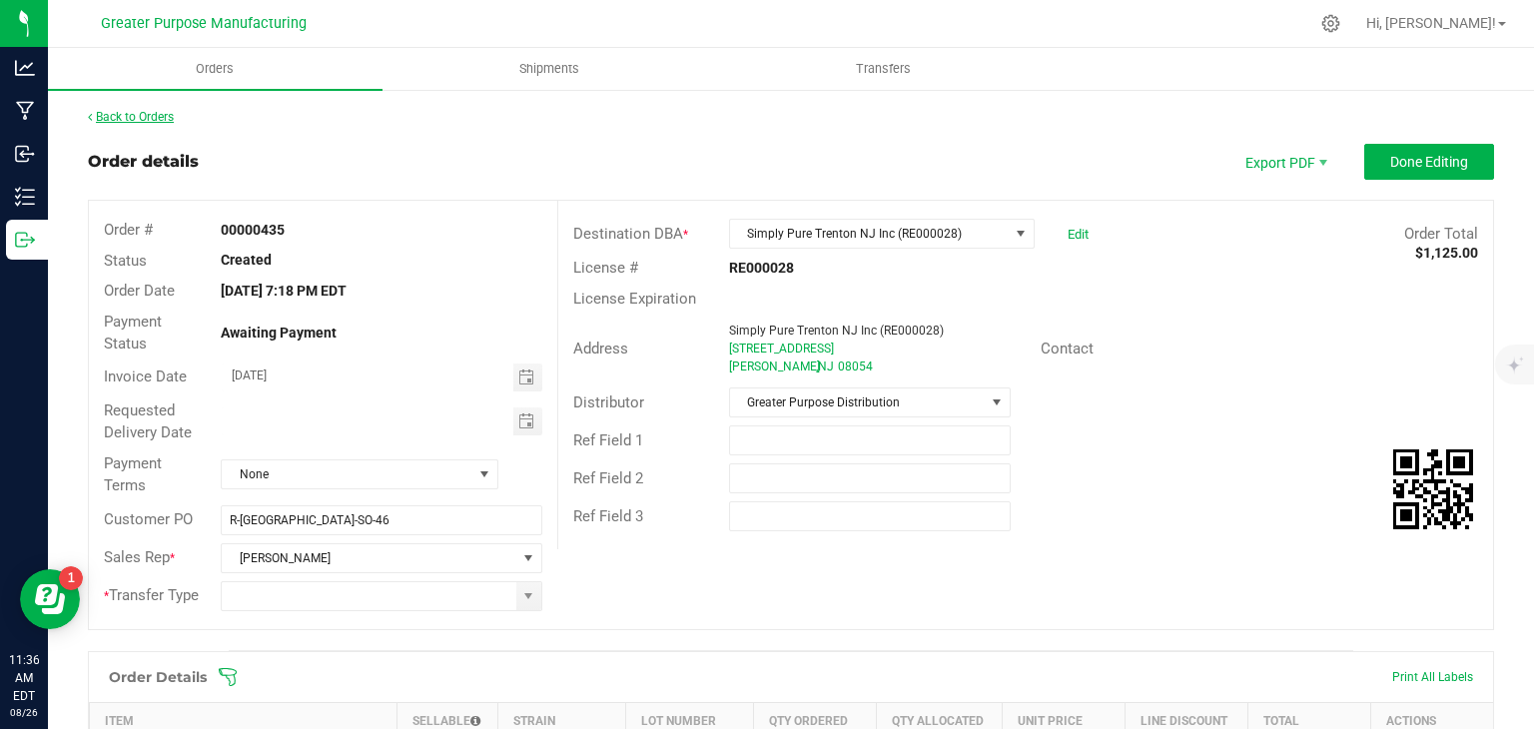
click at [124, 122] on link "Back to Orders" at bounding box center [131, 117] width 86 height 14
